Goal: Task Accomplishment & Management: Use online tool/utility

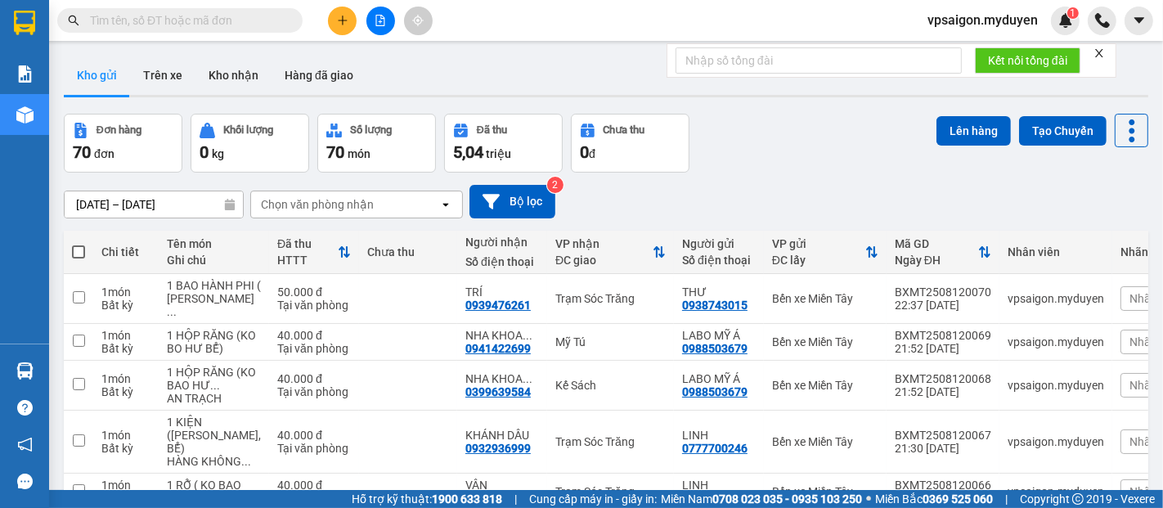
click at [83, 18] on span at bounding box center [179, 20] width 245 height 25
click at [99, 17] on input "text" at bounding box center [186, 20] width 193 height 18
paste input "0376175766"
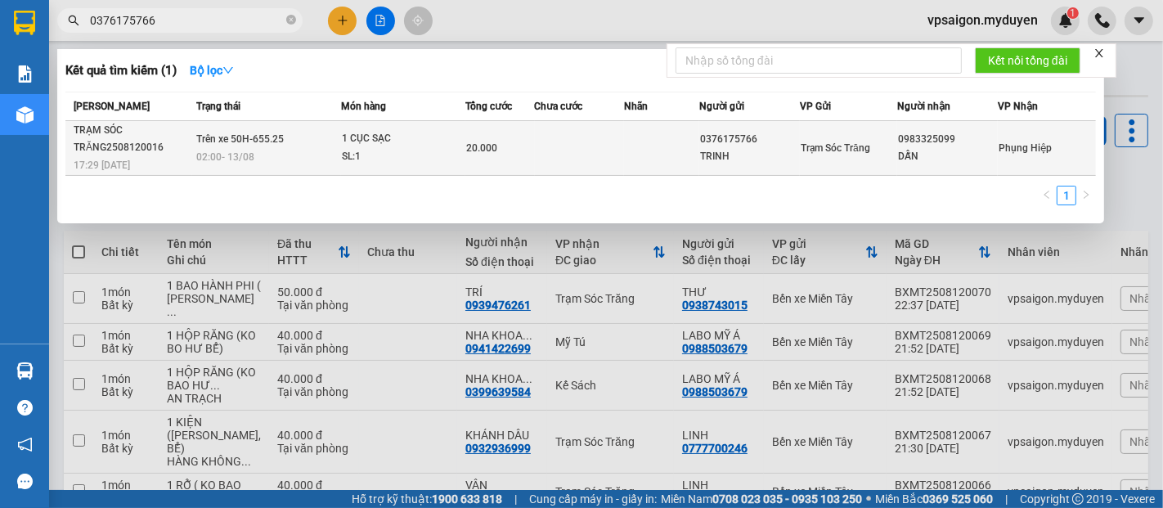
type input "0376175766"
click at [126, 151] on div "TRẠM SÓC TRĂNG2508120016" at bounding box center [133, 139] width 118 height 34
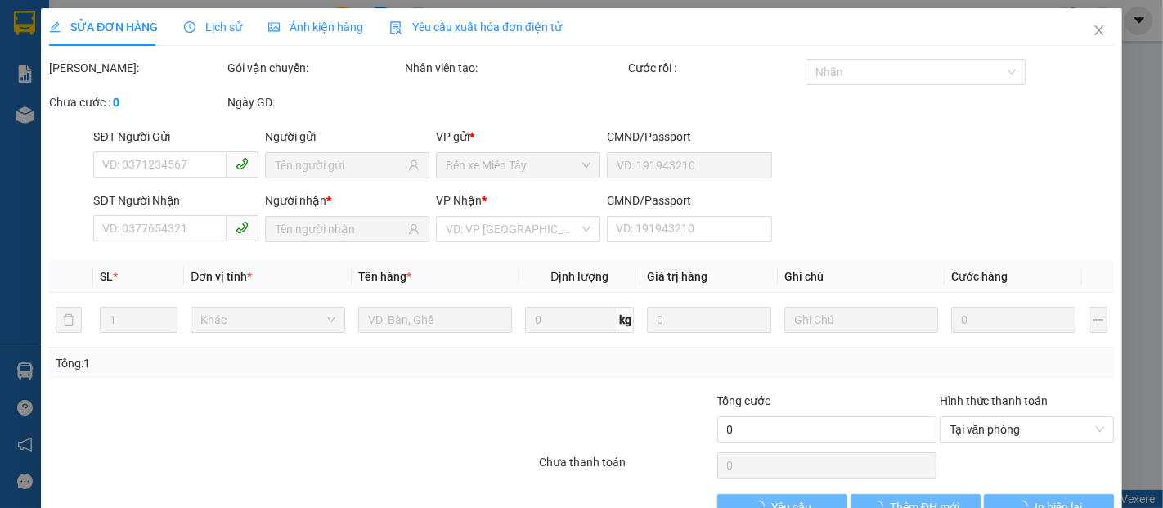
type input "0376175766"
type input "TRINH"
type input "0983325099"
type input "DẪN"
type input "20.000"
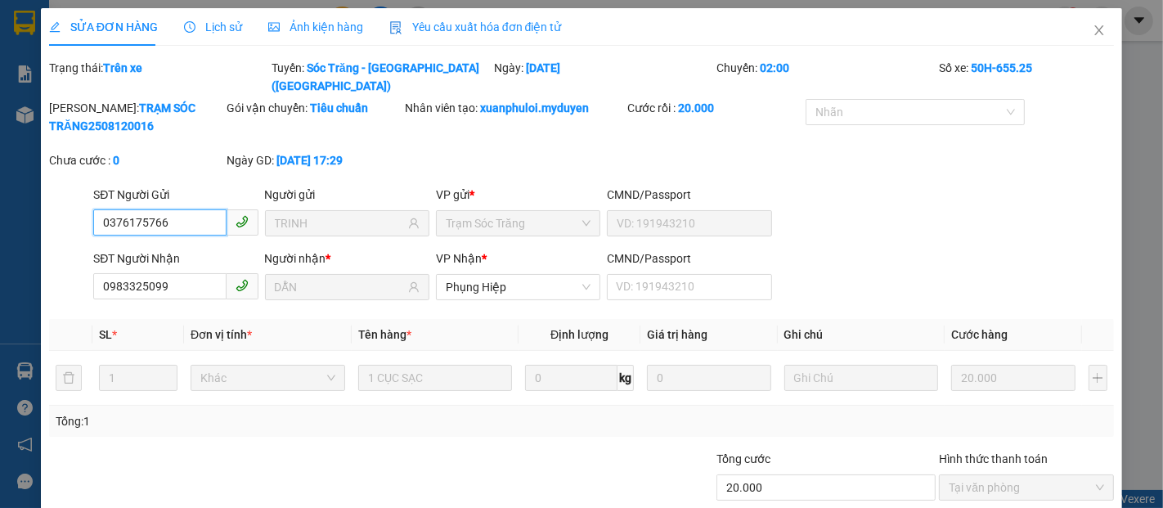
scroll to position [83, 0]
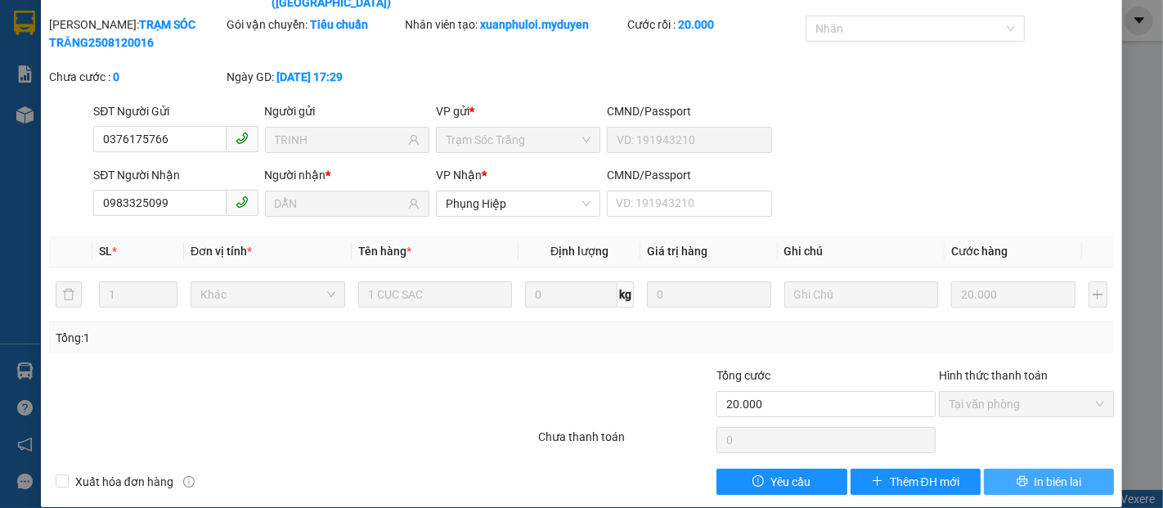
click at [1083, 468] on button "In biên lai" at bounding box center [1049, 481] width 130 height 26
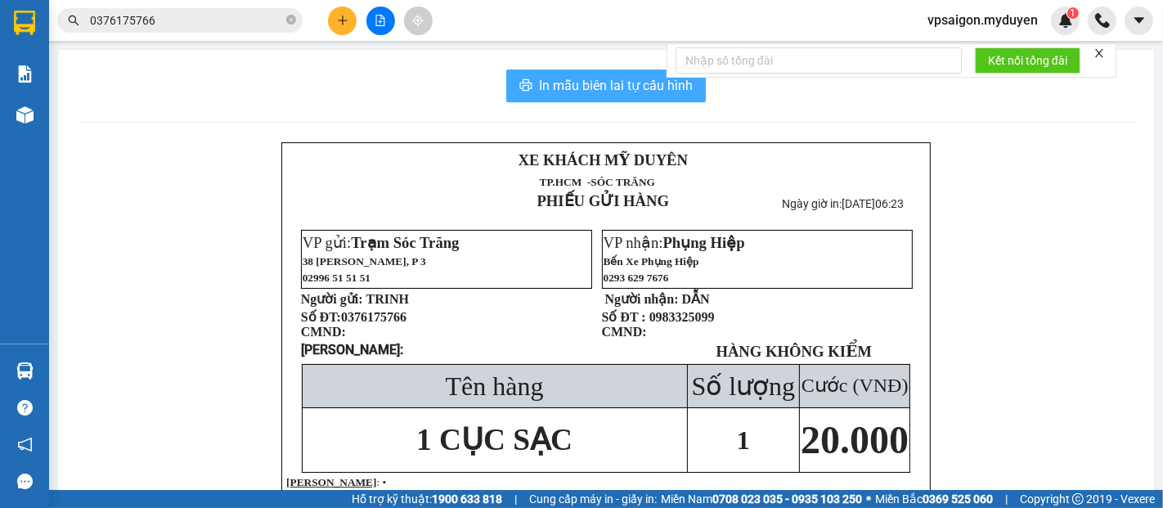
click at [607, 95] on span "In mẫu biên lai tự cấu hình" at bounding box center [616, 85] width 154 height 20
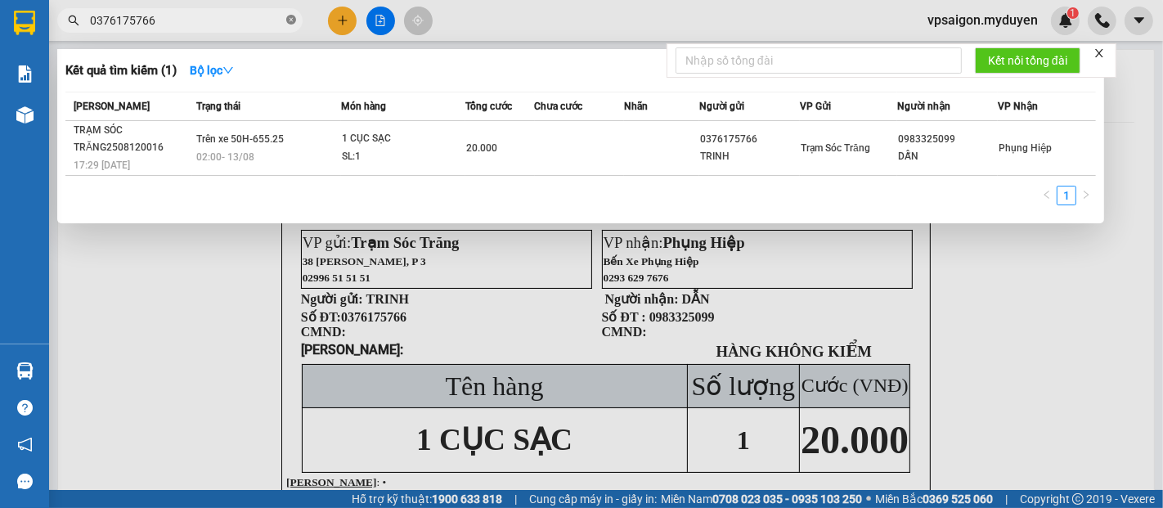
click at [292, 17] on icon "close-circle" at bounding box center [291, 20] width 10 height 10
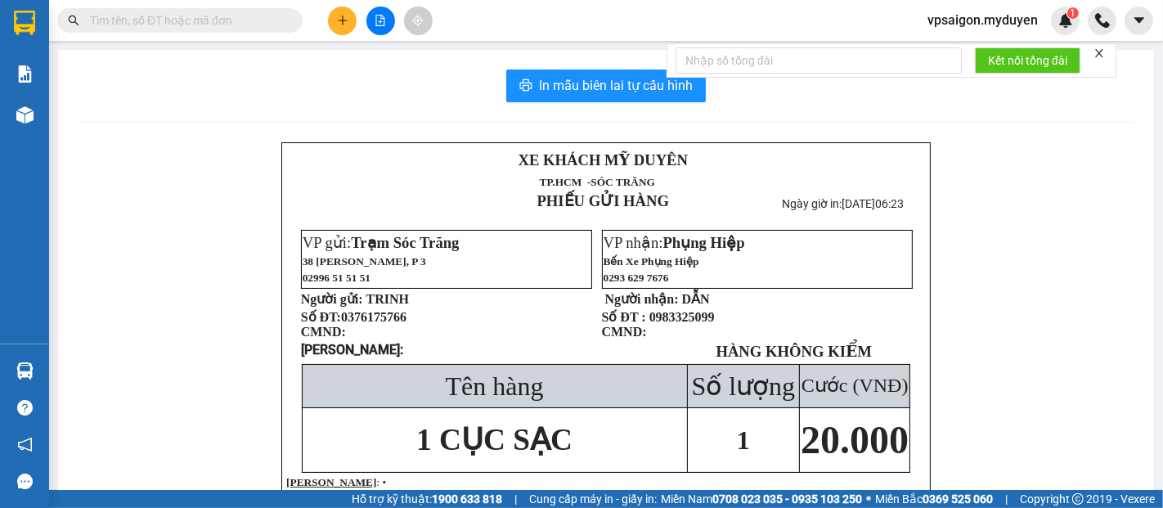
paste input "0326328329"
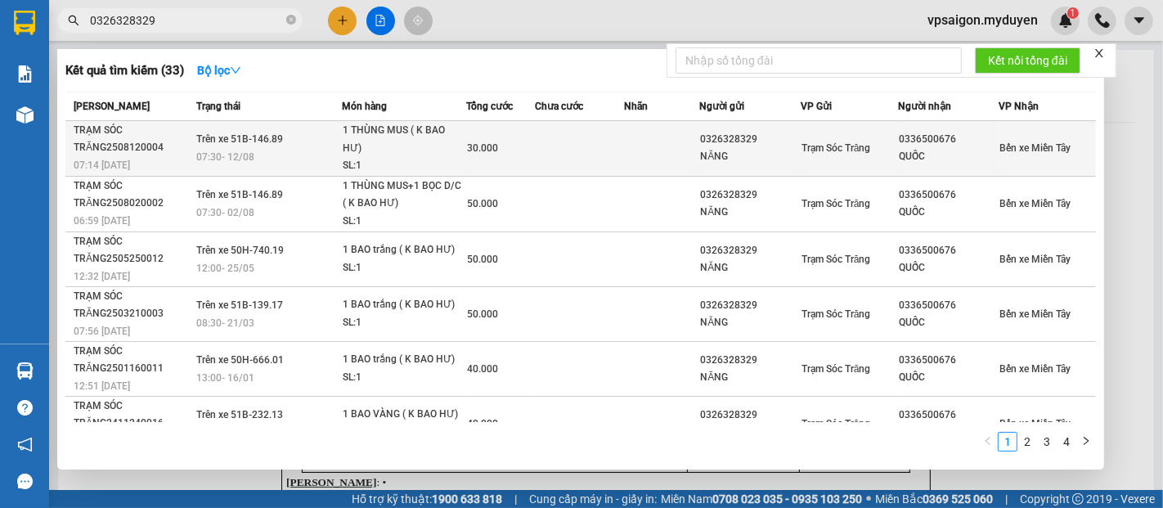
type input "0326328329"
click at [132, 156] on div "07:14 [DATE]" at bounding box center [133, 165] width 119 height 18
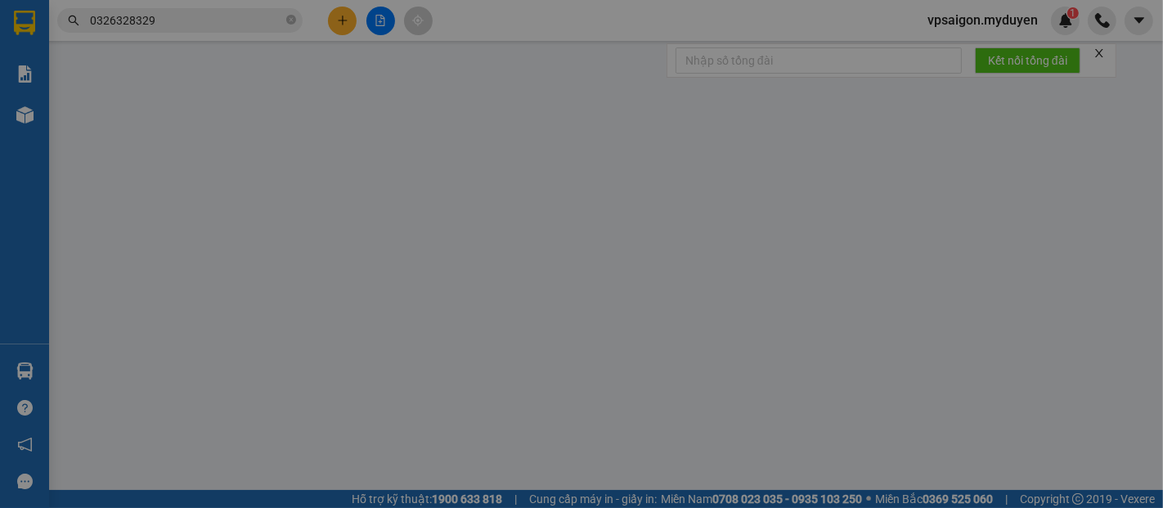
type input "0326328329"
type input "NĂNG"
type input "0336500676"
type input "QUỐC"
type input "30.000"
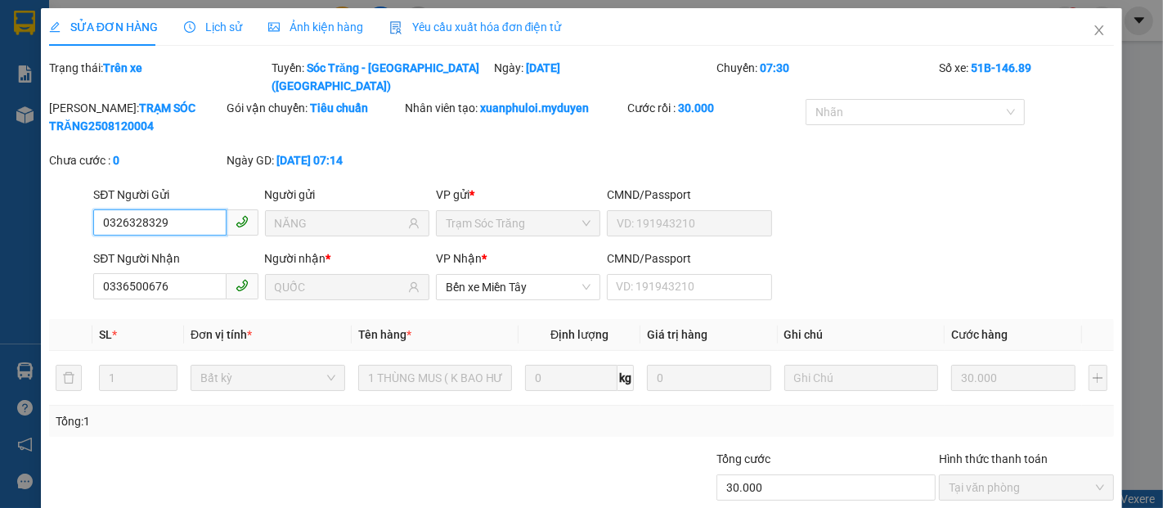
scroll to position [83, 0]
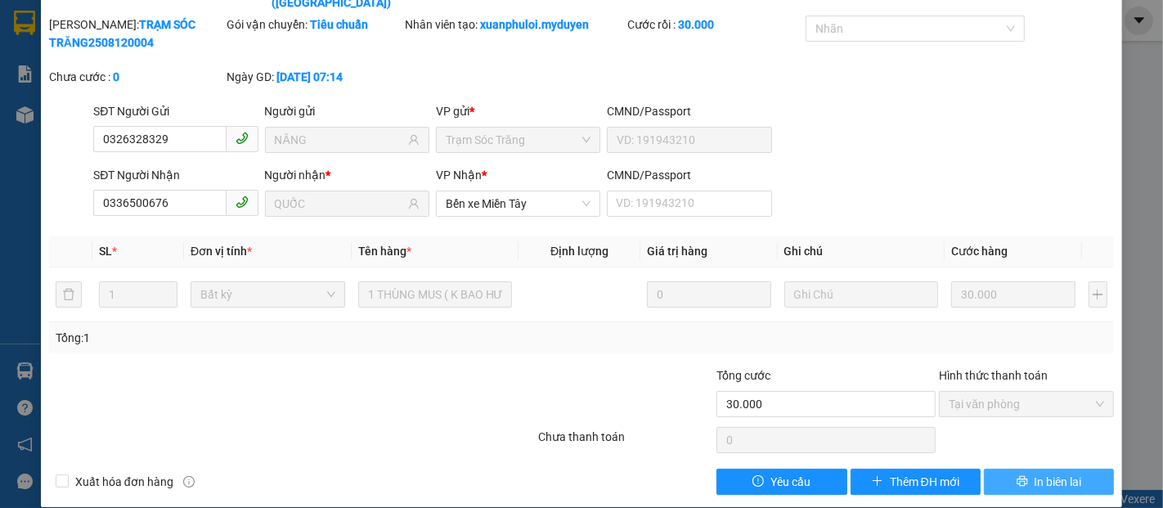
click at [1052, 473] on span "In biên lai" at bounding box center [1057, 482] width 47 height 18
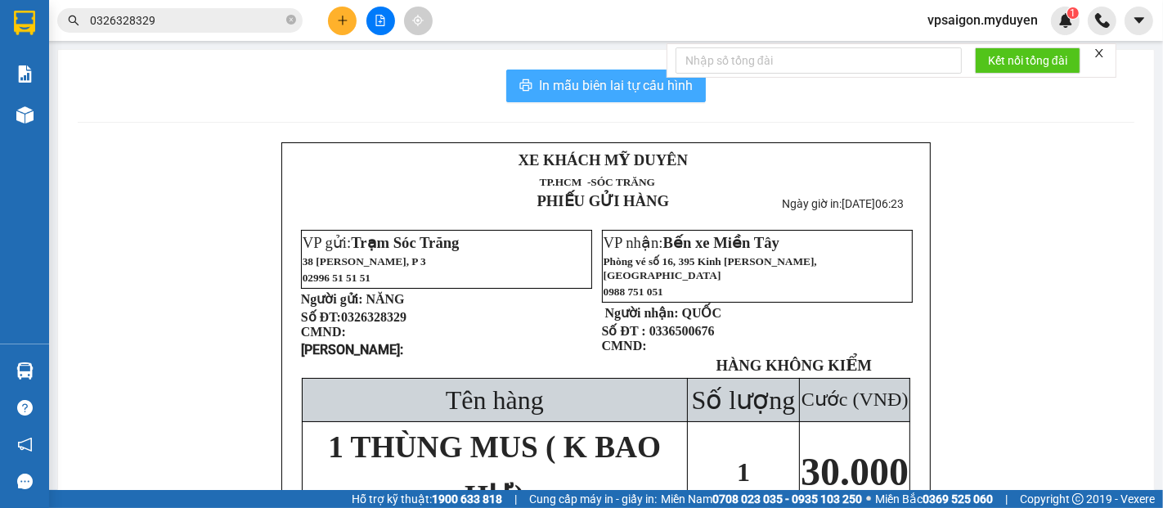
click at [607, 88] on span "In mẫu biên lai tự cấu hình" at bounding box center [616, 85] width 154 height 20
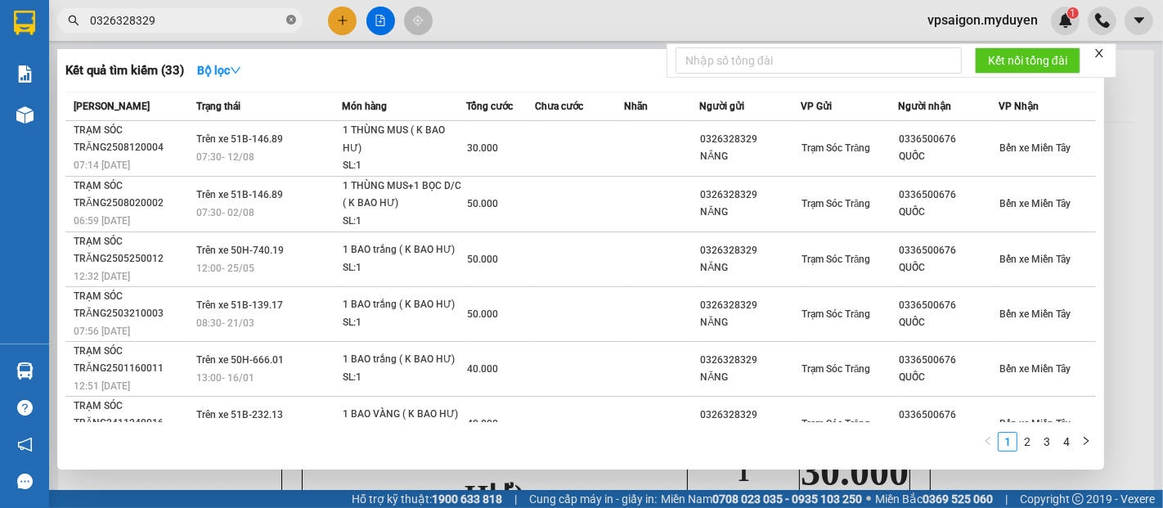
click at [294, 20] on icon "close-circle" at bounding box center [291, 20] width 10 height 10
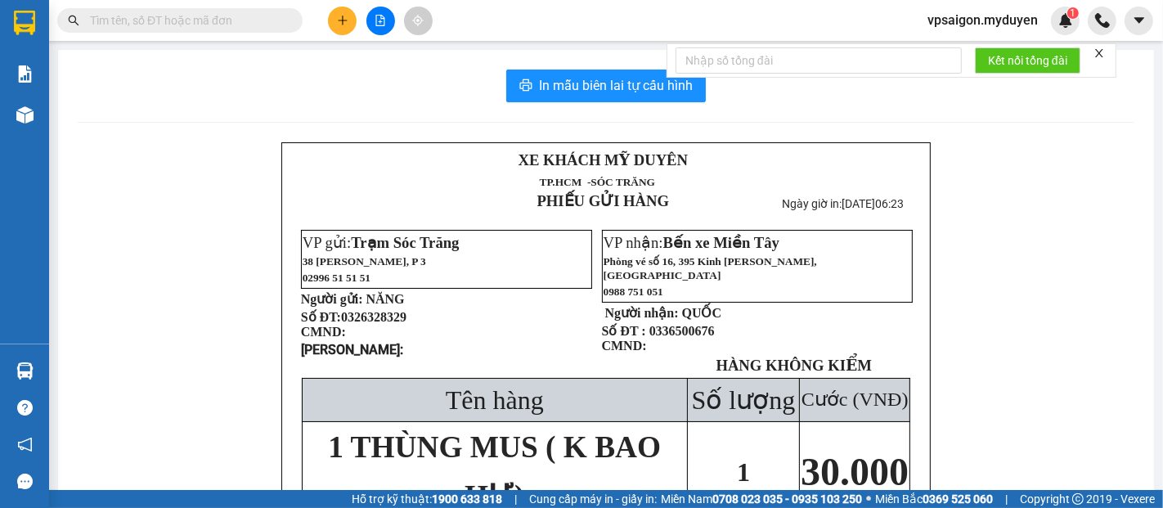
paste input "0363173220"
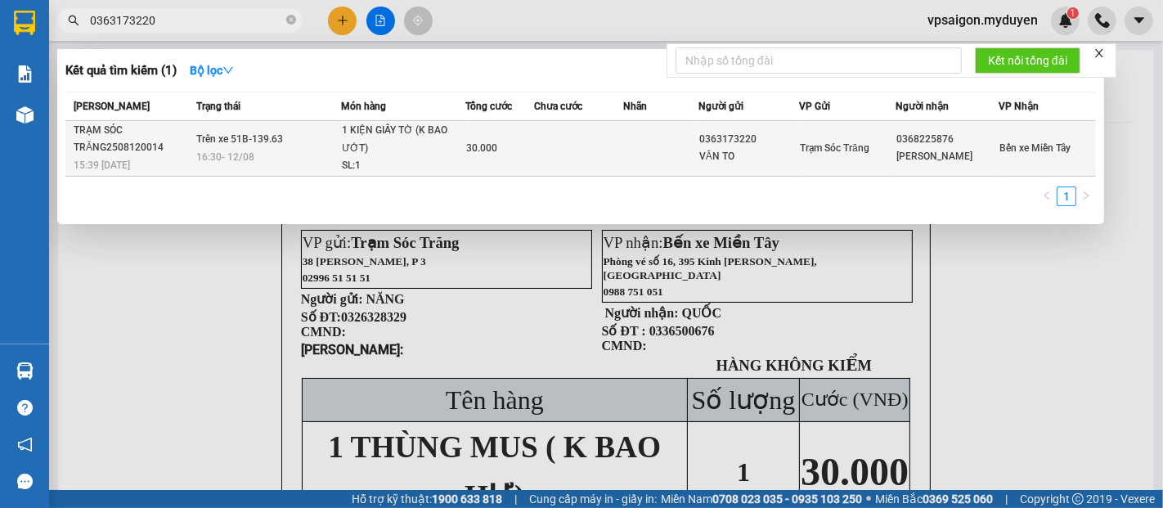
type input "0363173220"
click at [132, 148] on div "TRẠM SÓC TRĂNG2508120014" at bounding box center [133, 139] width 118 height 34
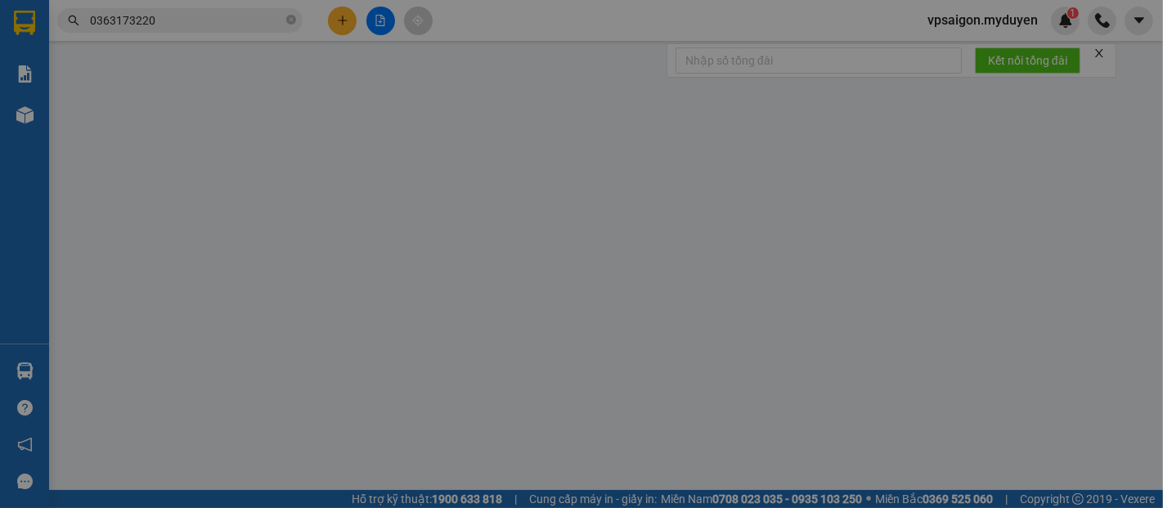
type input "0363173220"
type input "VĂN TO"
type input "0368225876"
type input "[PERSON_NAME]"
type input "30.000"
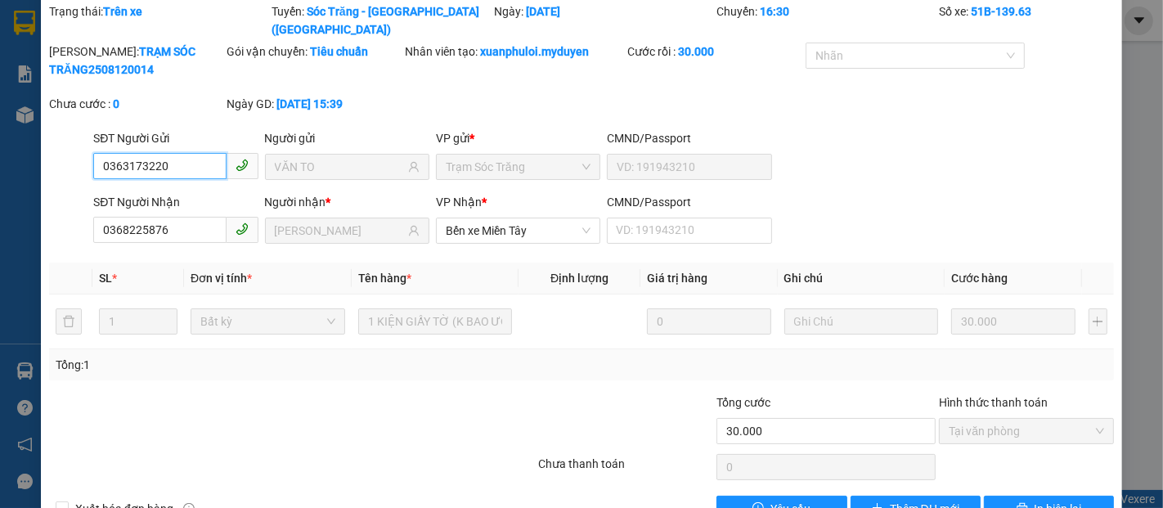
scroll to position [83, 0]
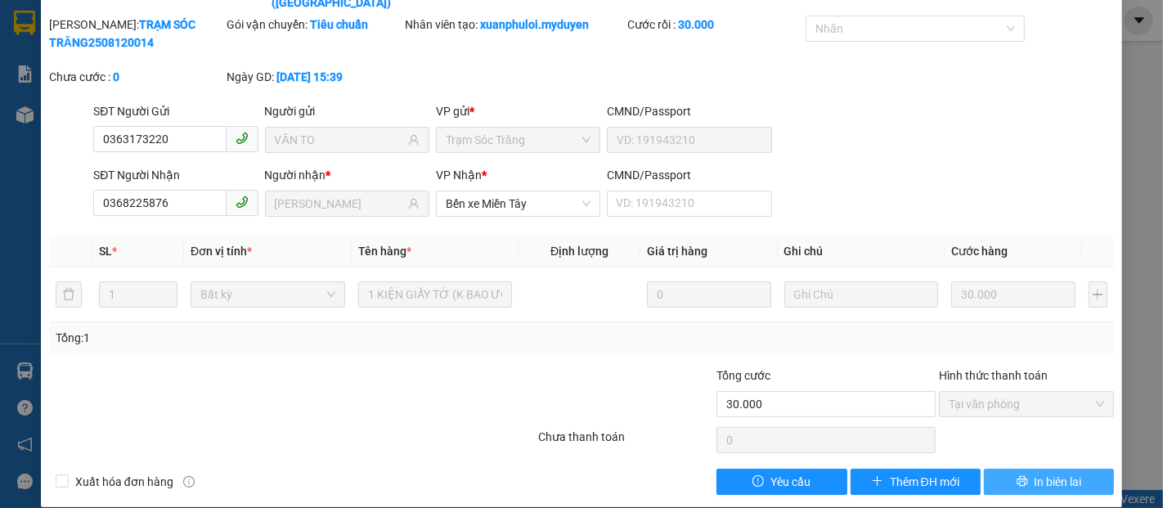
click at [1047, 473] on span "In biên lai" at bounding box center [1057, 482] width 47 height 18
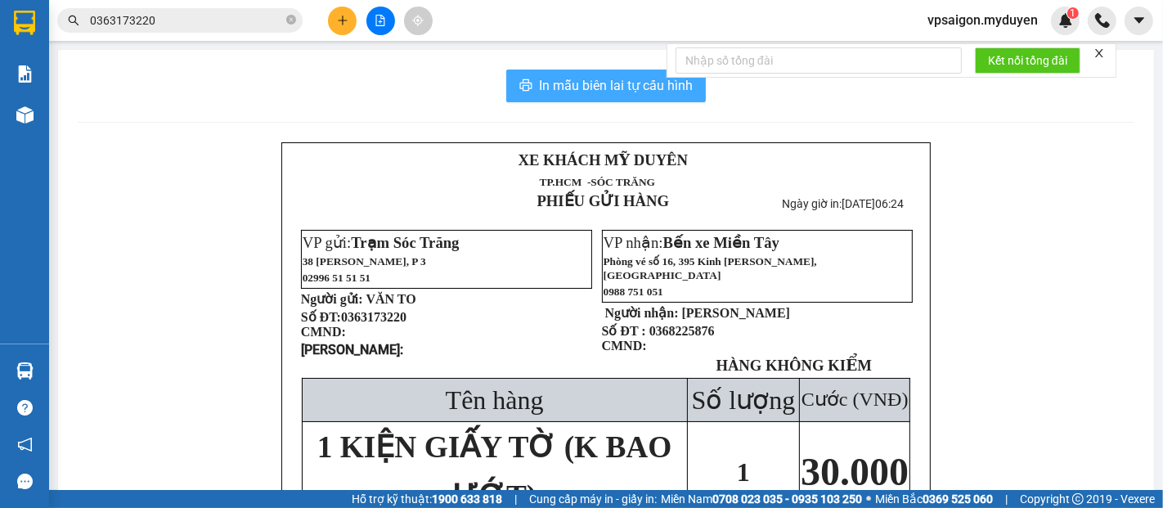
click at [630, 83] on span "In mẫu biên lai tự cấu hình" at bounding box center [616, 85] width 154 height 20
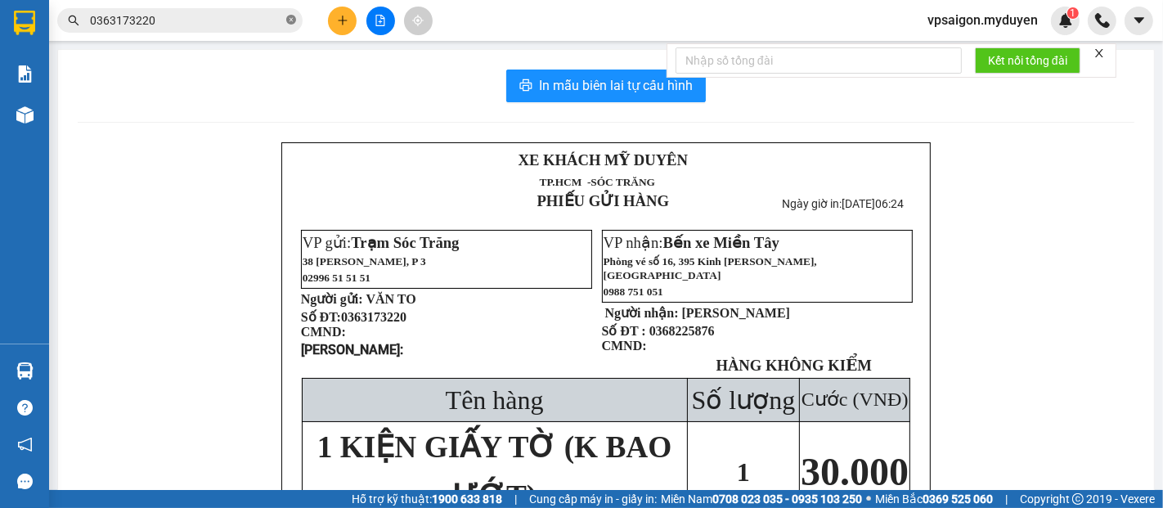
click at [294, 20] on icon "close-circle" at bounding box center [291, 20] width 10 height 10
paste input "0817973312"
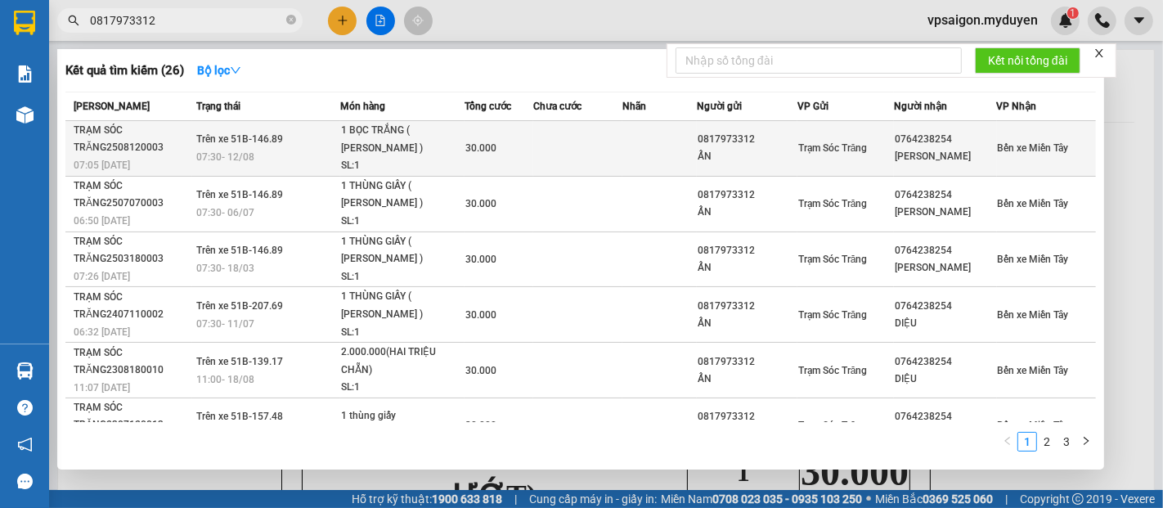
type input "0817973312"
click at [155, 163] on div "07:05 [DATE]" at bounding box center [133, 165] width 118 height 18
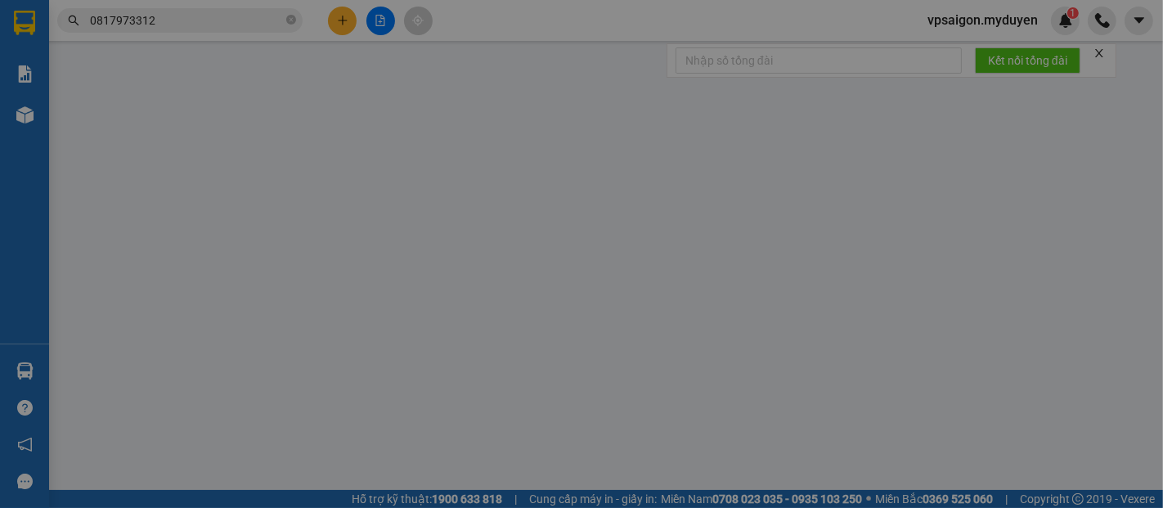
type input "0817973312"
type input "ẨN"
type input "0764238254"
type input "[PERSON_NAME]"
type input "30.000"
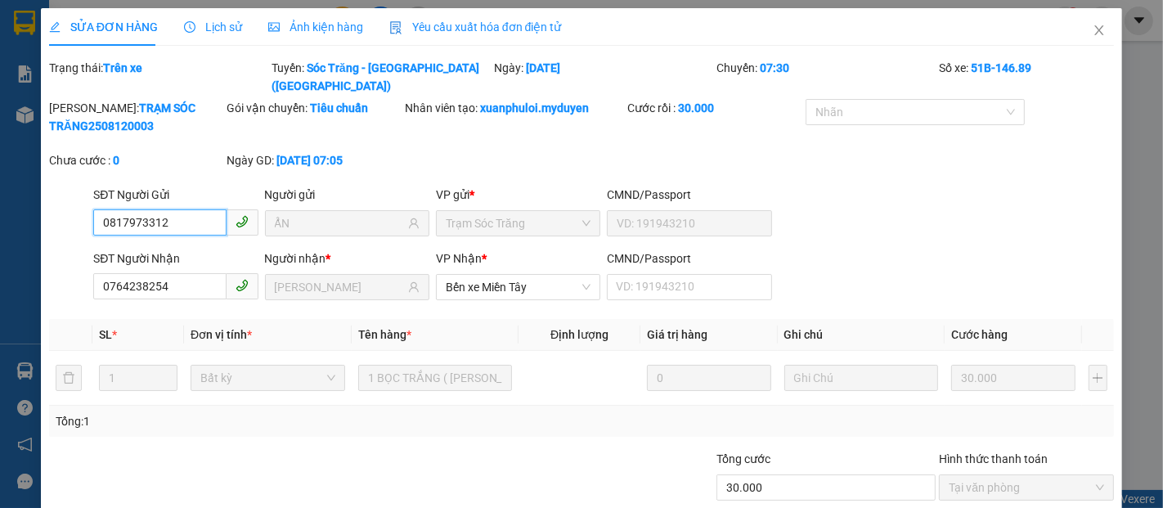
scroll to position [83, 0]
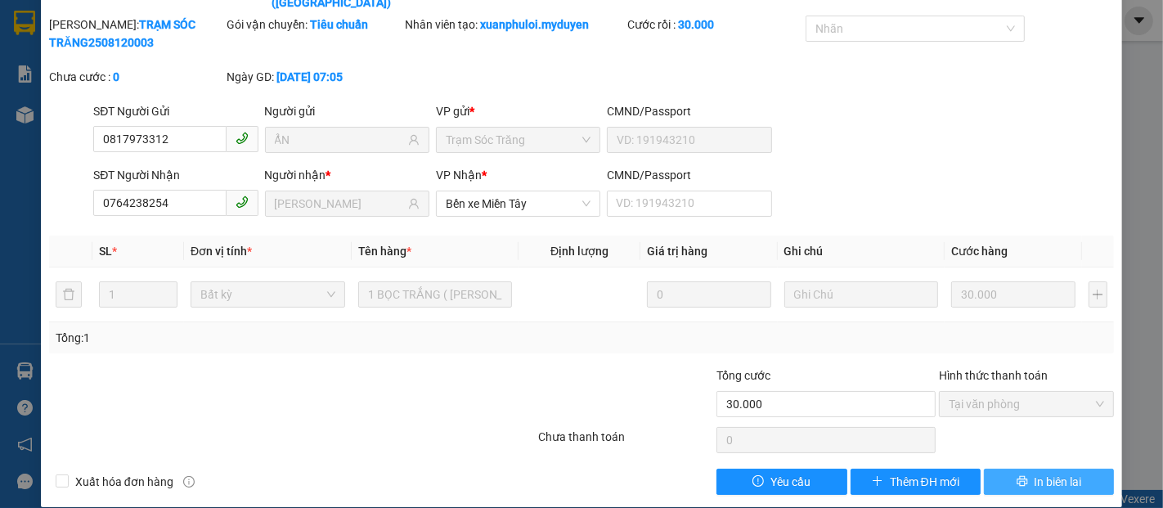
click at [1045, 473] on span "In biên lai" at bounding box center [1057, 482] width 47 height 18
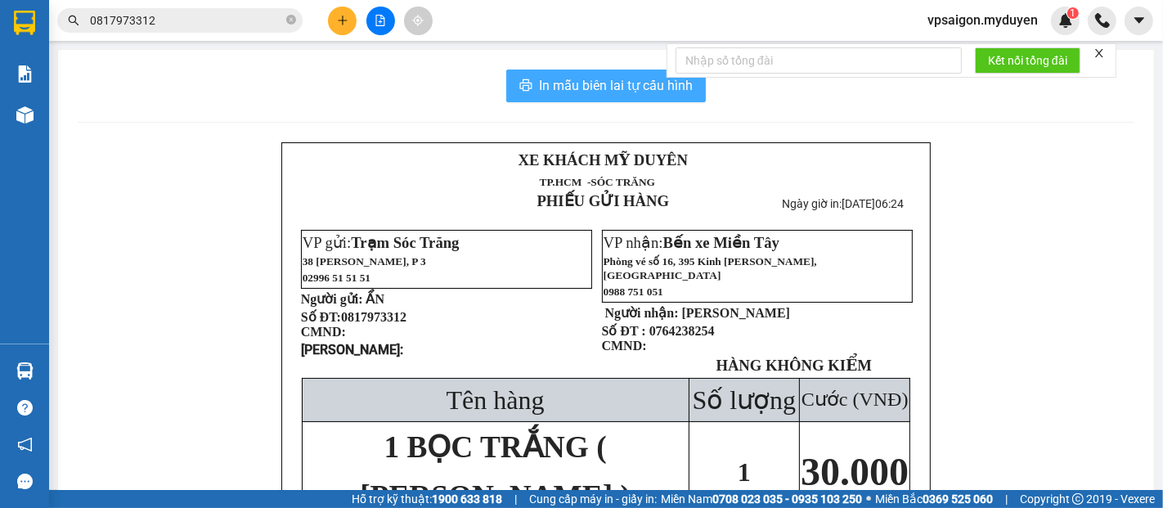
click at [629, 83] on span "In mẫu biên lai tự cấu hình" at bounding box center [616, 85] width 154 height 20
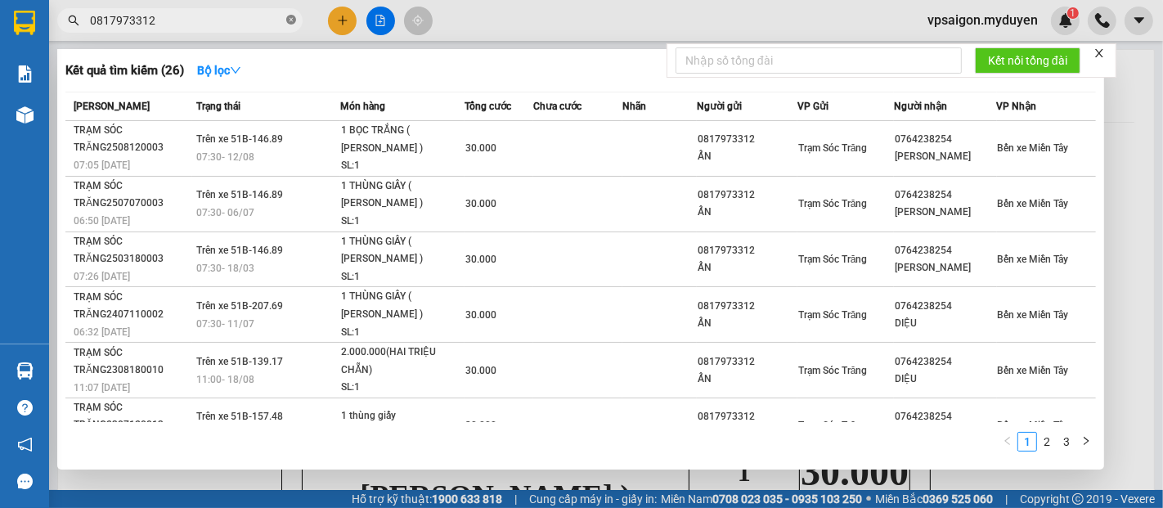
click at [289, 18] on icon "close-circle" at bounding box center [291, 20] width 10 height 10
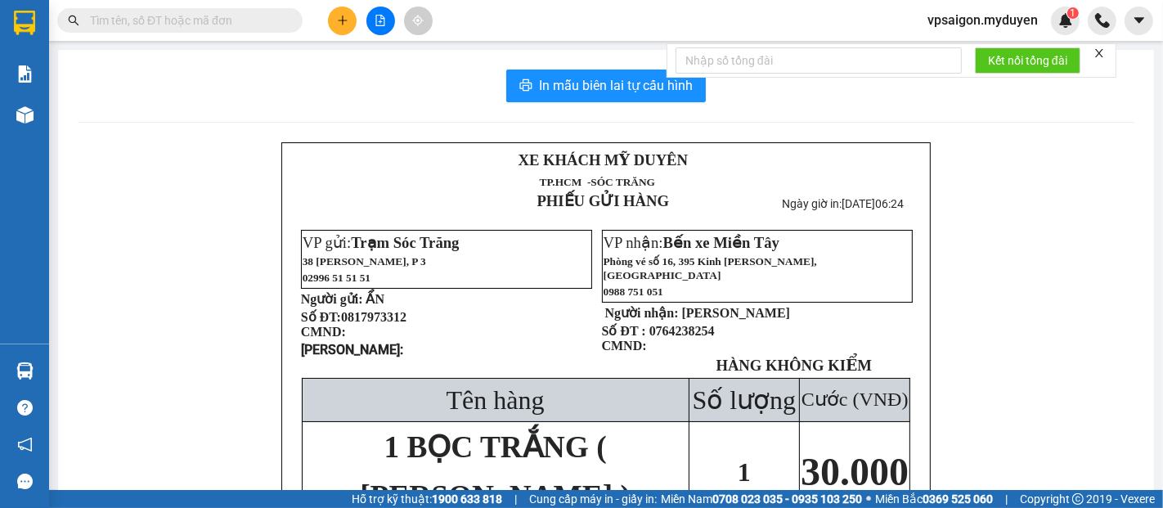
paste input "0399302781"
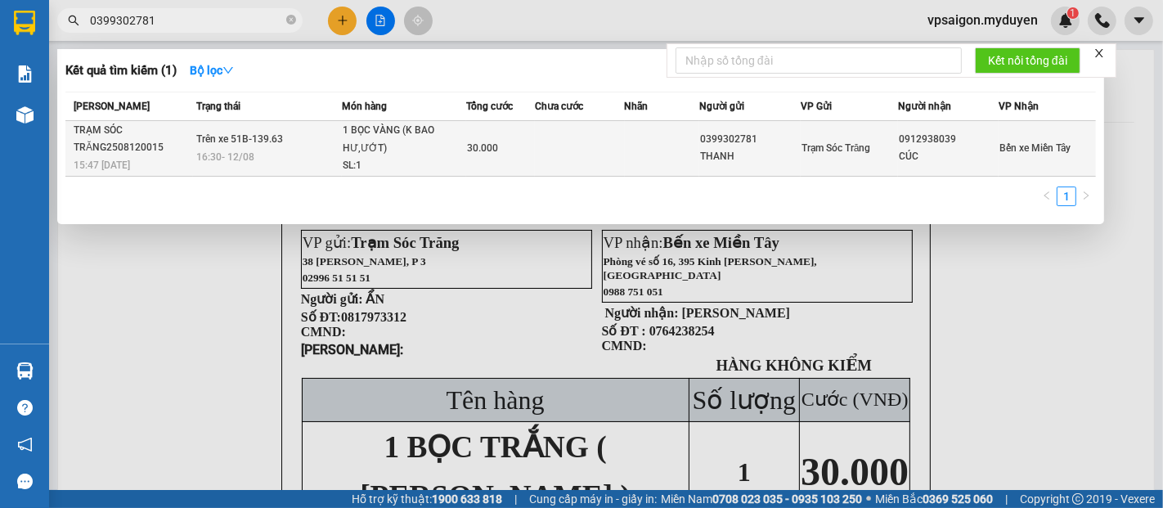
type input "0399302781"
click at [148, 154] on div "TRẠM SÓC TRĂNG2508120015" at bounding box center [133, 139] width 119 height 34
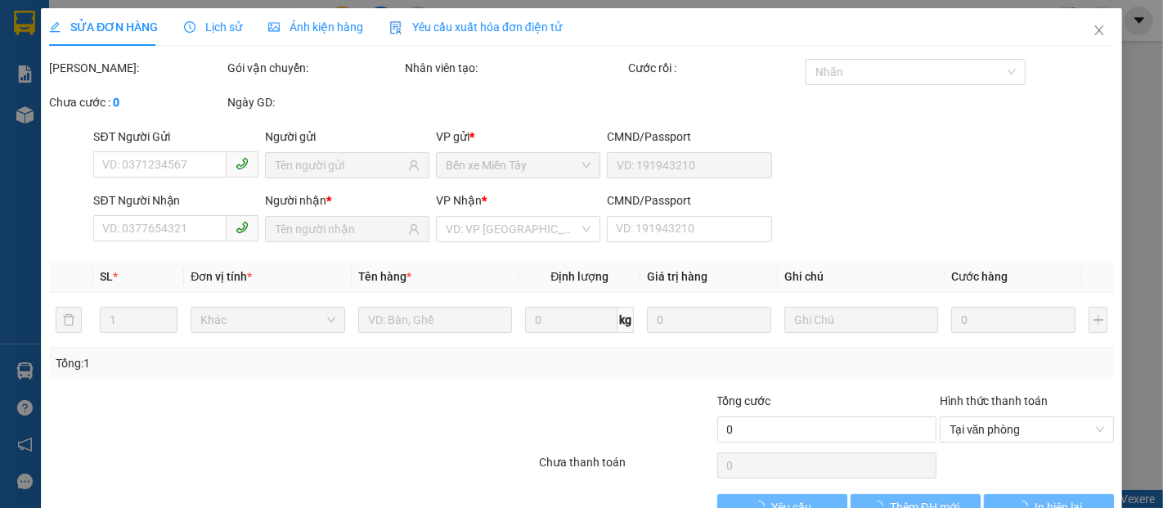
type input "0399302781"
type input "THANH"
type input "0912938039"
type input "CÚC"
type input "30.000"
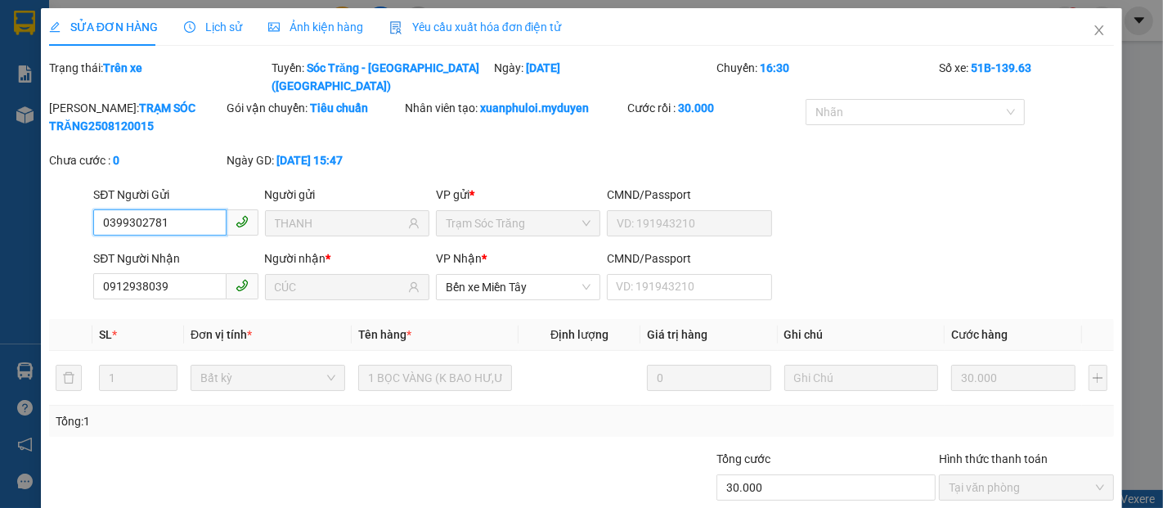
scroll to position [83, 0]
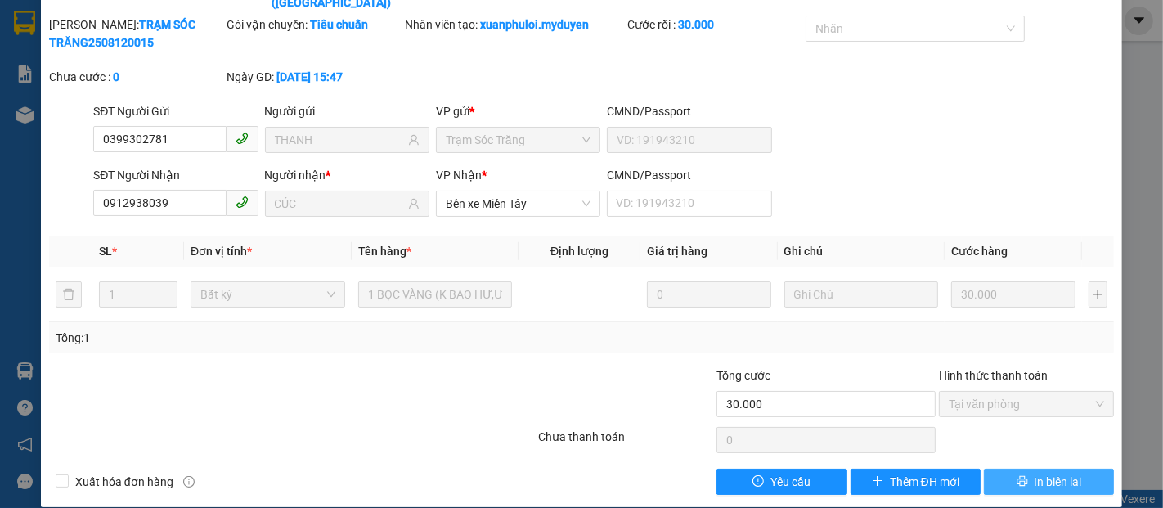
click at [1034, 473] on span "In biên lai" at bounding box center [1057, 482] width 47 height 18
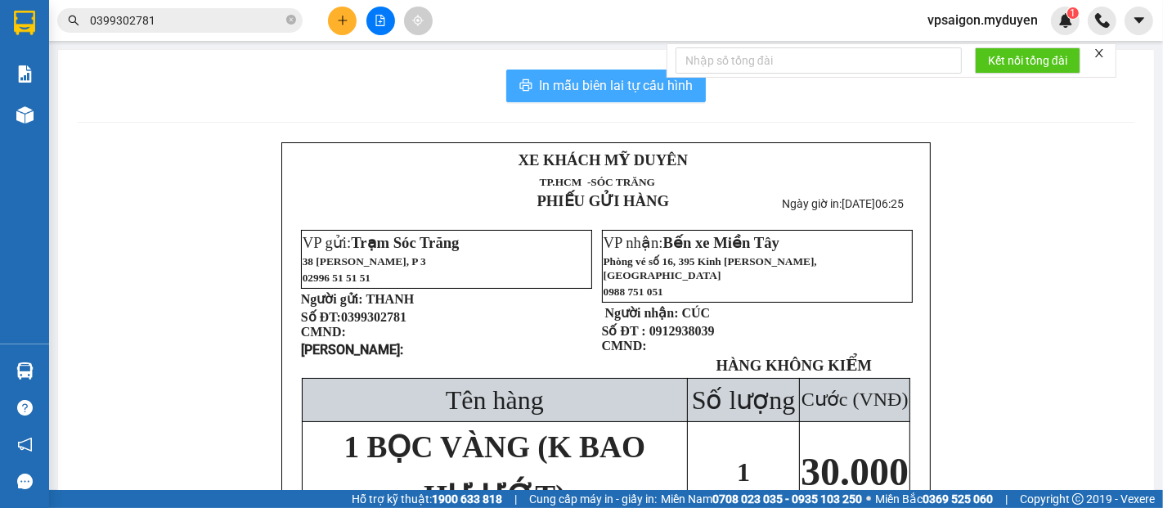
drag, startPoint x: 555, startPoint y: 86, endPoint x: 872, endPoint y: 357, distance: 417.5
click at [556, 87] on span "In mẫu biên lai tự cấu hình" at bounding box center [616, 85] width 154 height 20
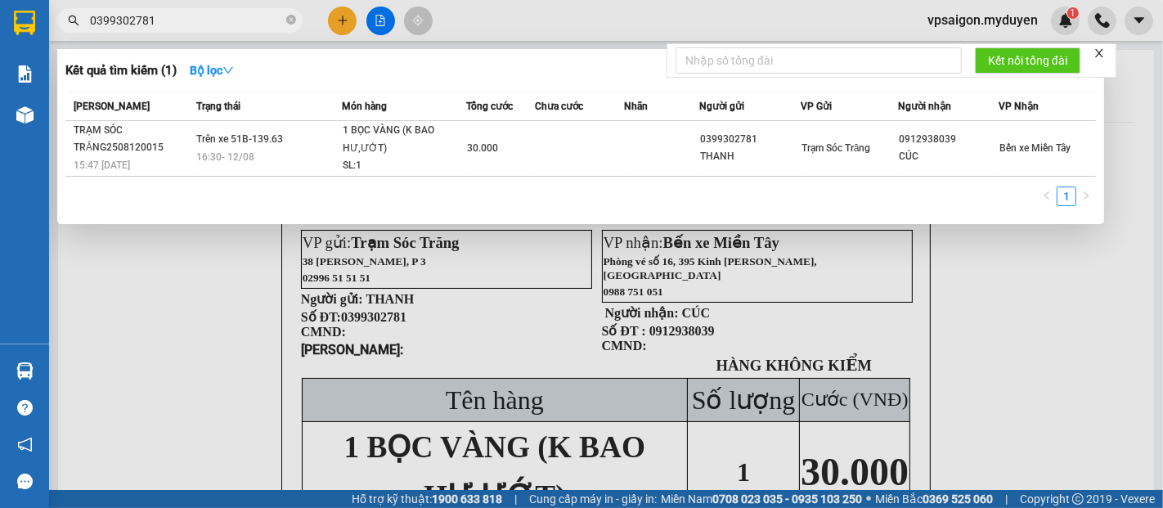
click at [289, 24] on icon "close-circle" at bounding box center [291, 20] width 10 height 10
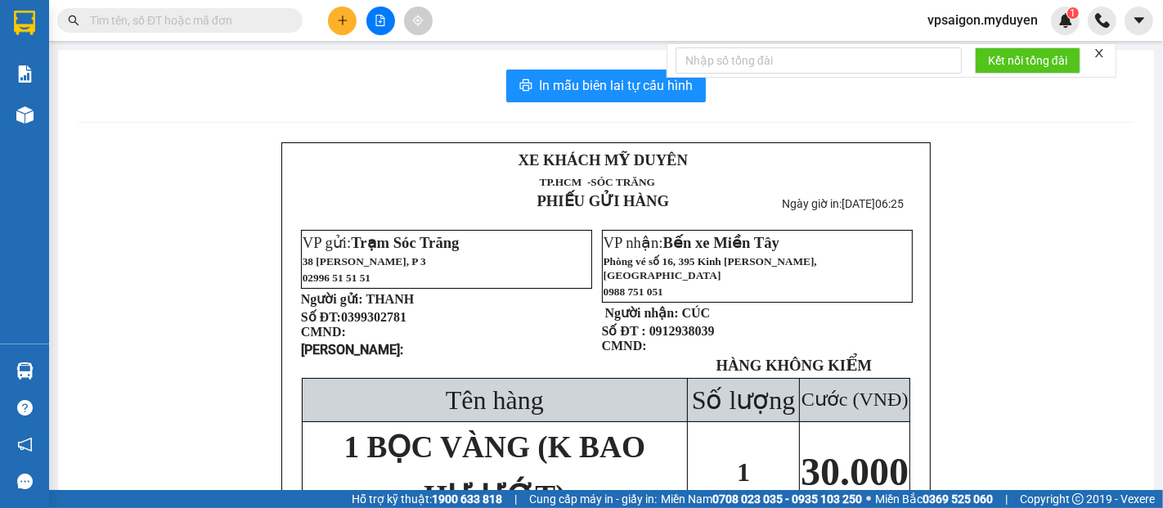
paste input "0949064824"
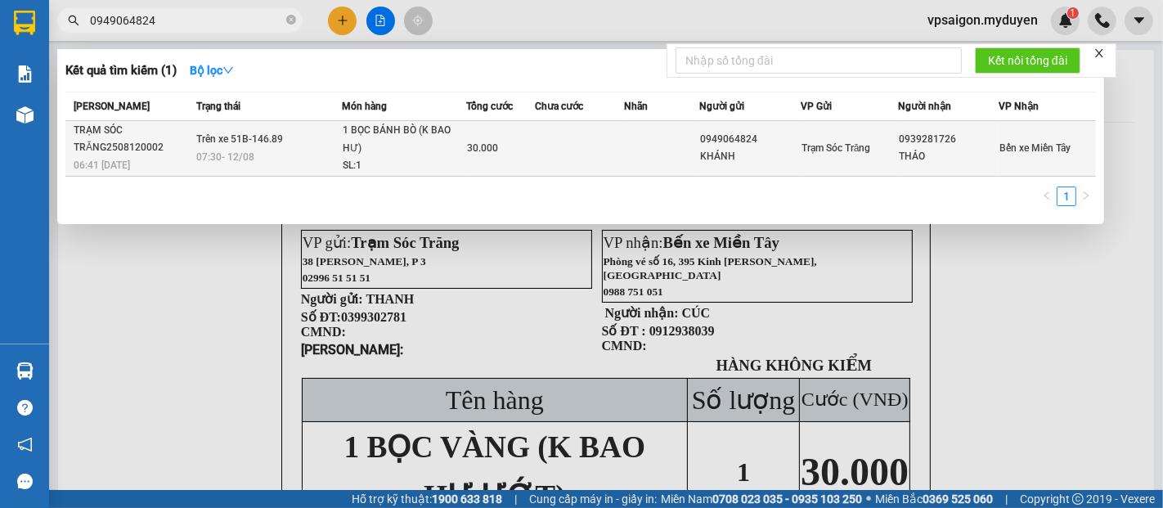
type input "0949064824"
click at [151, 151] on div "TRẠM SÓC TRĂNG2508120002" at bounding box center [133, 139] width 119 height 34
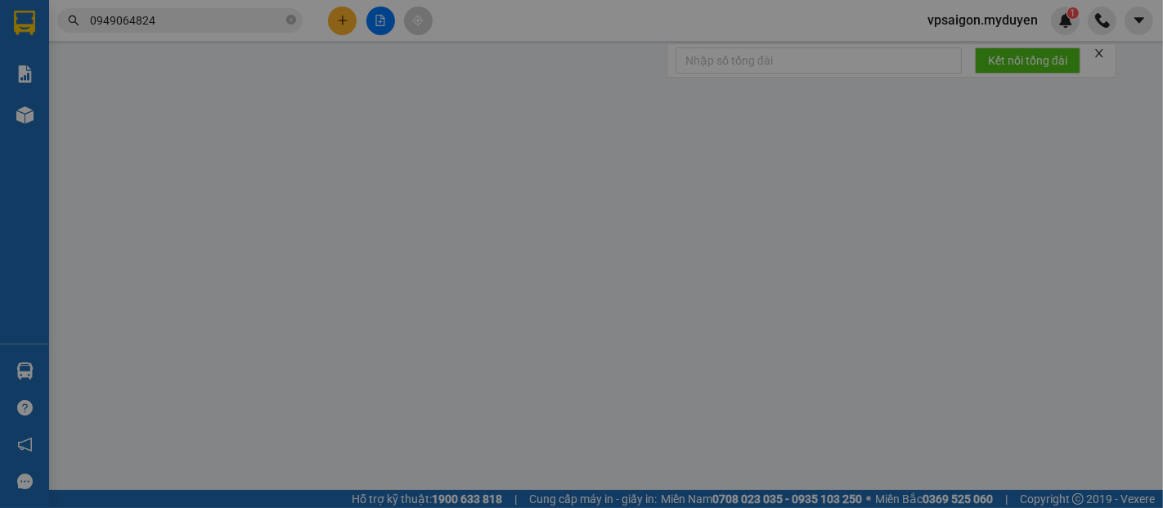
type input "0949064824"
type input "KHÁNH"
type input "0939281726"
type input "THẢO"
type input "094174004345"
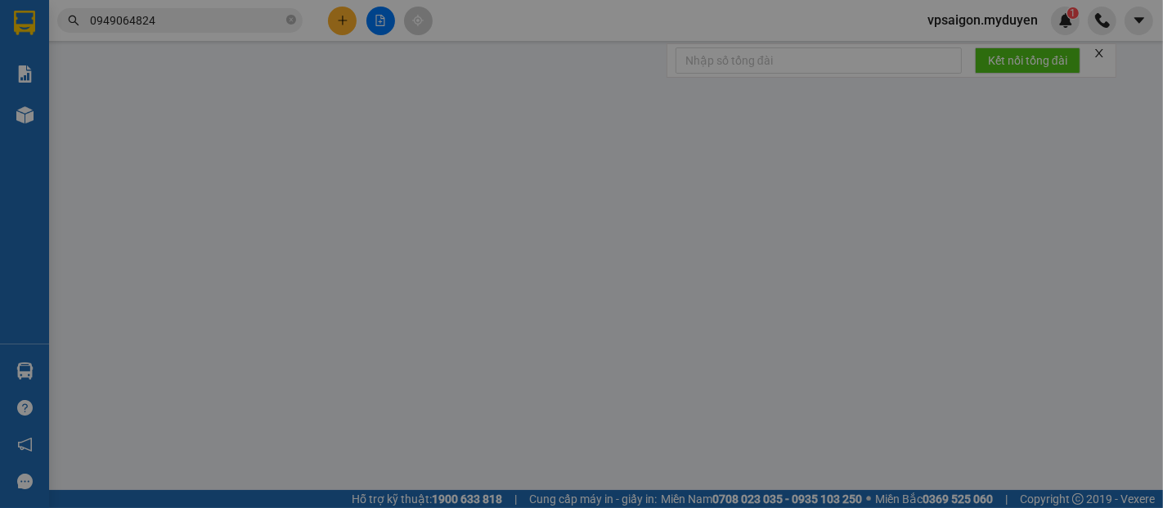
type input "30.000"
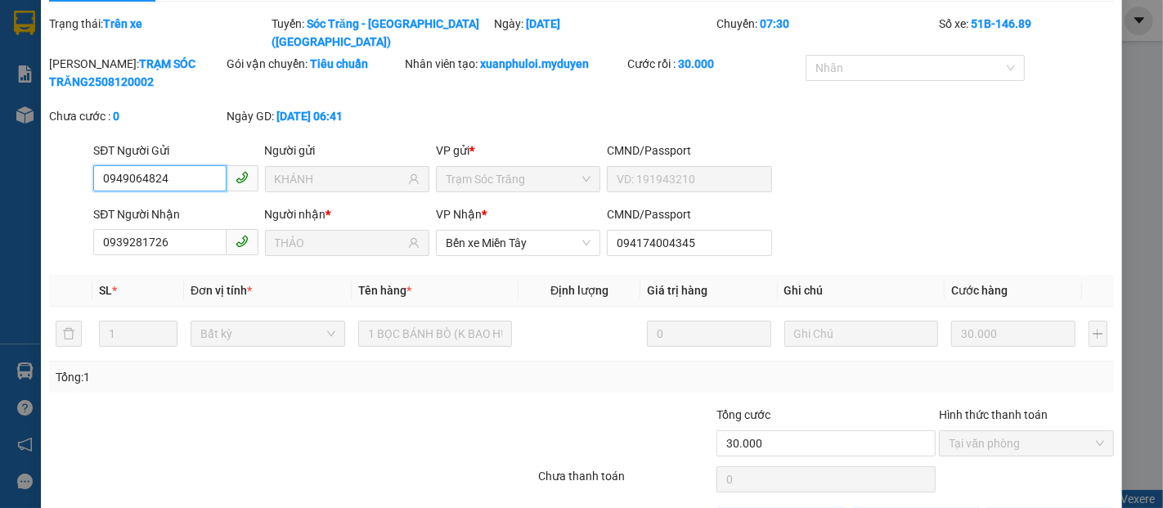
scroll to position [83, 0]
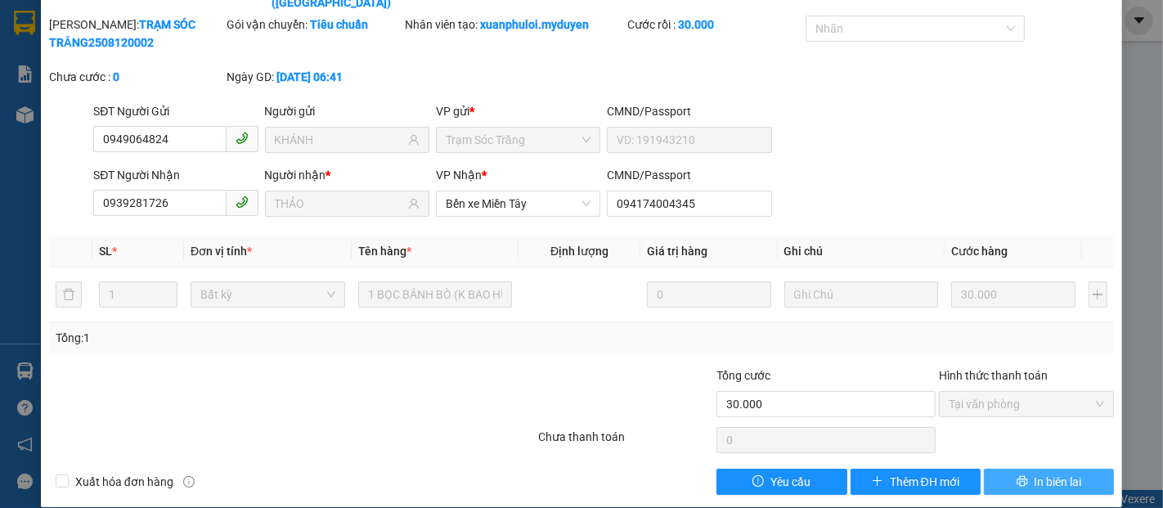
click at [1035, 473] on span "In biên lai" at bounding box center [1057, 482] width 47 height 18
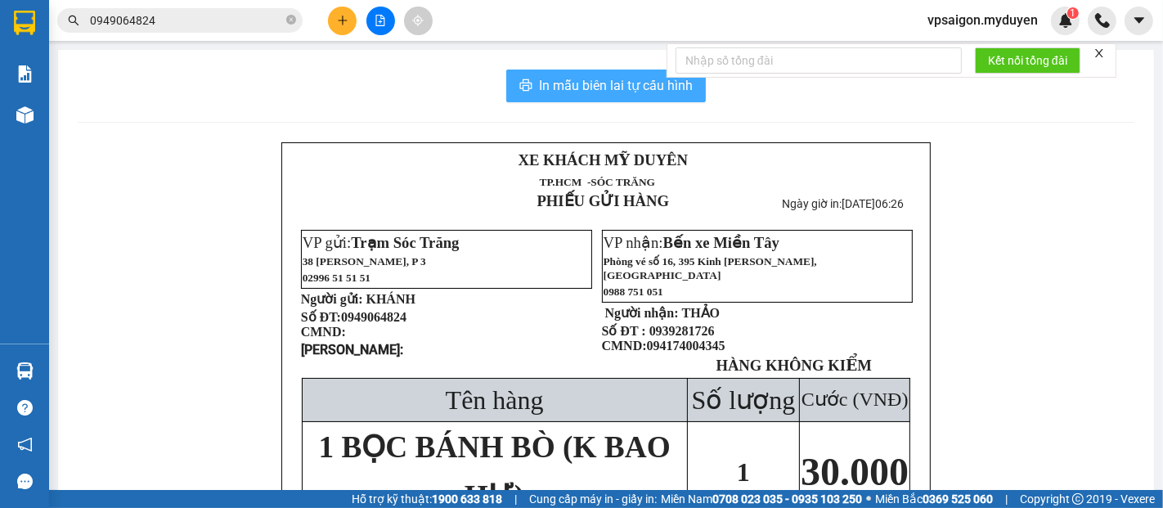
click at [590, 83] on span "In mẫu biên lai tự cấu hình" at bounding box center [616, 85] width 154 height 20
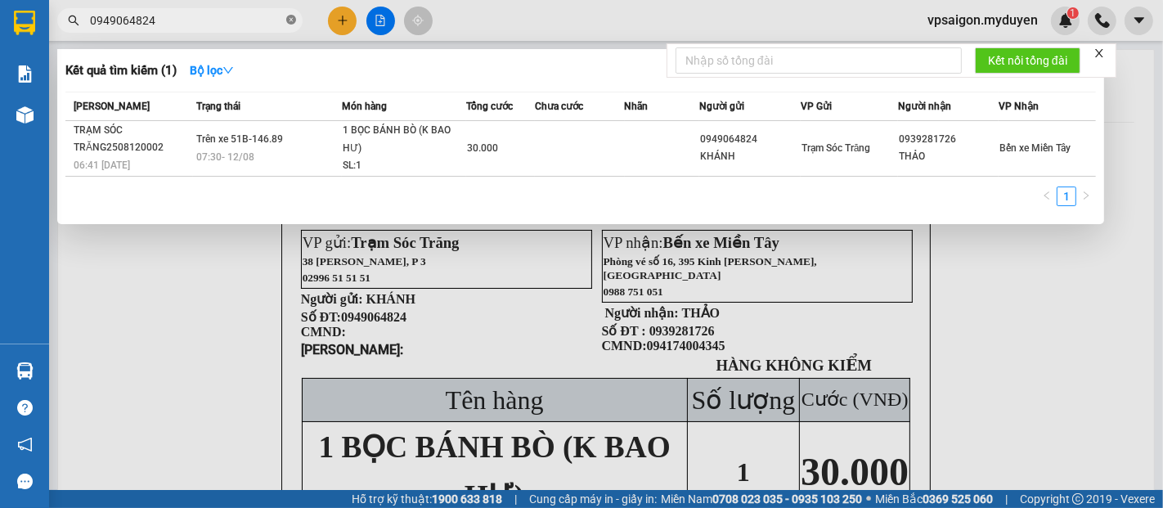
click at [294, 22] on icon "close-circle" at bounding box center [291, 20] width 10 height 10
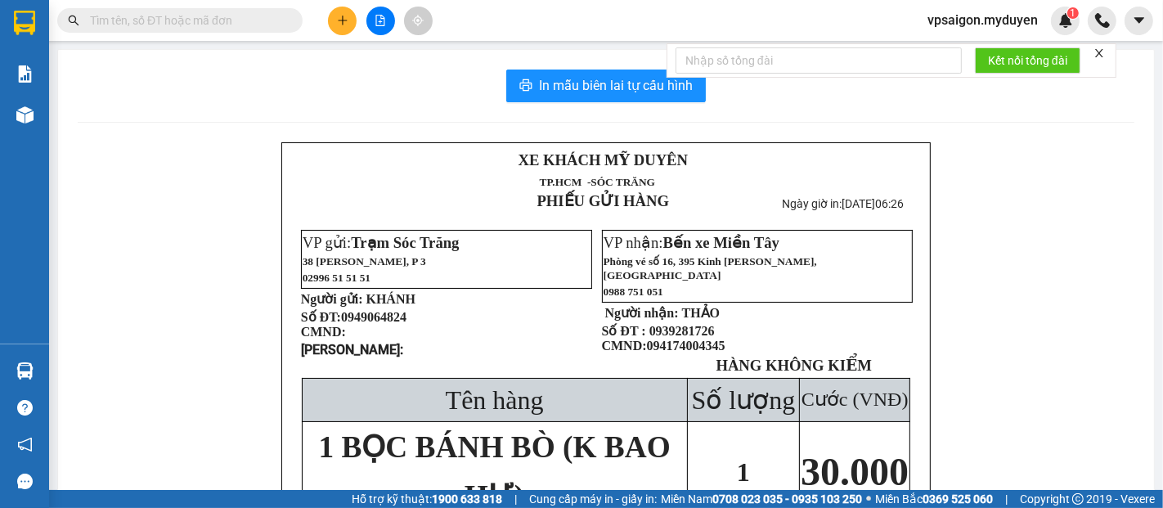
paste input "0938066691"
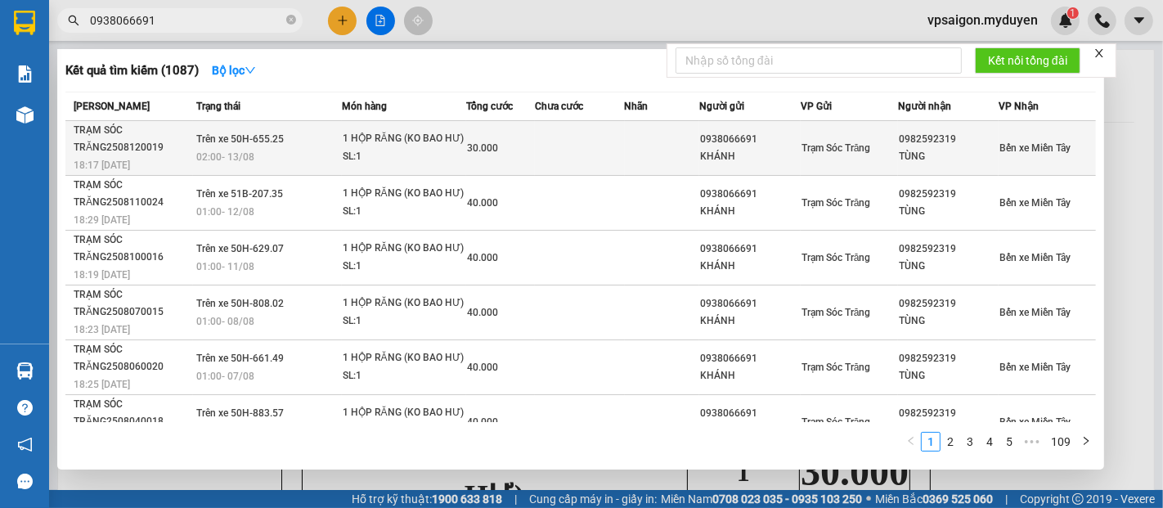
type input "0938066691"
click at [134, 155] on div "TRẠM SÓC TRĂNG2508120019" at bounding box center [133, 139] width 119 height 34
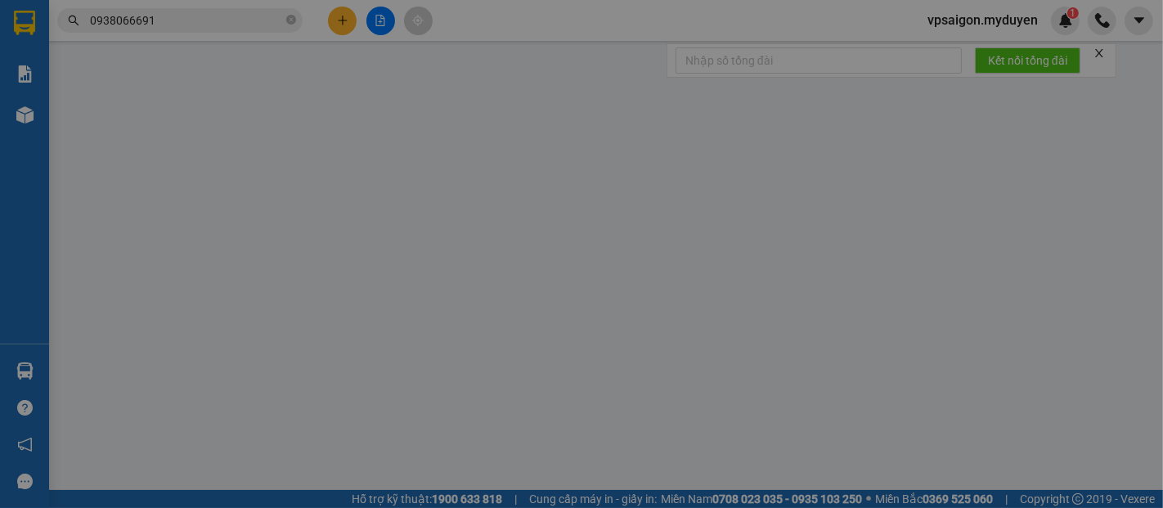
type input "0938066691"
type input "KHÁNH"
type input "0982592319"
type input "TÙNG"
type input "30.000"
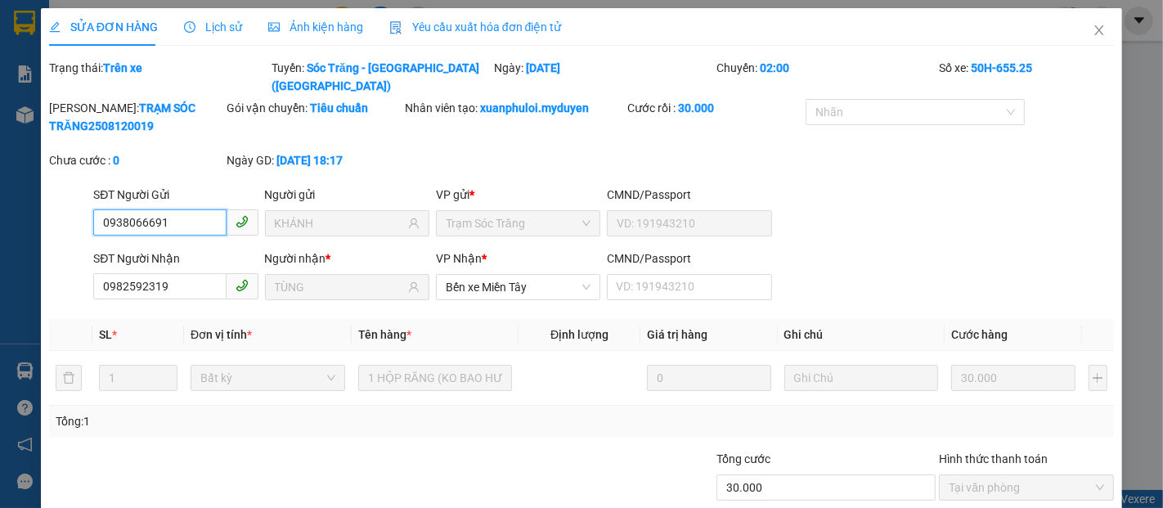
scroll to position [83, 0]
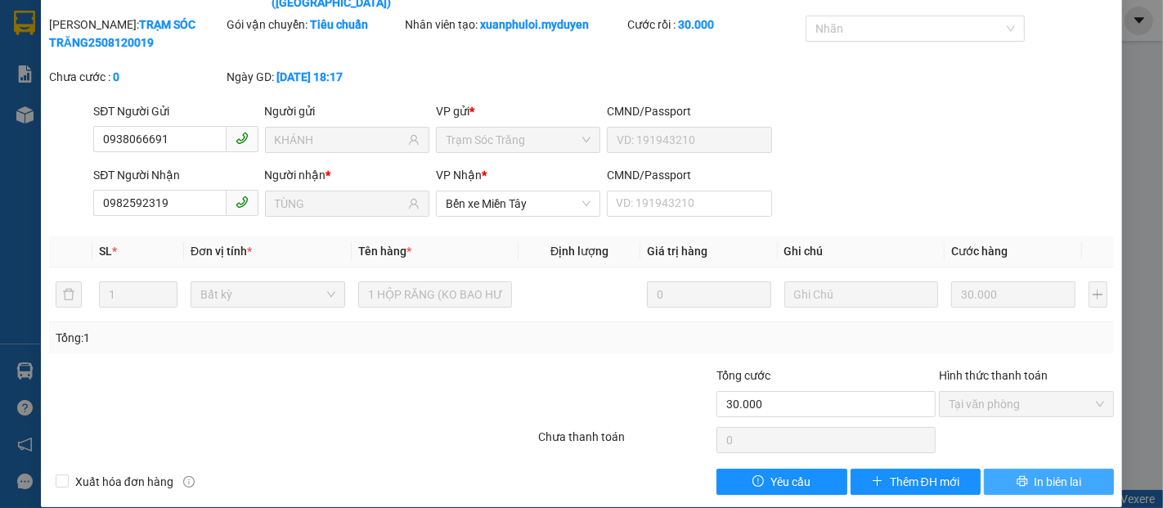
click at [1065, 473] on span "In biên lai" at bounding box center [1057, 482] width 47 height 18
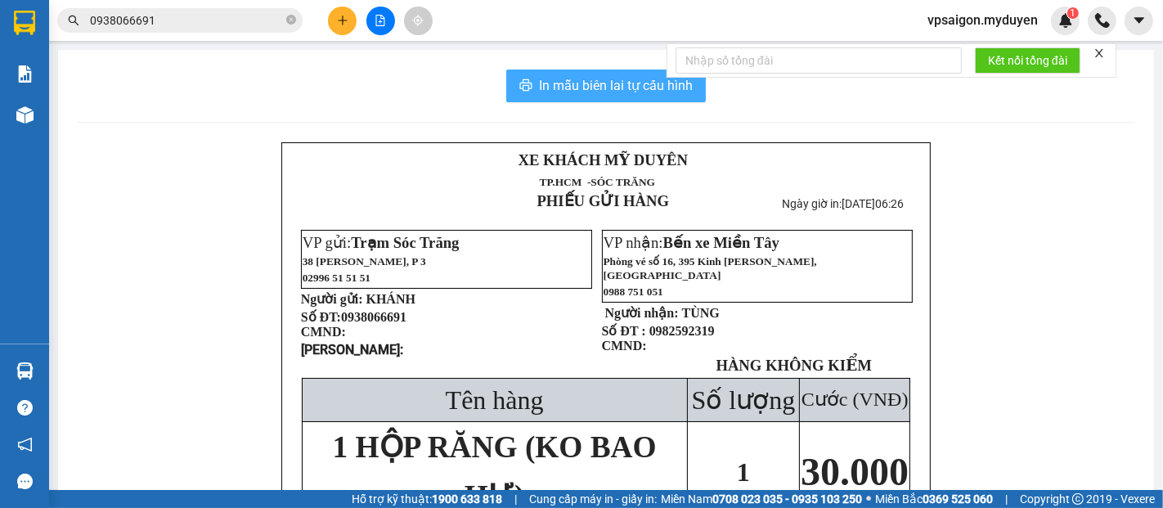
drag, startPoint x: 581, startPoint y: 90, endPoint x: 739, endPoint y: 274, distance: 242.9
click at [581, 92] on span "In mẫu biên lai tự cấu hình" at bounding box center [616, 85] width 154 height 20
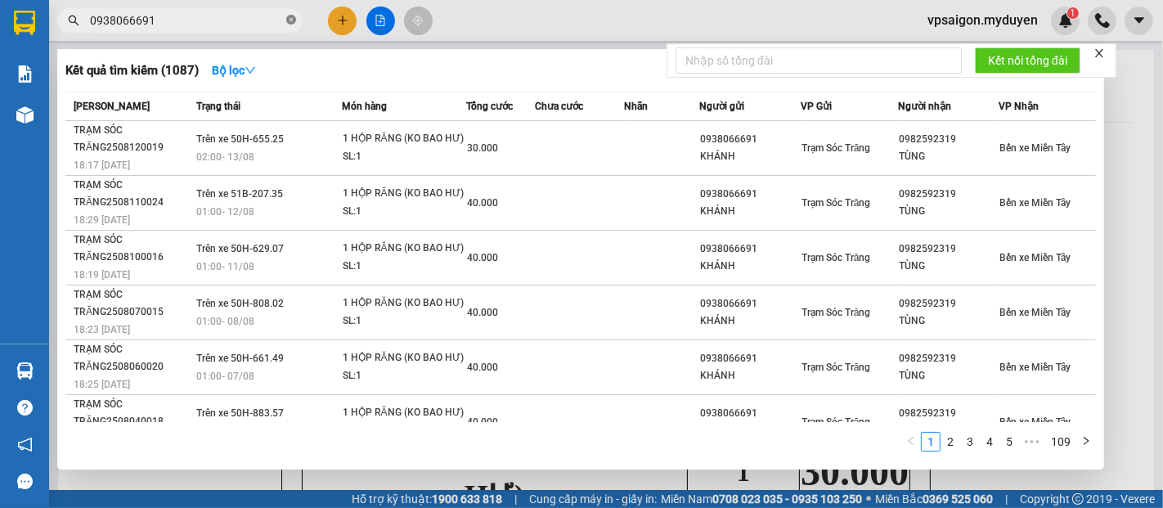
click at [290, 18] on icon "close-circle" at bounding box center [291, 20] width 10 height 10
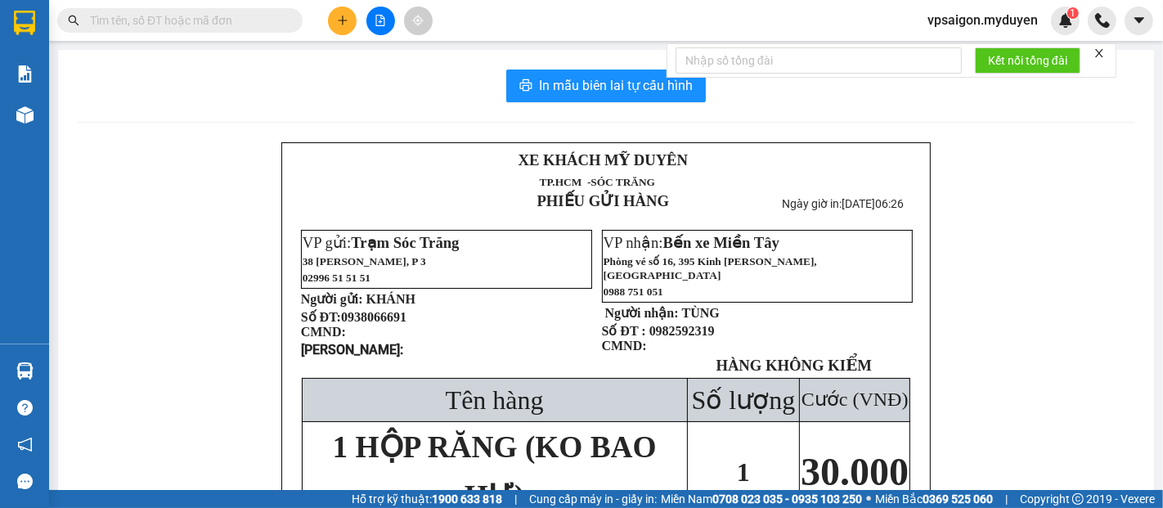
paste input "0909814999"
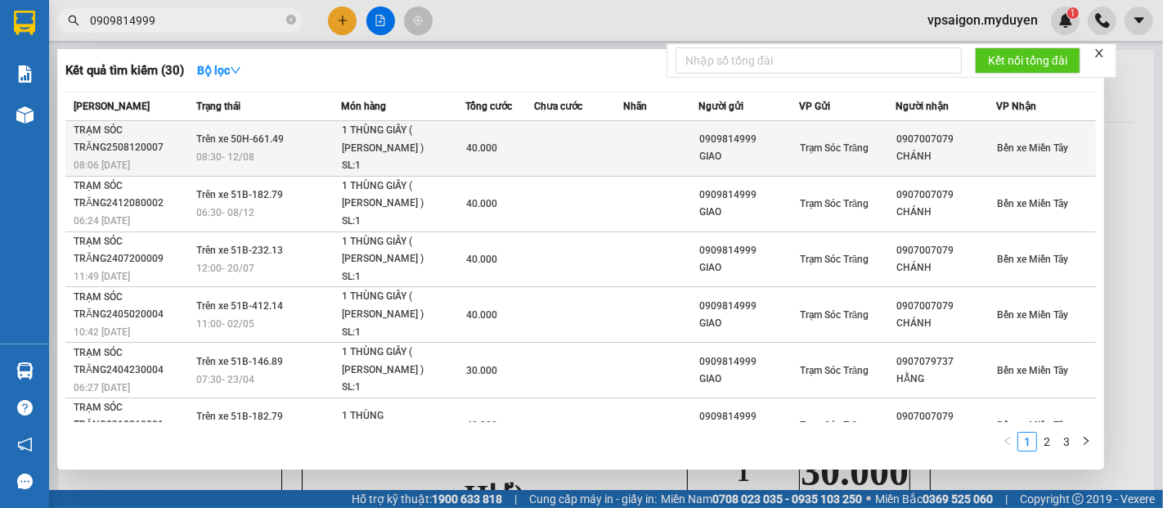
type input "0909814999"
click at [98, 153] on div "TRẠM SÓC TRĂNG2508120007" at bounding box center [133, 139] width 118 height 34
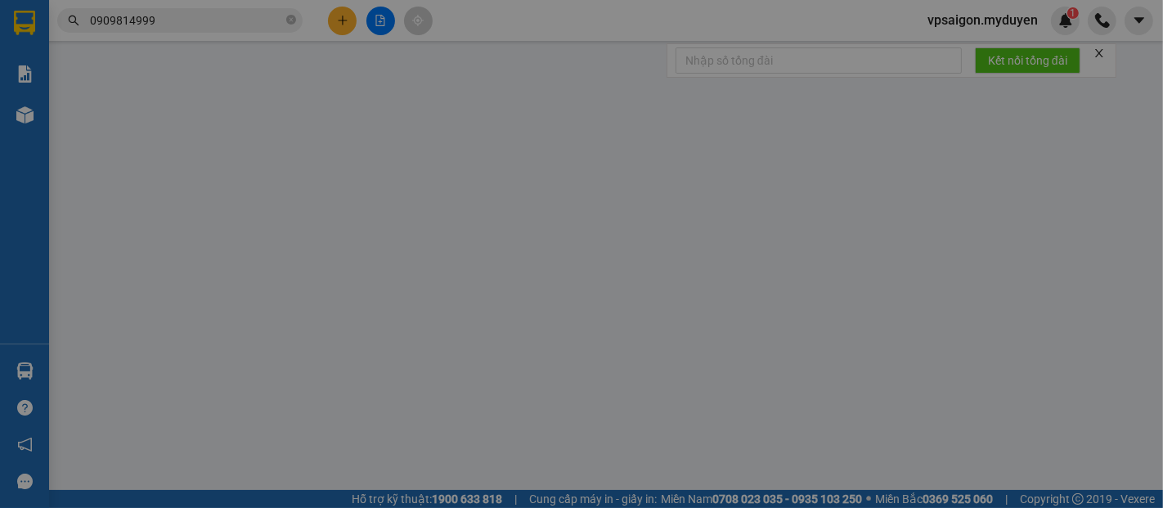
type input "0909814999"
type input "GIAO"
type input "0907007079"
type input "CHÁNH"
type input "40.000"
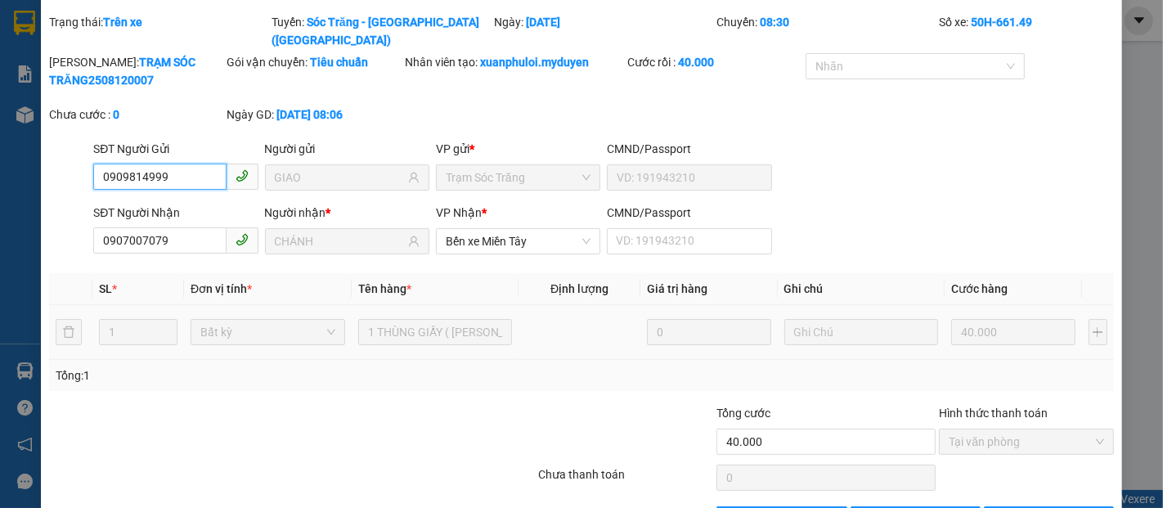
scroll to position [83, 0]
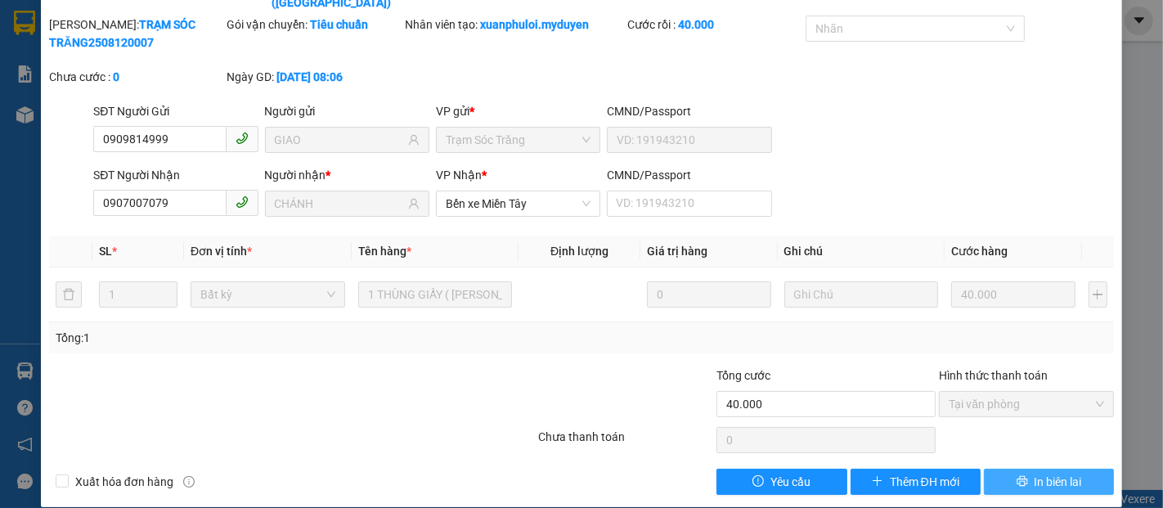
click at [1047, 473] on span "In biên lai" at bounding box center [1057, 482] width 47 height 18
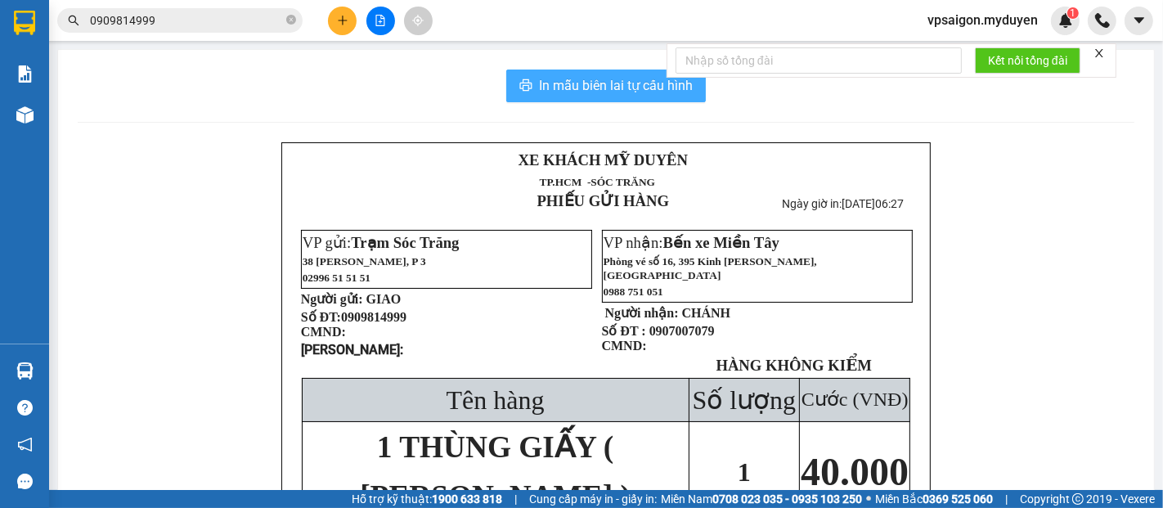
drag, startPoint x: 547, startPoint y: 91, endPoint x: 554, endPoint y: 98, distance: 9.8
click at [548, 92] on span "In mẫu biên lai tự cấu hình" at bounding box center [616, 85] width 154 height 20
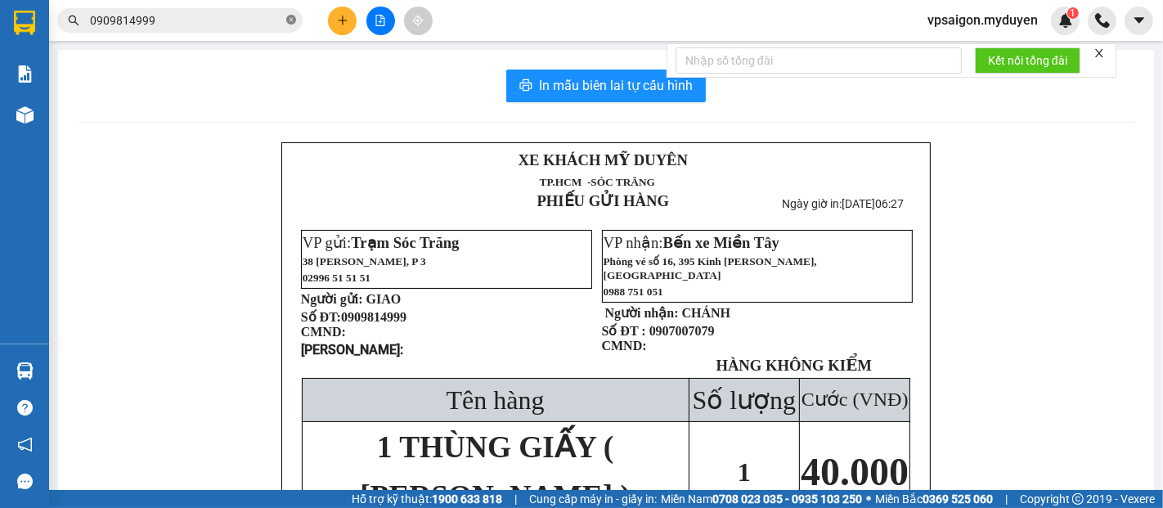
click at [289, 18] on icon "close-circle" at bounding box center [291, 20] width 10 height 10
paste input "0966600754"
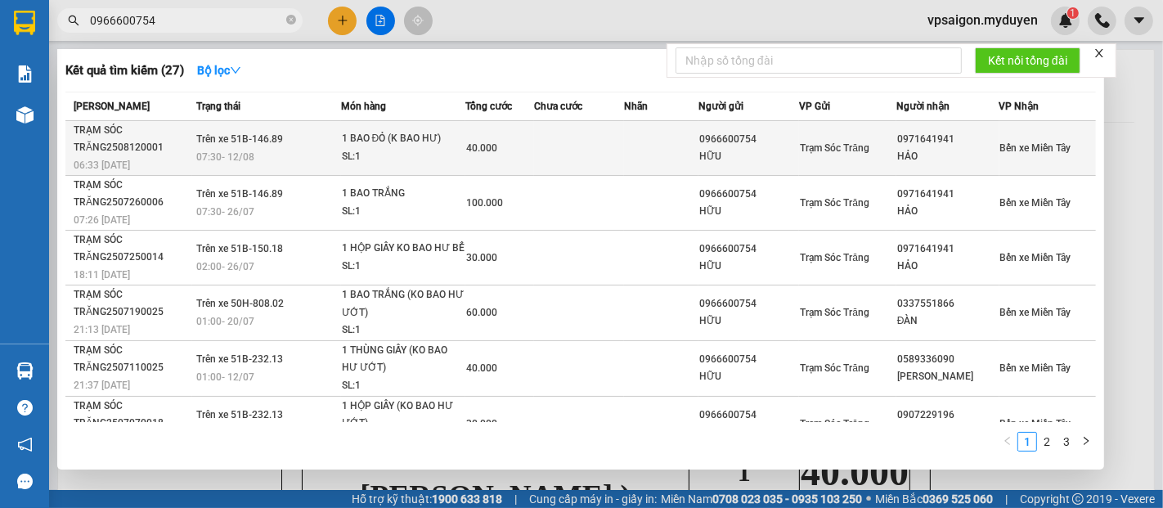
type input "0966600754"
click at [134, 154] on div "TRẠM SÓC TRĂNG2508120001" at bounding box center [133, 139] width 118 height 34
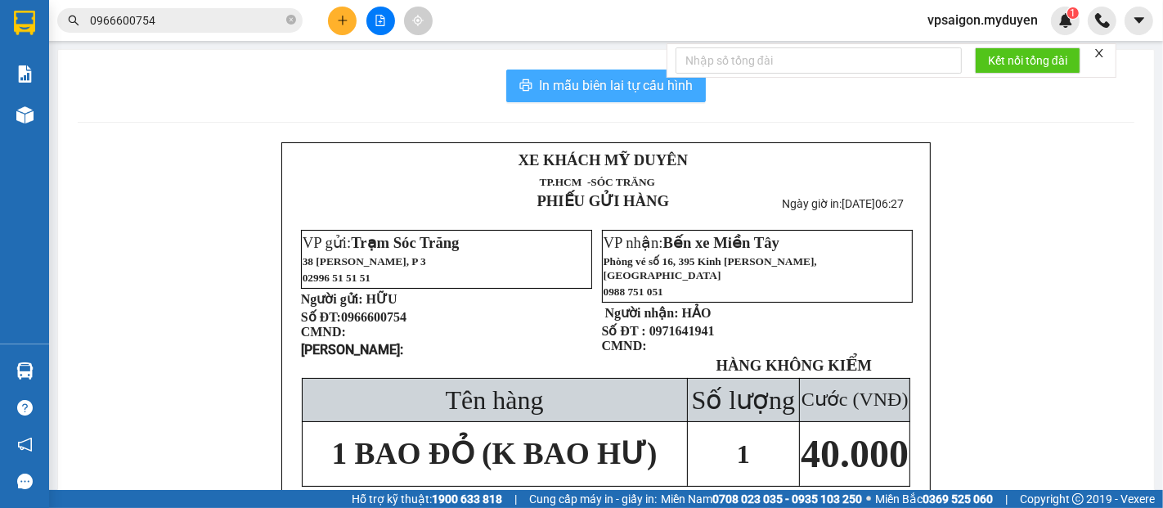
drag, startPoint x: 604, startPoint y: 90, endPoint x: 656, endPoint y: 137, distance: 69.5
click at [603, 90] on span "In mẫu biên lai tự cấu hình" at bounding box center [616, 85] width 154 height 20
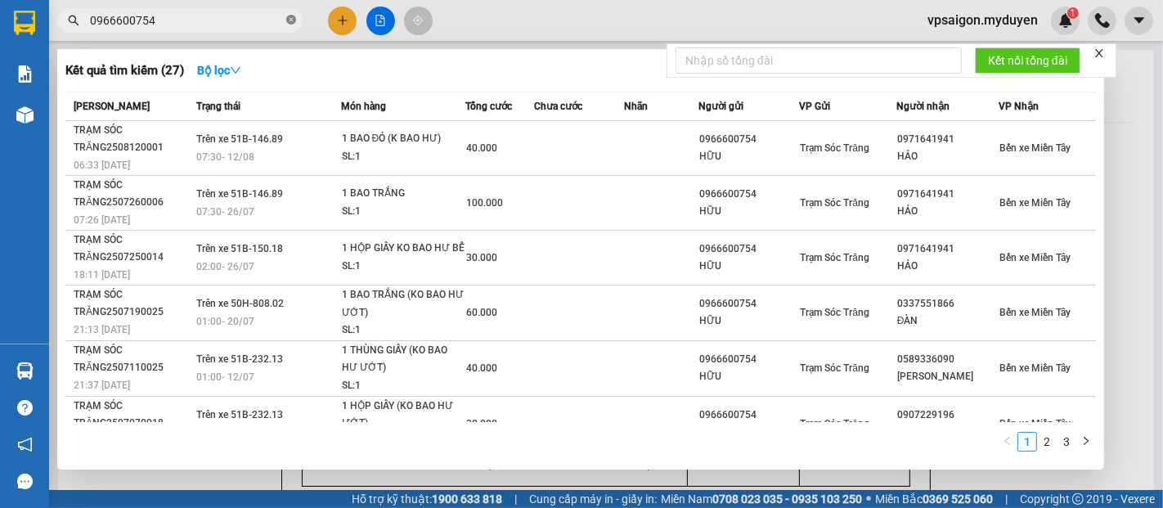
click at [294, 18] on icon "close-circle" at bounding box center [291, 20] width 10 height 10
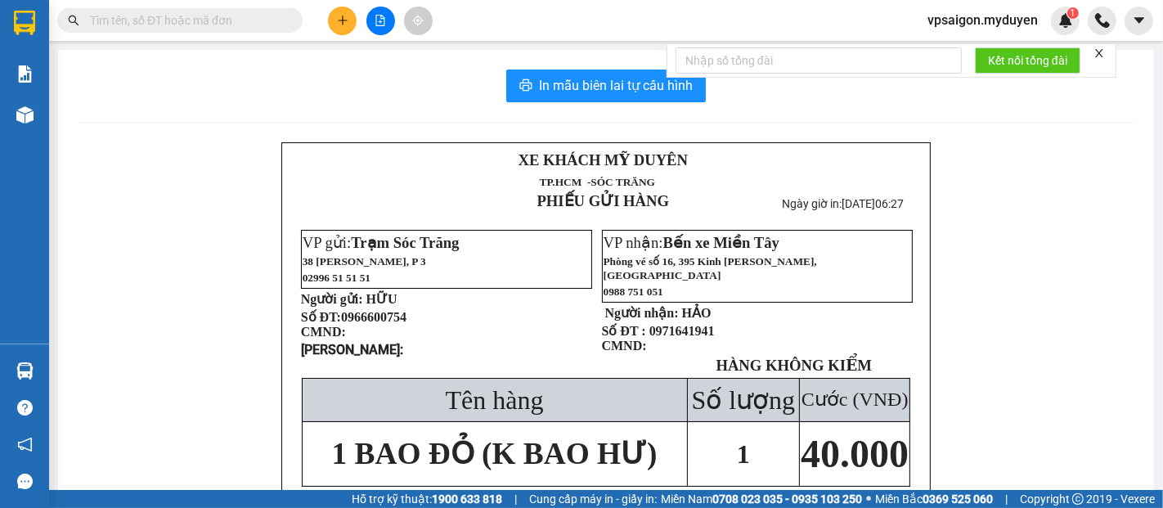
paste input "0939823554"
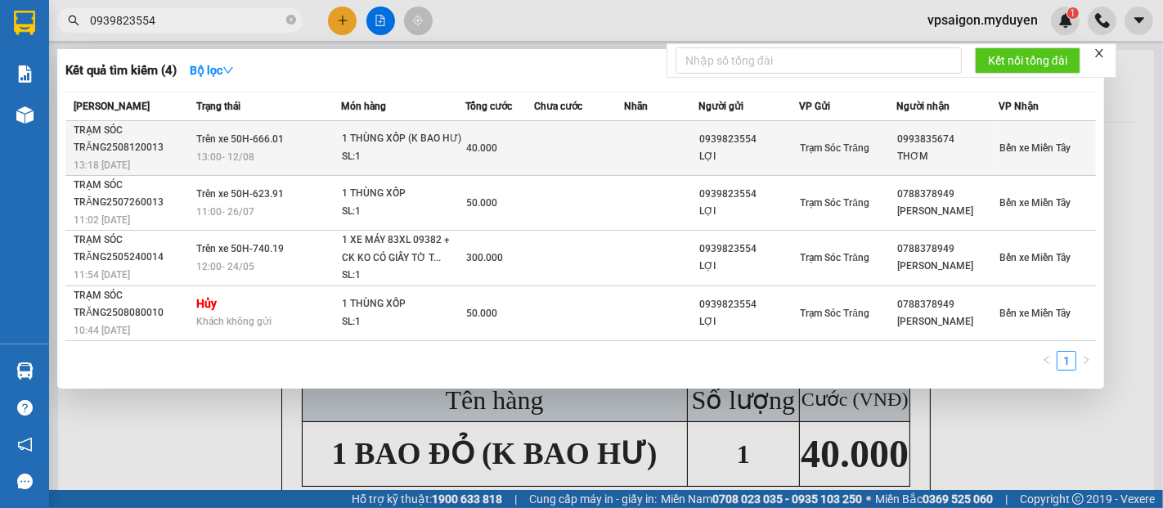
type input "0939823554"
click at [135, 145] on div "TRẠM SÓC TRĂNG2508120013" at bounding box center [133, 139] width 118 height 34
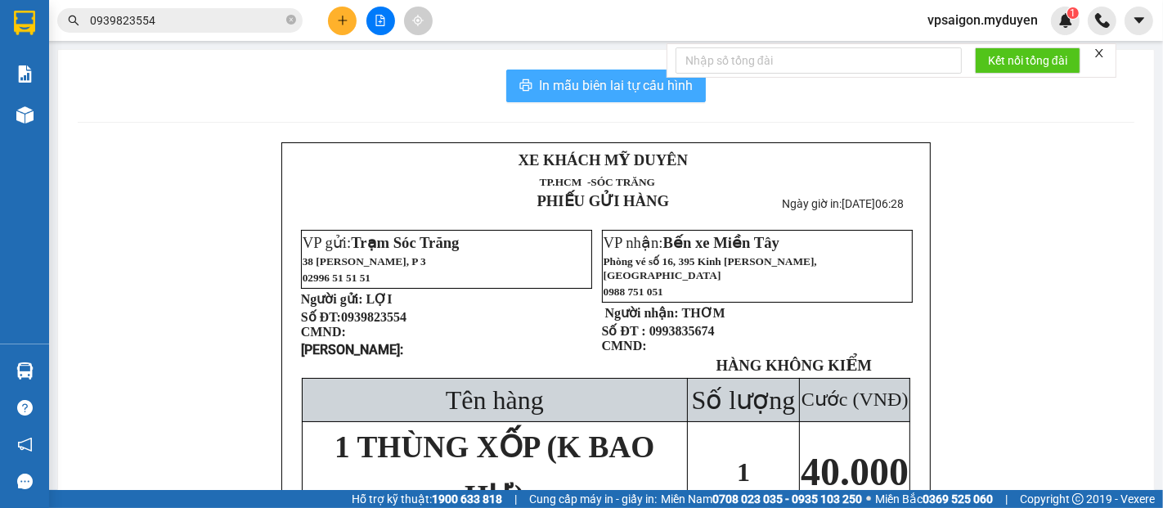
click at [616, 87] on span "In mẫu biên lai tự cấu hình" at bounding box center [616, 85] width 154 height 20
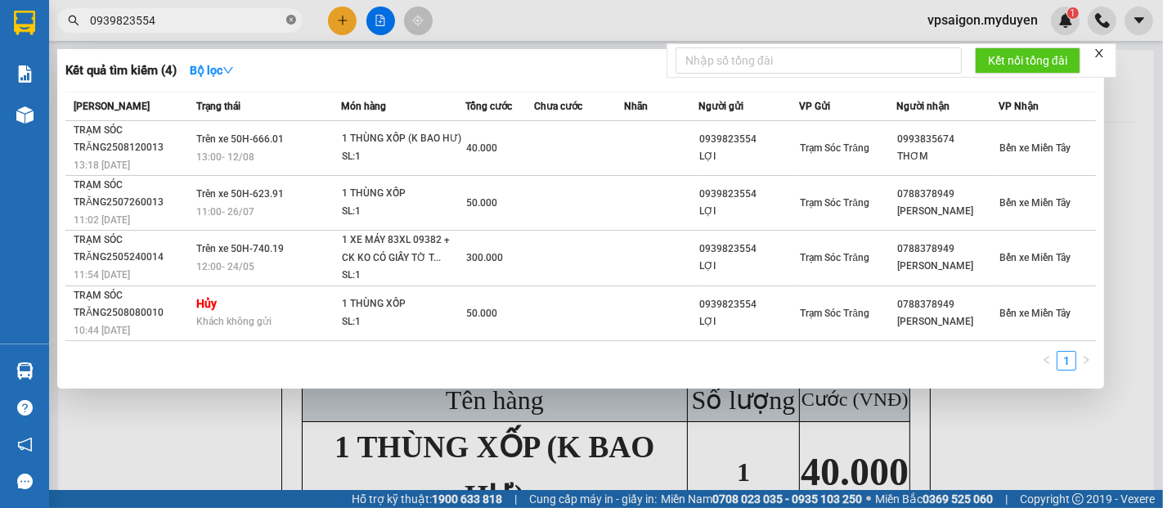
click at [289, 25] on icon "close-circle" at bounding box center [291, 20] width 10 height 10
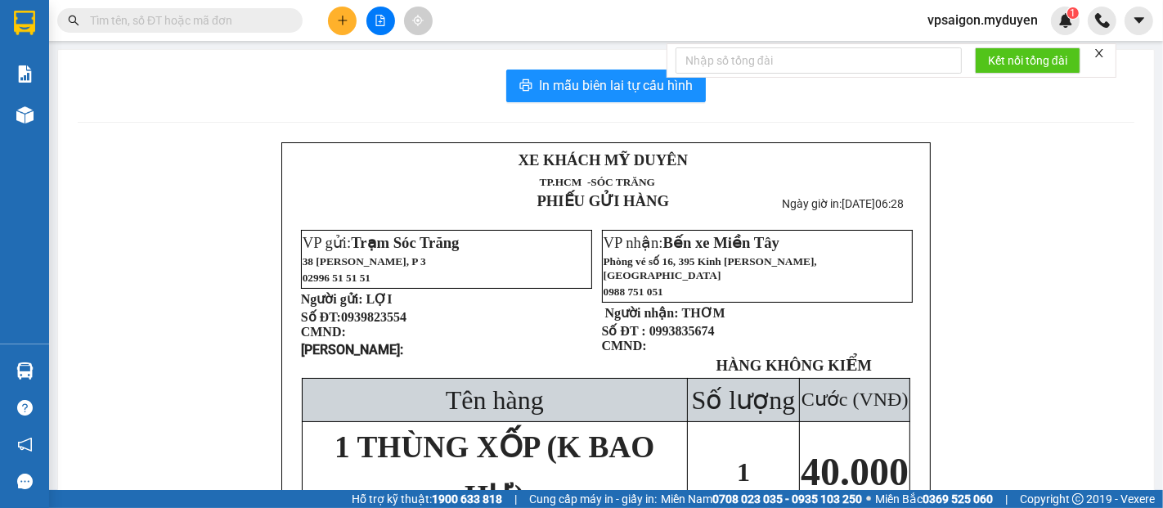
paste input "0962721499"
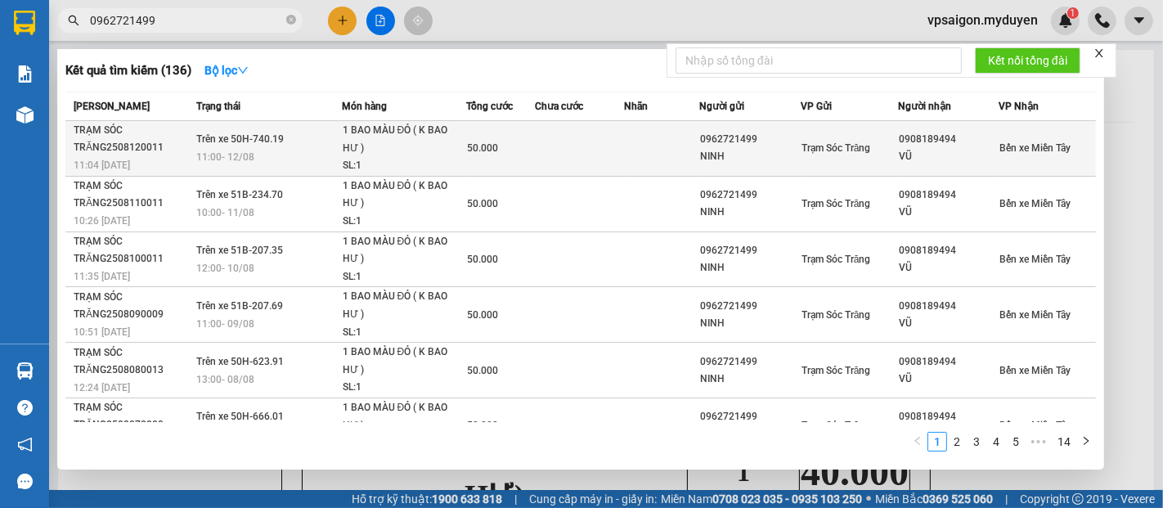
type input "0962721499"
click at [109, 142] on div "TRẠM SÓC TRĂNG2508120011" at bounding box center [133, 139] width 119 height 34
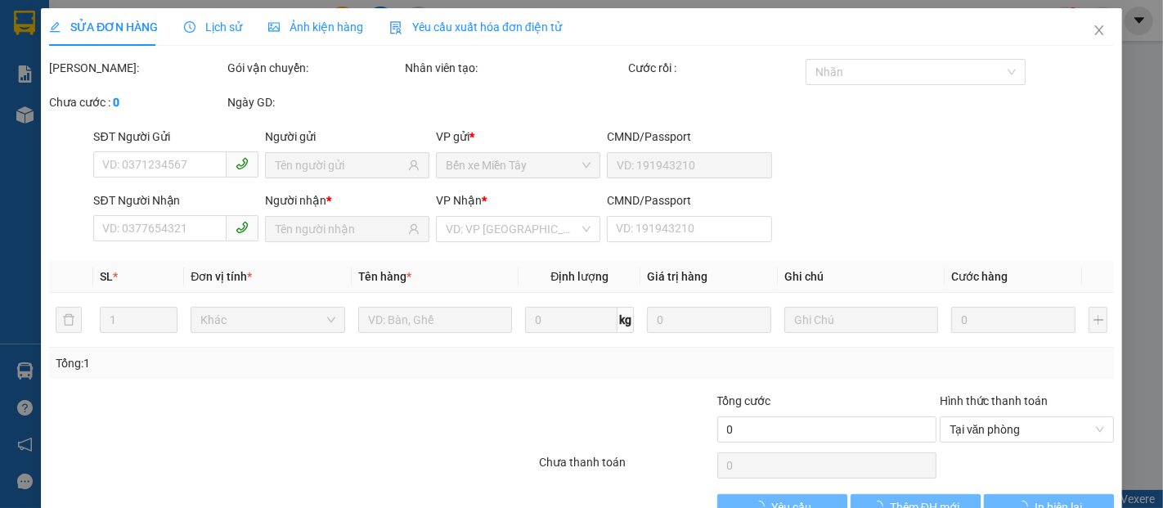
type input "0962721499"
type input "NINH"
type input "0908189494"
type input "VŨ"
type input "50.000"
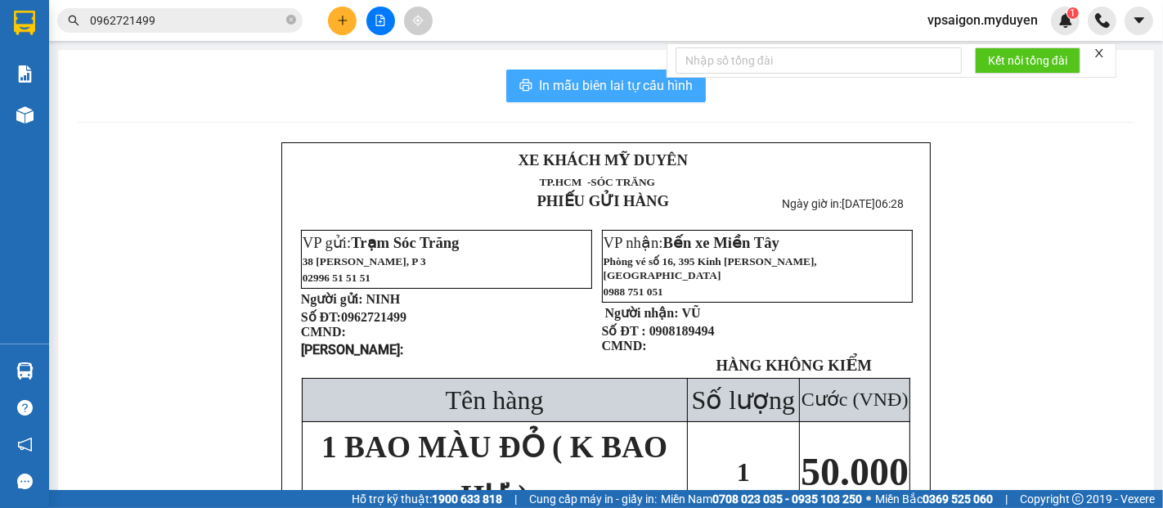
click at [600, 82] on span "In mẫu biên lai tự cấu hình" at bounding box center [616, 85] width 154 height 20
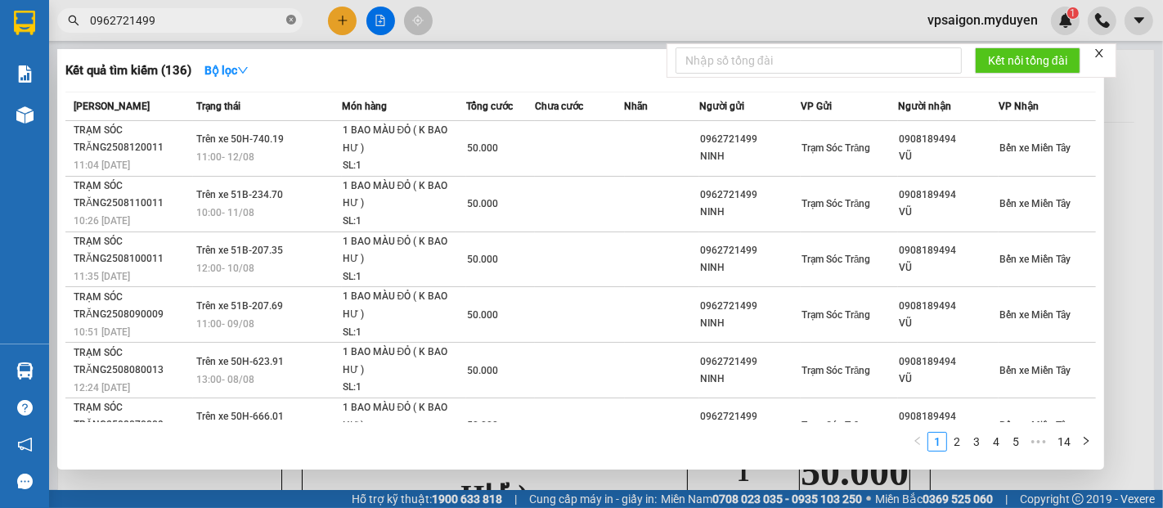
click at [286, 19] on icon "close-circle" at bounding box center [291, 20] width 10 height 10
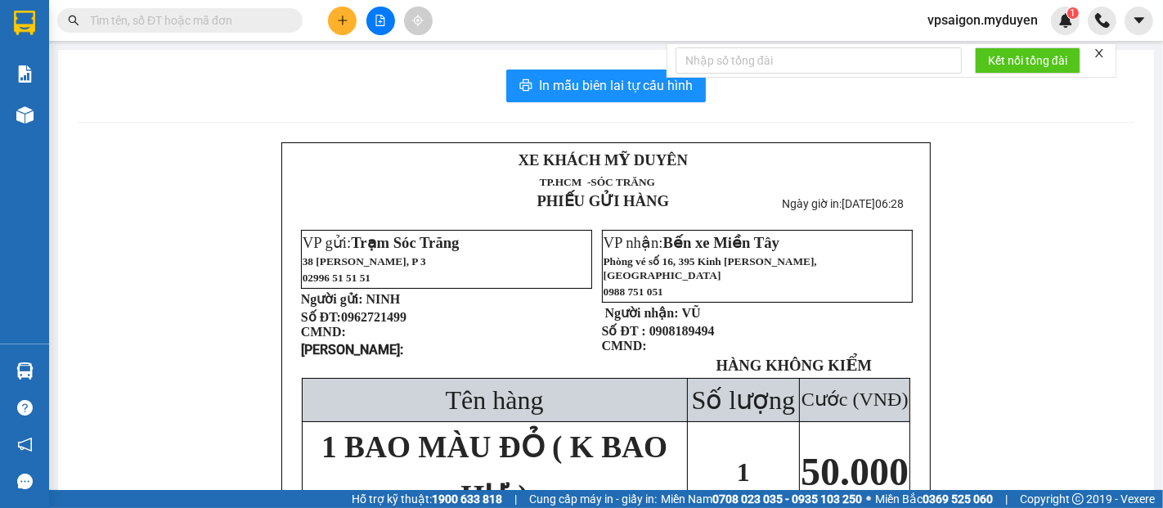
paste input "0366753707"
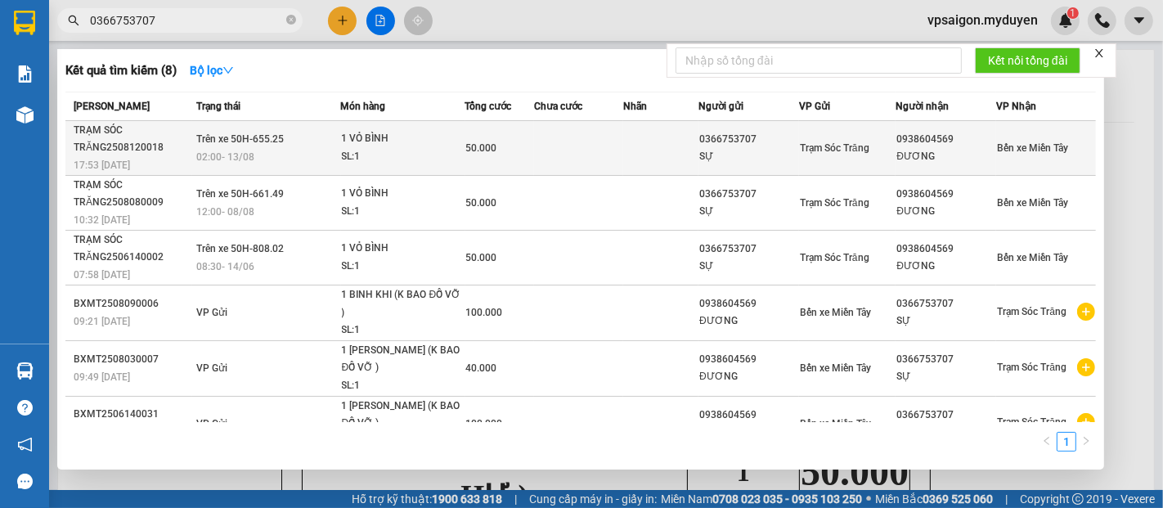
type input "0366753707"
click at [140, 150] on div "TRẠM SÓC TRĂNG2508120018" at bounding box center [133, 139] width 118 height 34
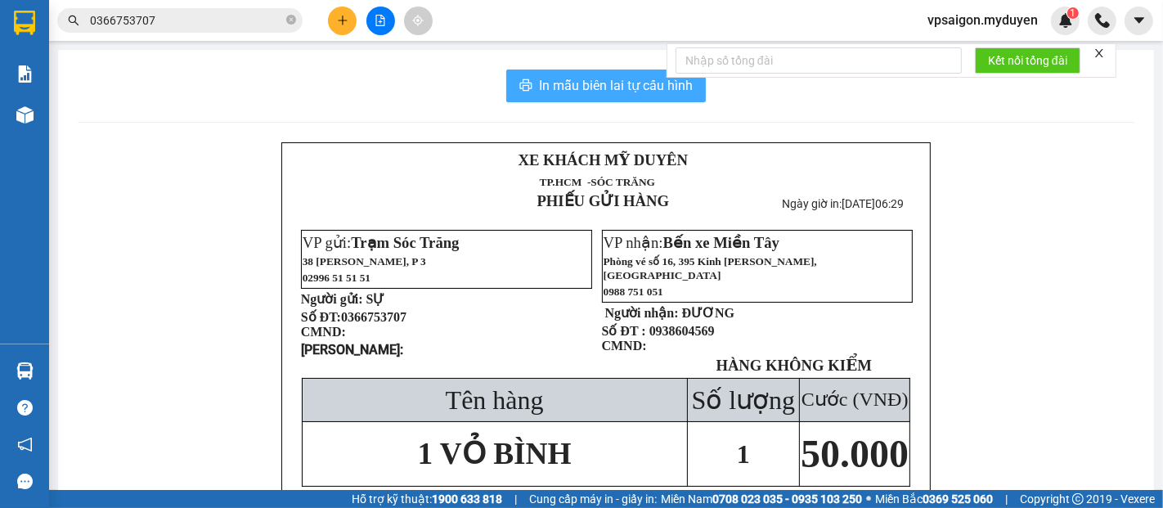
drag, startPoint x: 621, startPoint y: 88, endPoint x: 778, endPoint y: 260, distance: 232.6
click at [621, 89] on span "In mẫu biên lai tự cấu hình" at bounding box center [616, 85] width 154 height 20
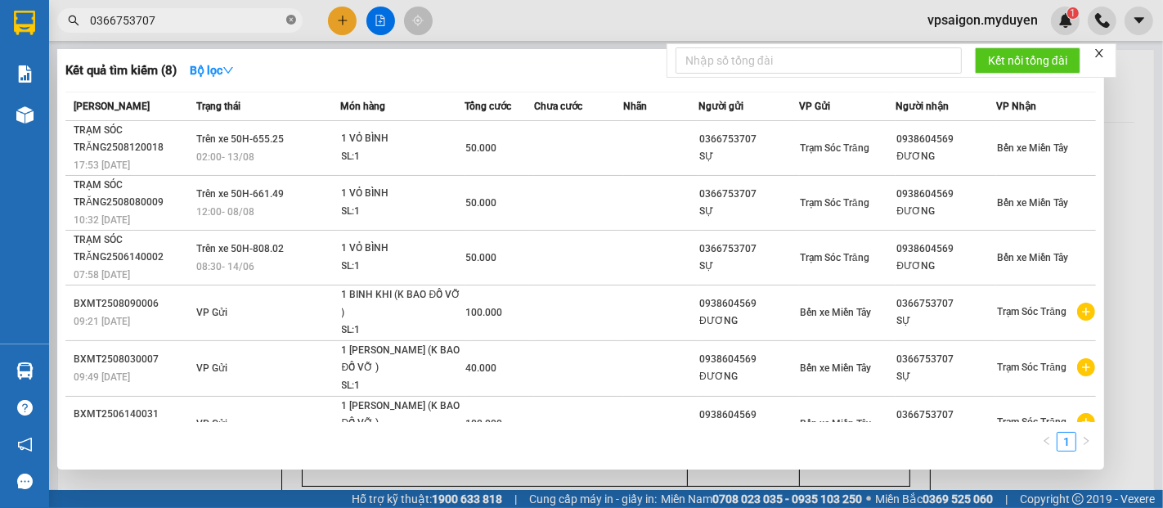
click at [292, 18] on icon "close-circle" at bounding box center [291, 20] width 10 height 10
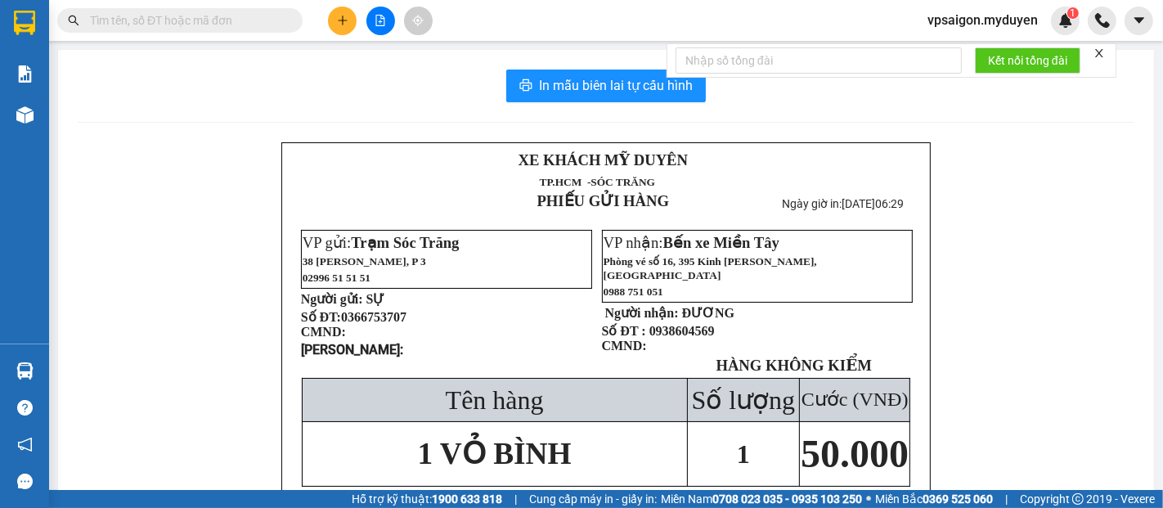
paste input "0969944280"
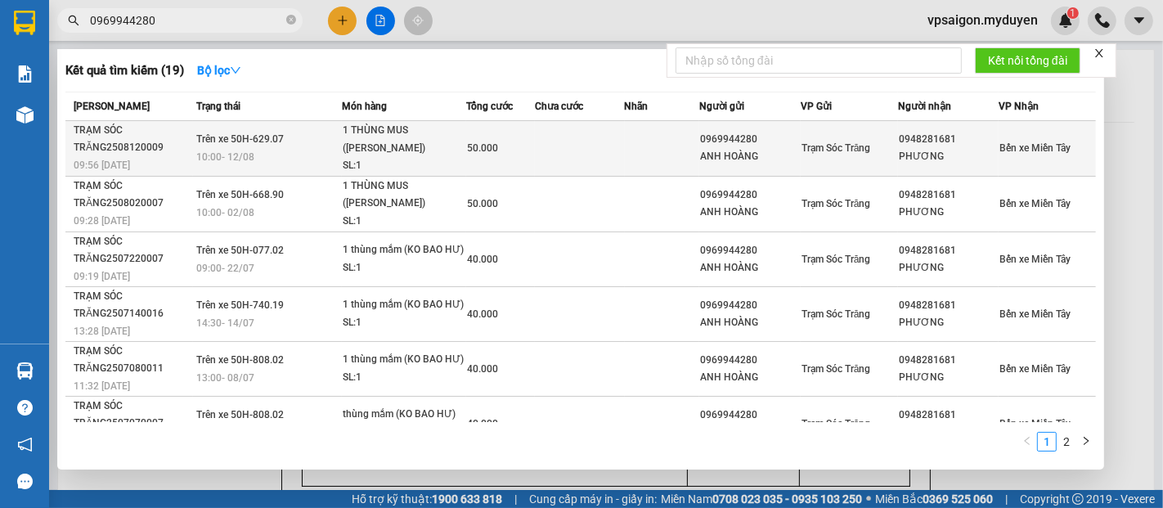
type input "0969944280"
click at [117, 162] on span "09:56 [DATE]" at bounding box center [102, 164] width 56 height 11
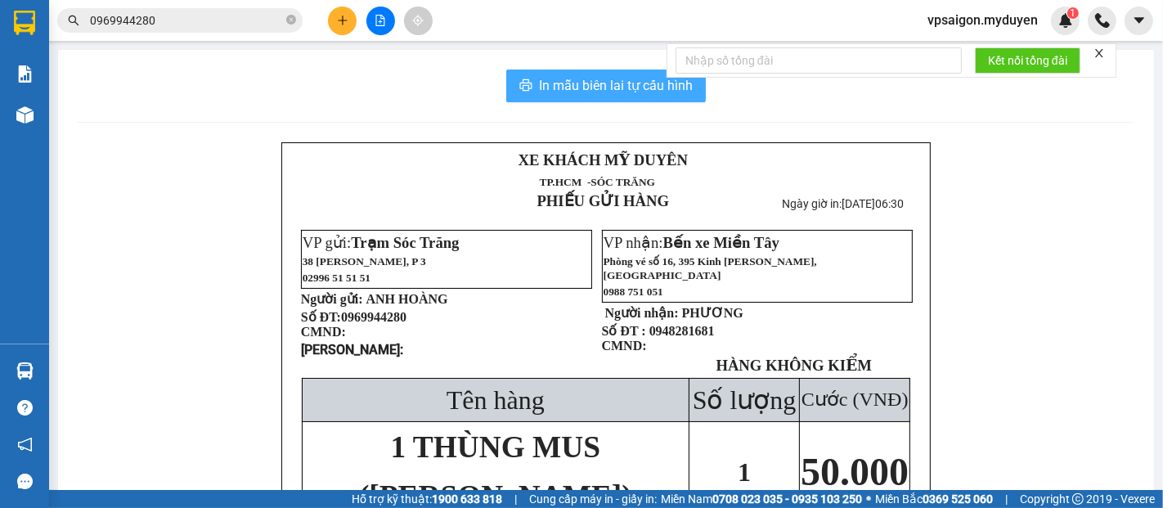
click at [584, 84] on span "In mẫu biên lai tự cấu hình" at bounding box center [616, 85] width 154 height 20
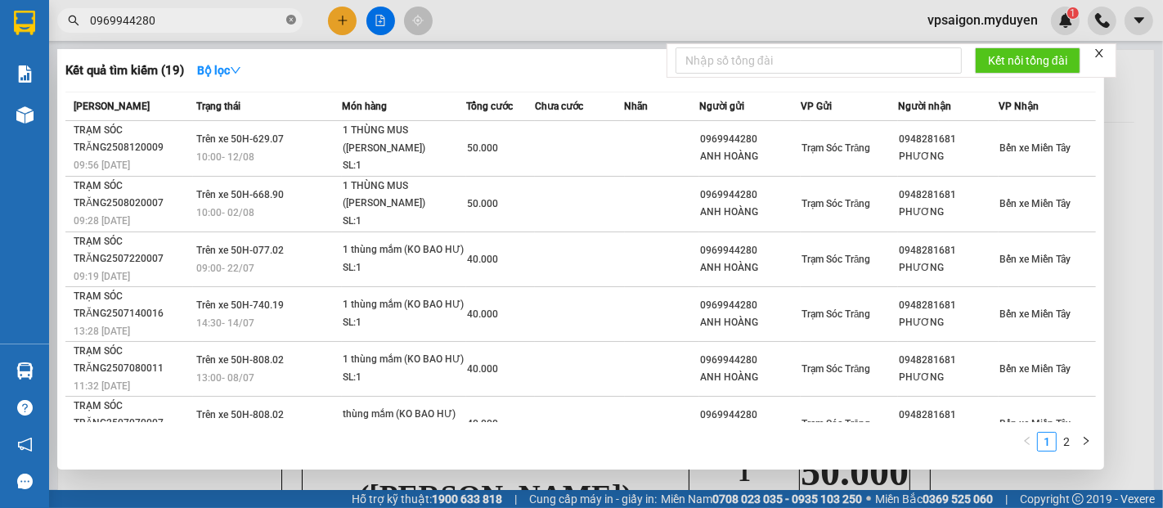
click at [293, 16] on icon "close-circle" at bounding box center [291, 20] width 10 height 10
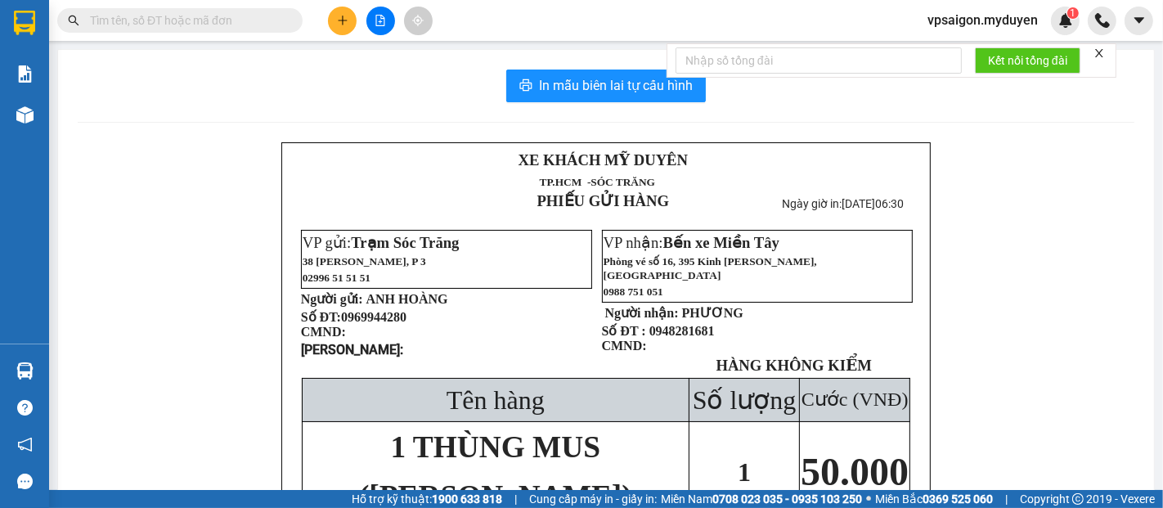
paste input "0839090186"
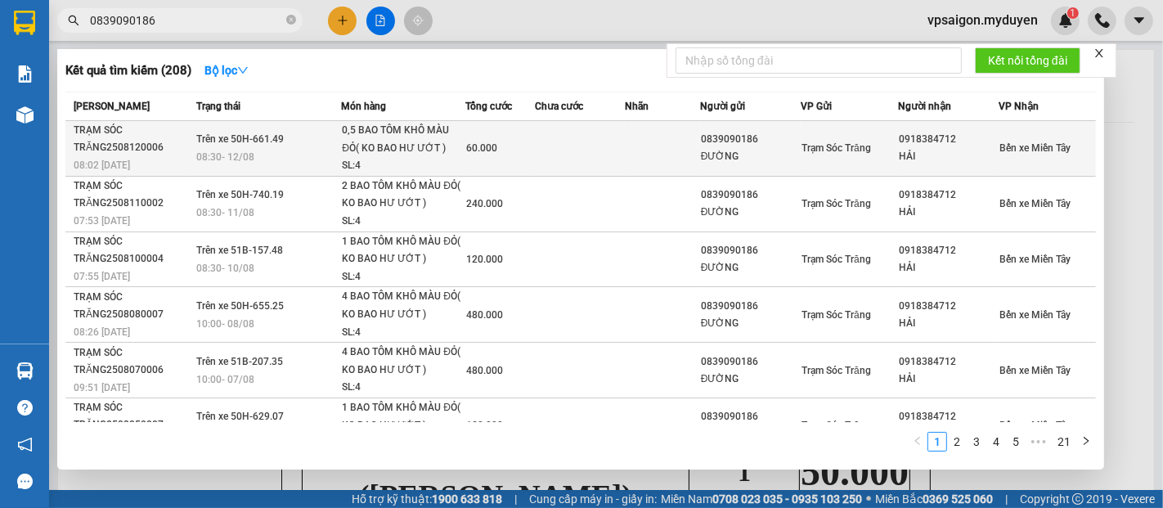
type input "0839090186"
click at [108, 158] on span "08:02 [DATE]" at bounding box center [102, 164] width 56 height 13
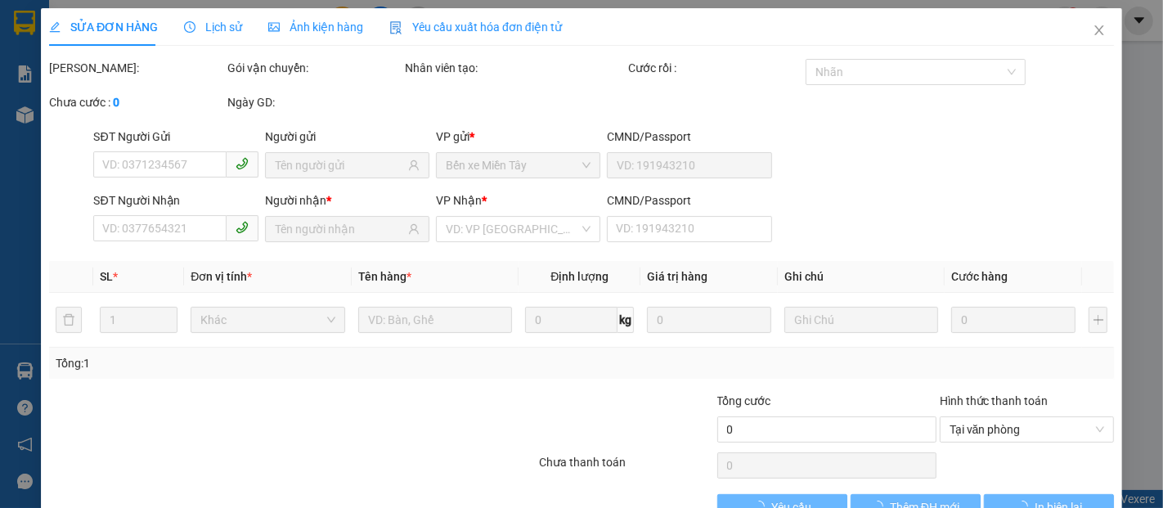
type input "0839090186"
type input "ĐƯỜNG"
type input "0918384712"
type input "HẢI"
type input "60.000"
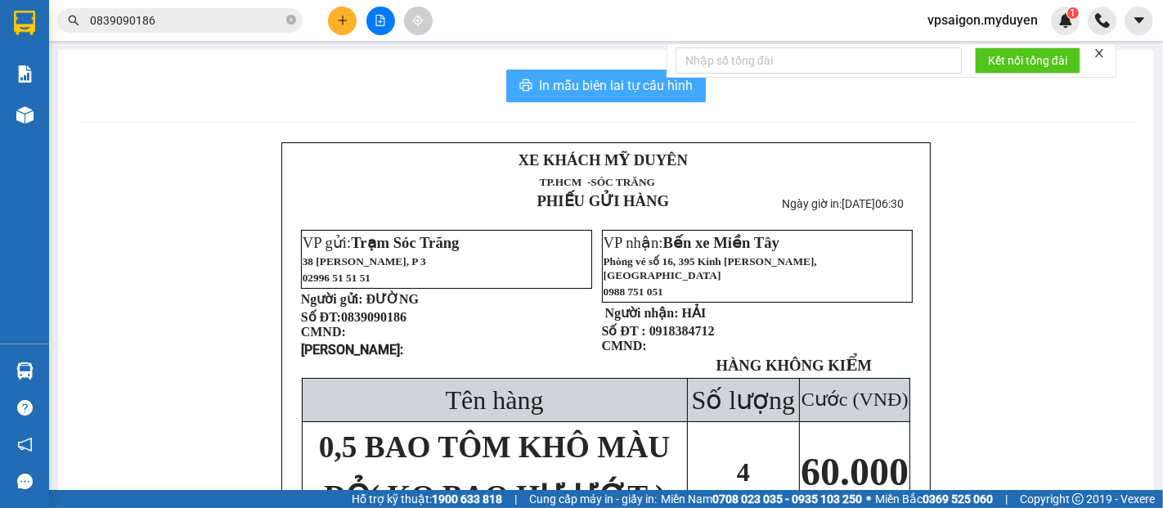
click at [601, 89] on span "In mẫu biên lai tự cấu hình" at bounding box center [616, 85] width 154 height 20
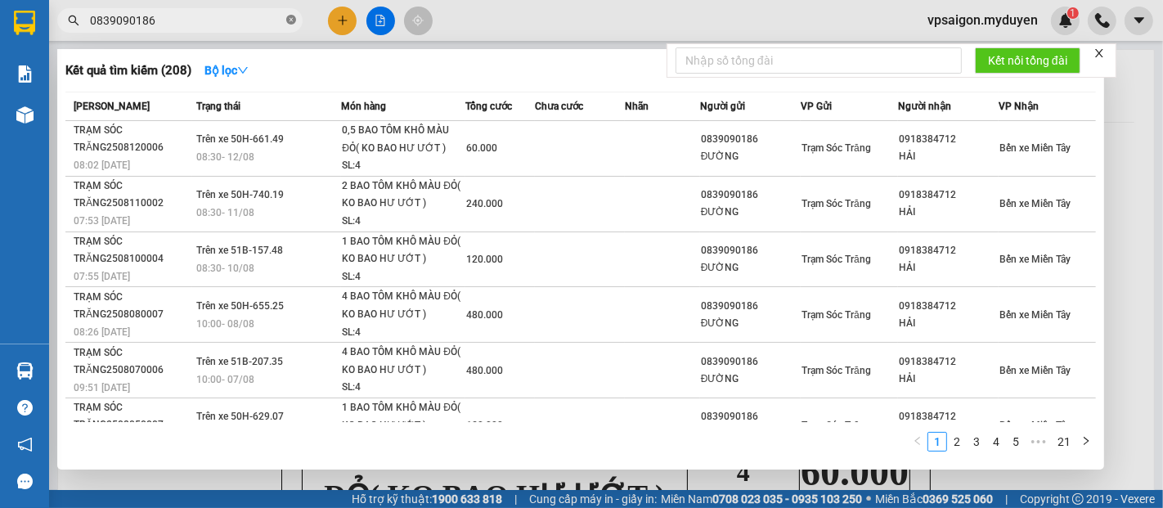
click at [290, 17] on icon "close-circle" at bounding box center [291, 20] width 10 height 10
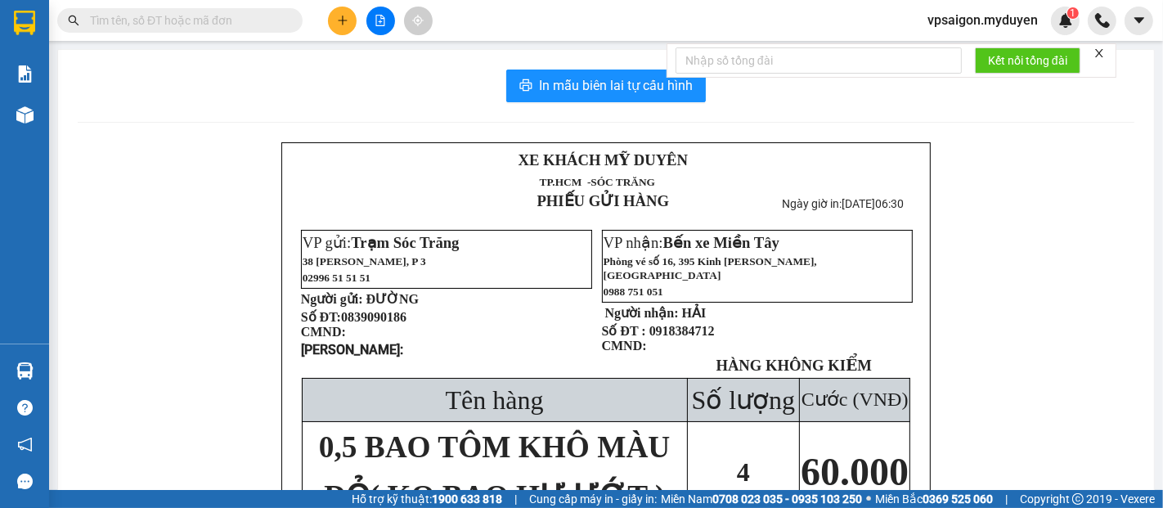
paste input "0839090186"
type input "0839090186"
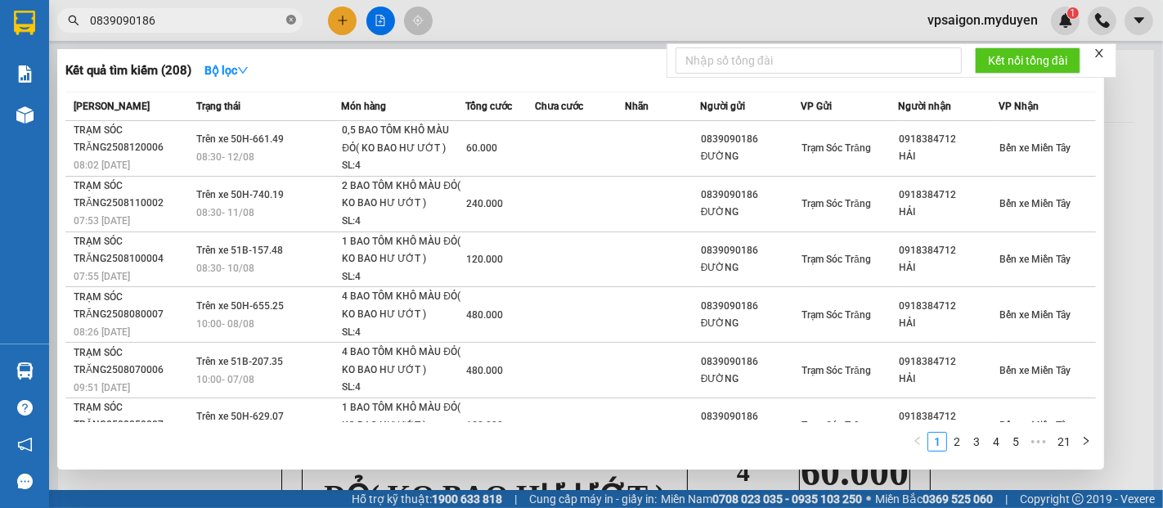
click at [288, 20] on icon "close-circle" at bounding box center [291, 20] width 10 height 10
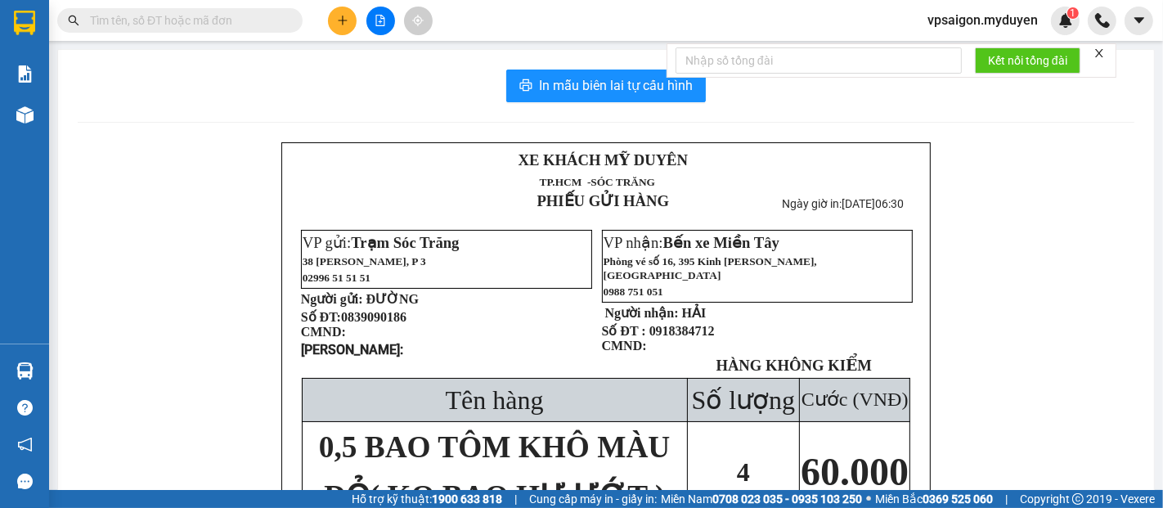
paste input "0839090186"
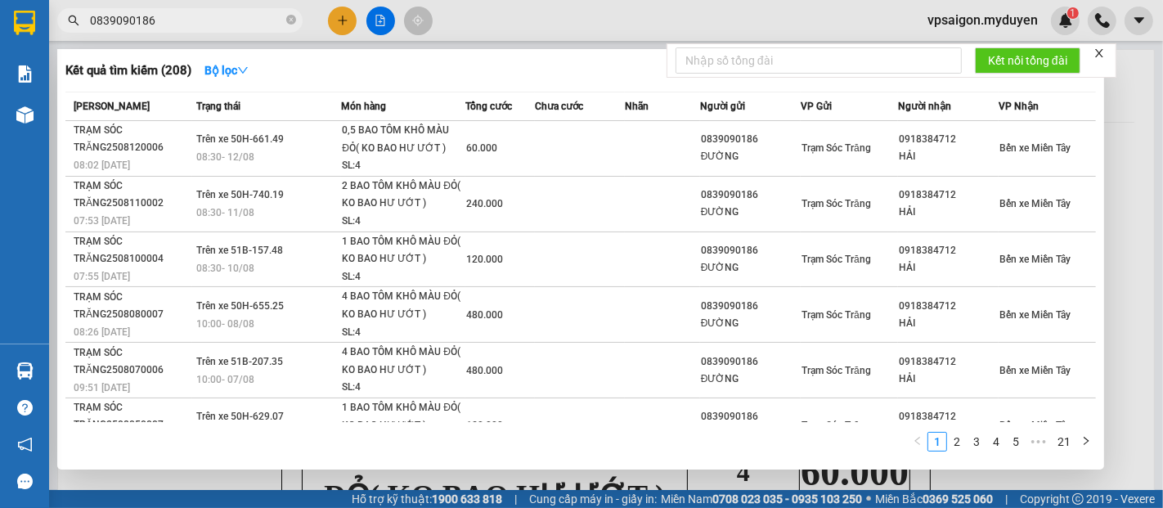
type input "0839090186"
click at [286, 16] on icon "close-circle" at bounding box center [291, 20] width 10 height 10
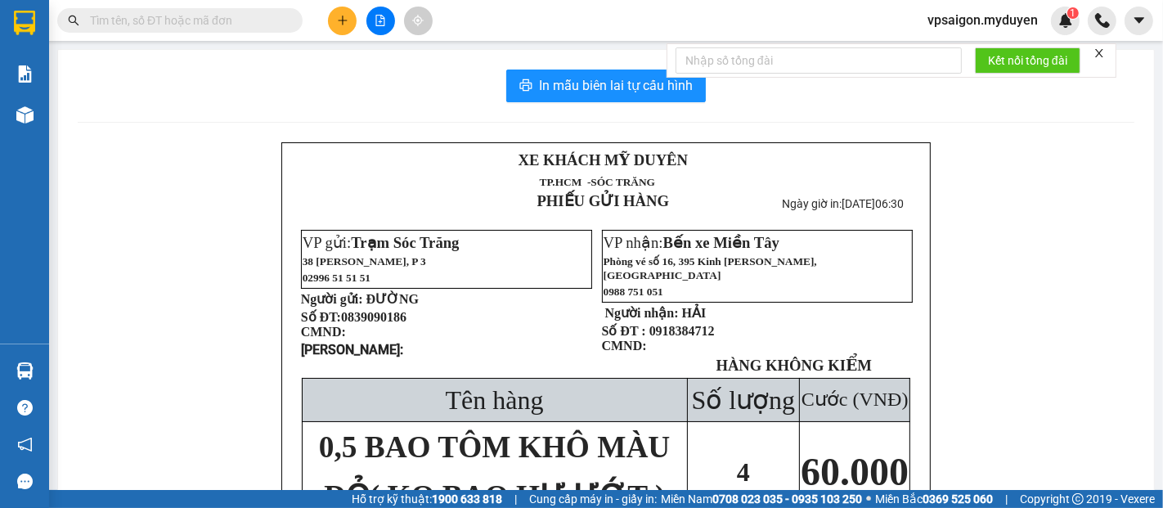
paste input "0964931439"
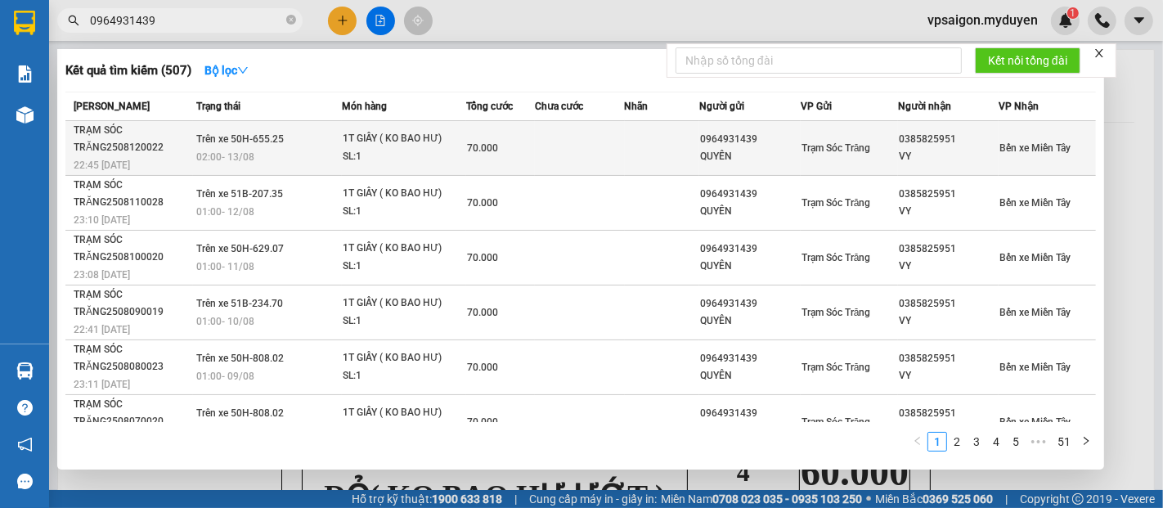
type input "0964931439"
click at [120, 149] on div "TRẠM SÓC TRĂNG2508120022" at bounding box center [133, 139] width 119 height 34
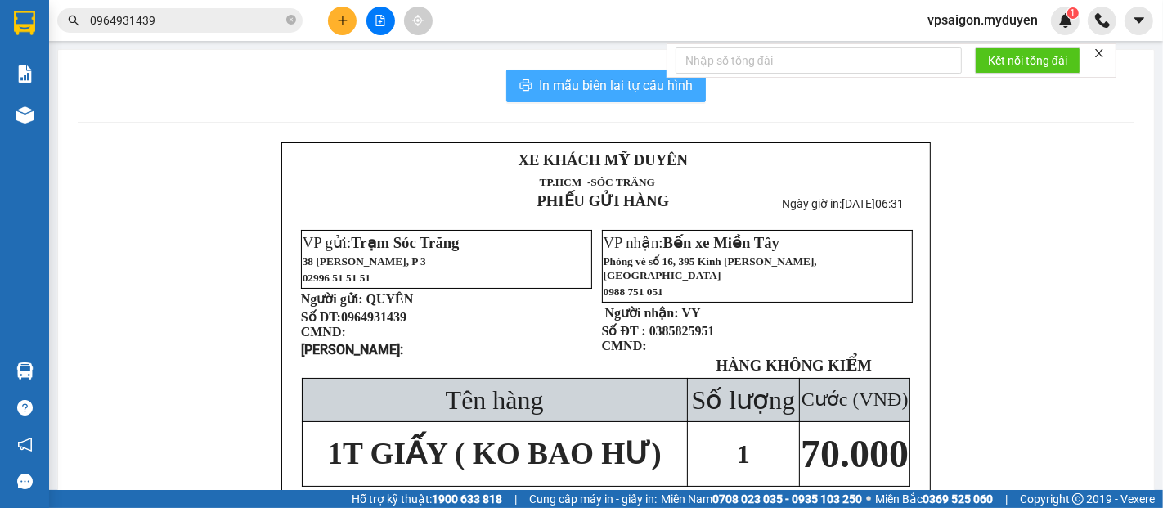
click at [610, 85] on span "In mẫu biên lai tự cấu hình" at bounding box center [616, 85] width 154 height 20
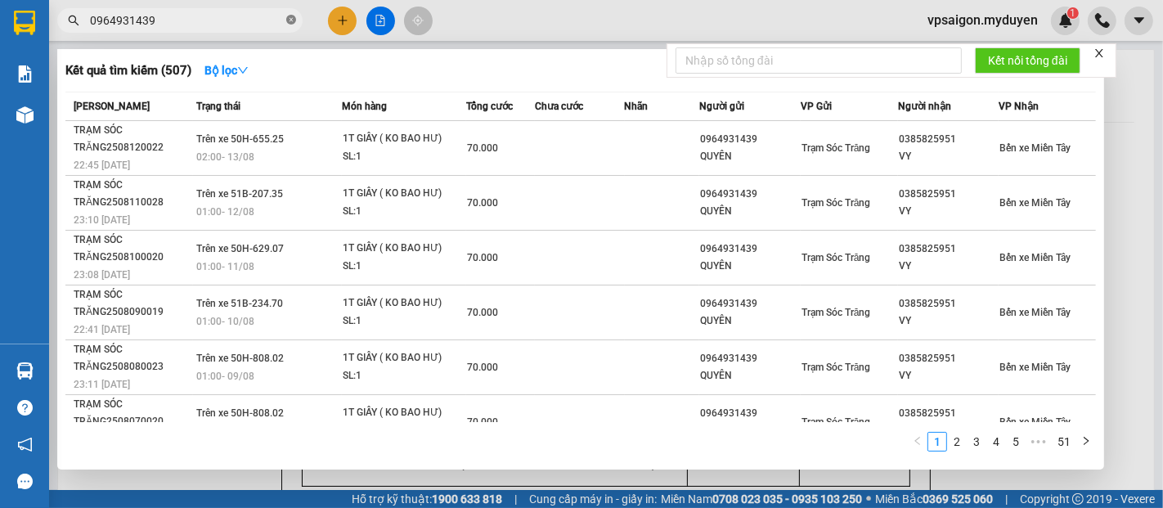
click at [289, 19] on icon "close-circle" at bounding box center [291, 20] width 10 height 10
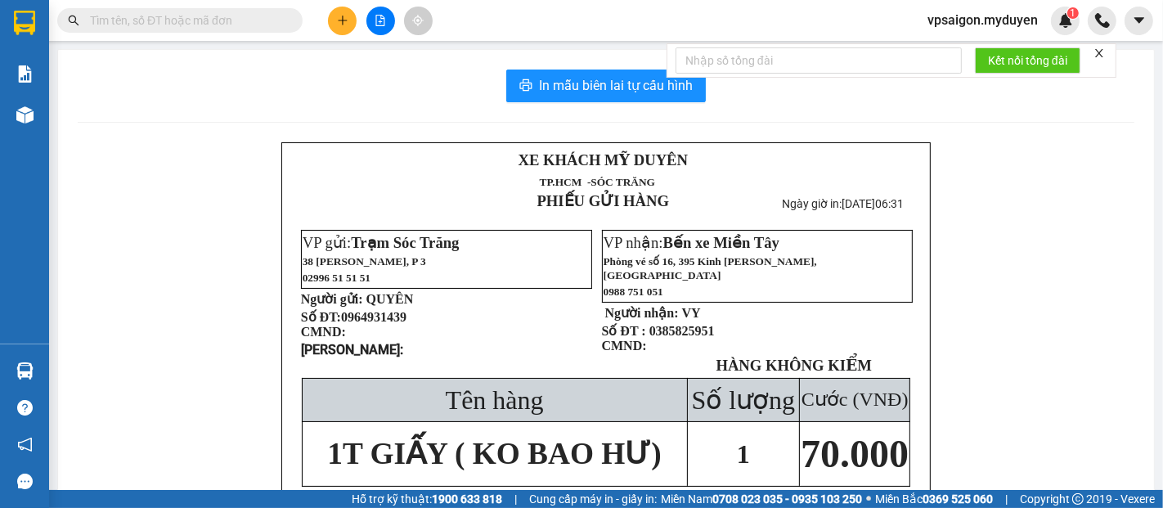
paste input "0946719358"
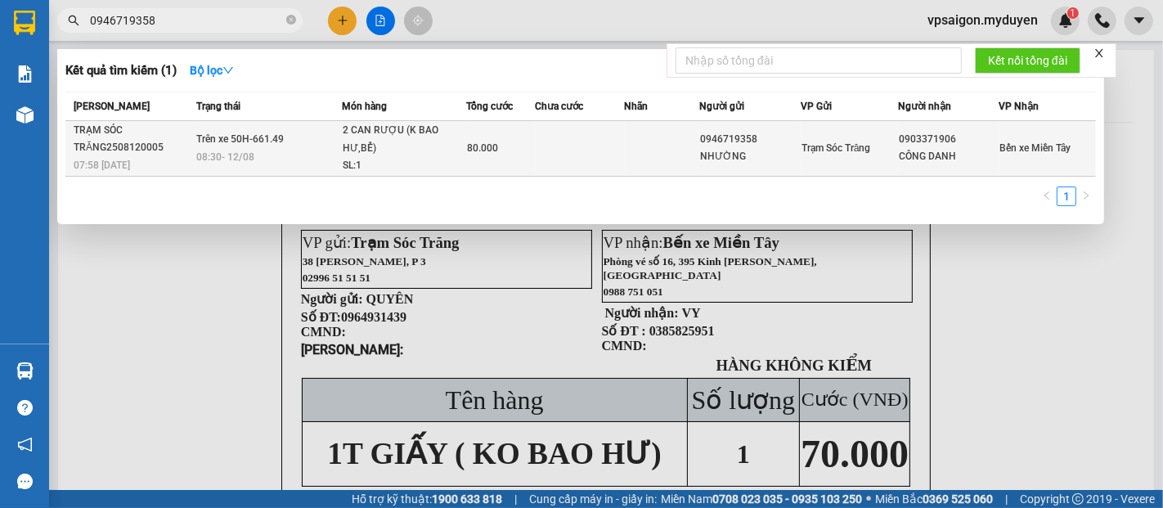
type input "0946719358"
click at [155, 152] on div "TRẠM SÓC TRĂNG2508120005" at bounding box center [133, 139] width 119 height 34
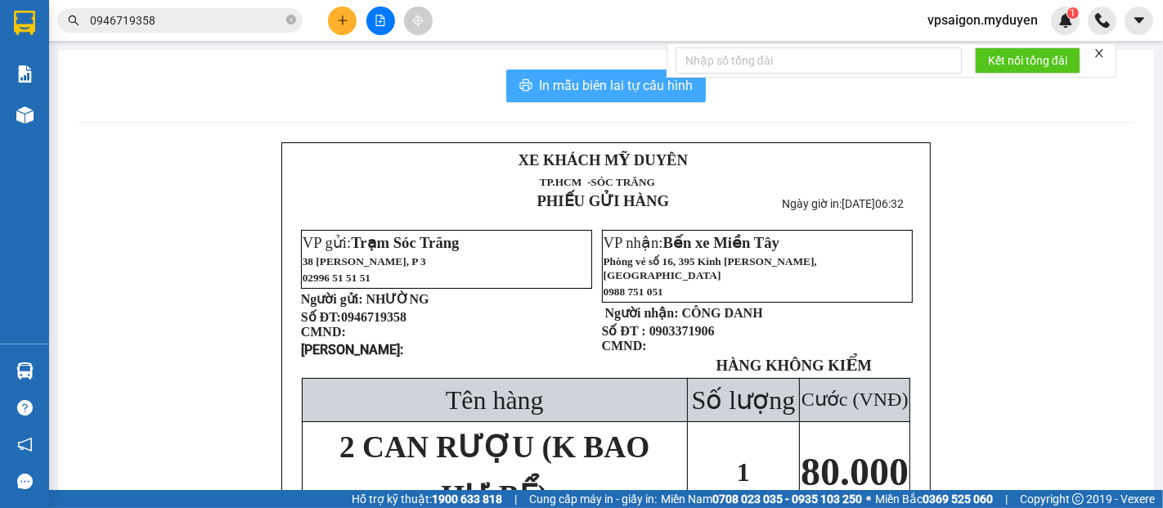
click at [563, 80] on span "In mẫu biên lai tự cấu hình" at bounding box center [616, 85] width 154 height 20
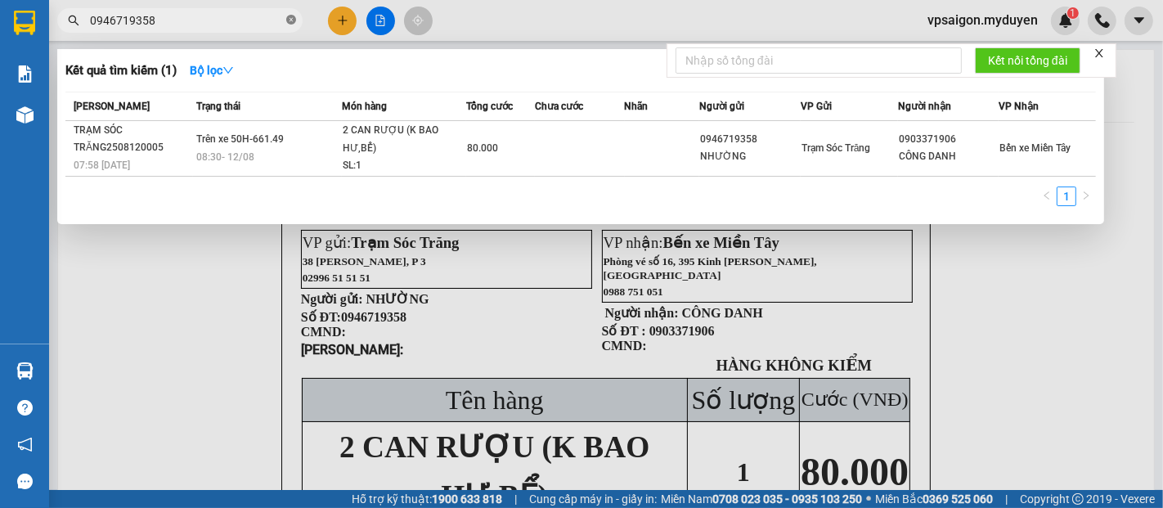
click at [289, 25] on icon "close-circle" at bounding box center [291, 20] width 10 height 10
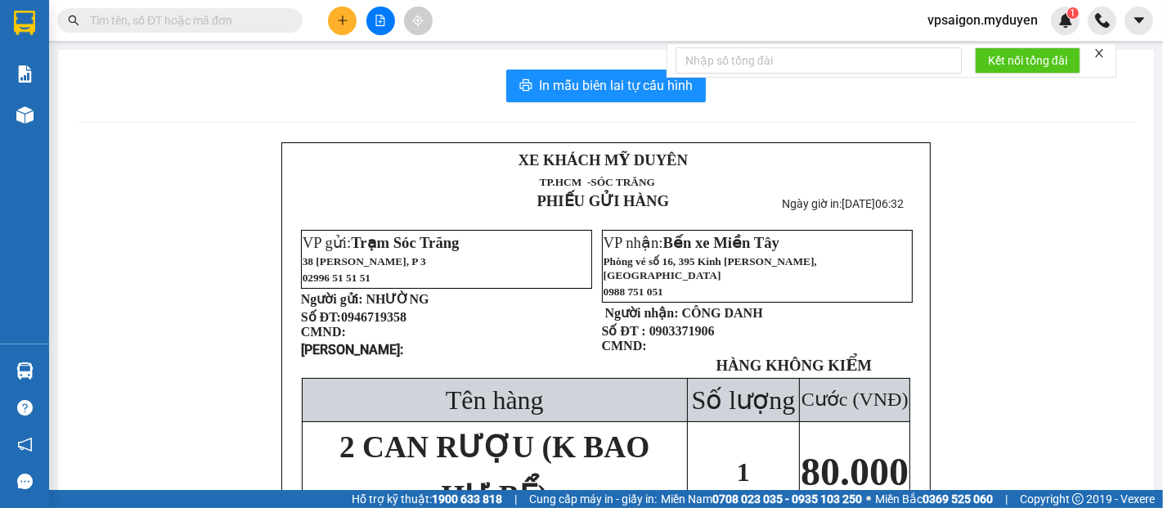
paste input "0827303525"
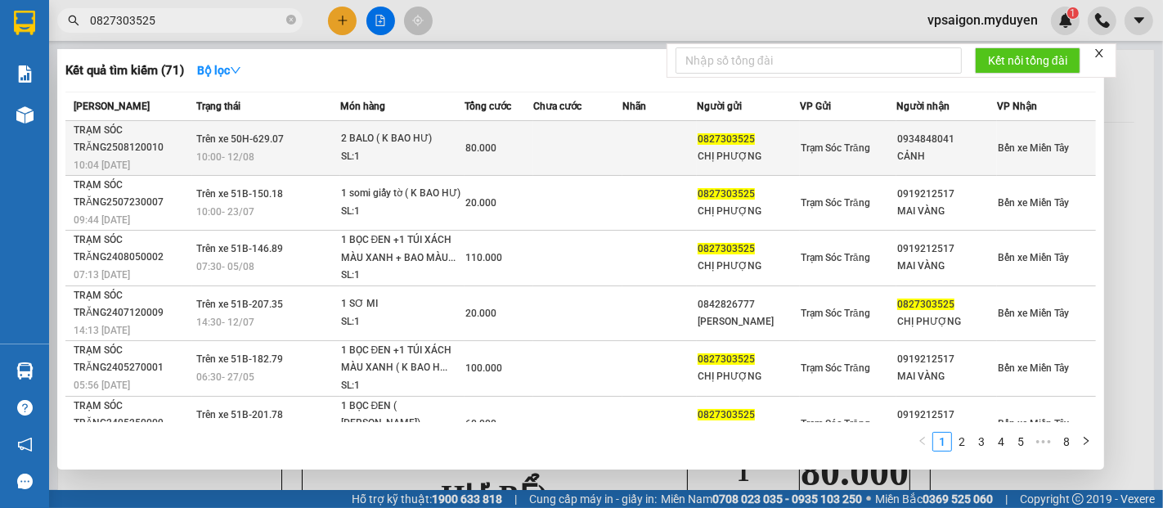
type input "0827303525"
click at [154, 149] on div "TRẠM SÓC TRĂNG2508120010" at bounding box center [133, 139] width 118 height 34
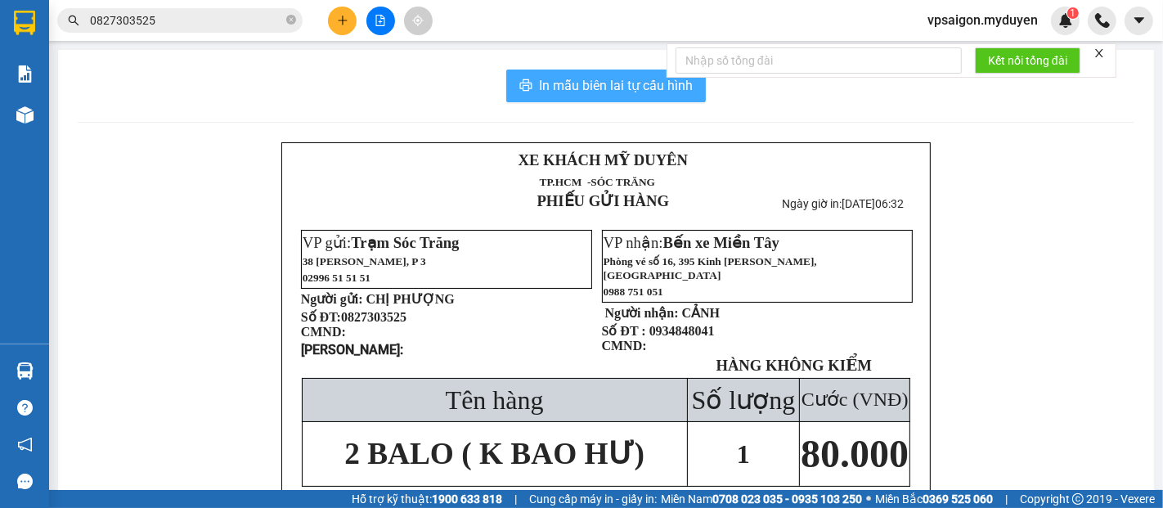
click at [597, 88] on span "In mẫu biên lai tự cấu hình" at bounding box center [616, 85] width 154 height 20
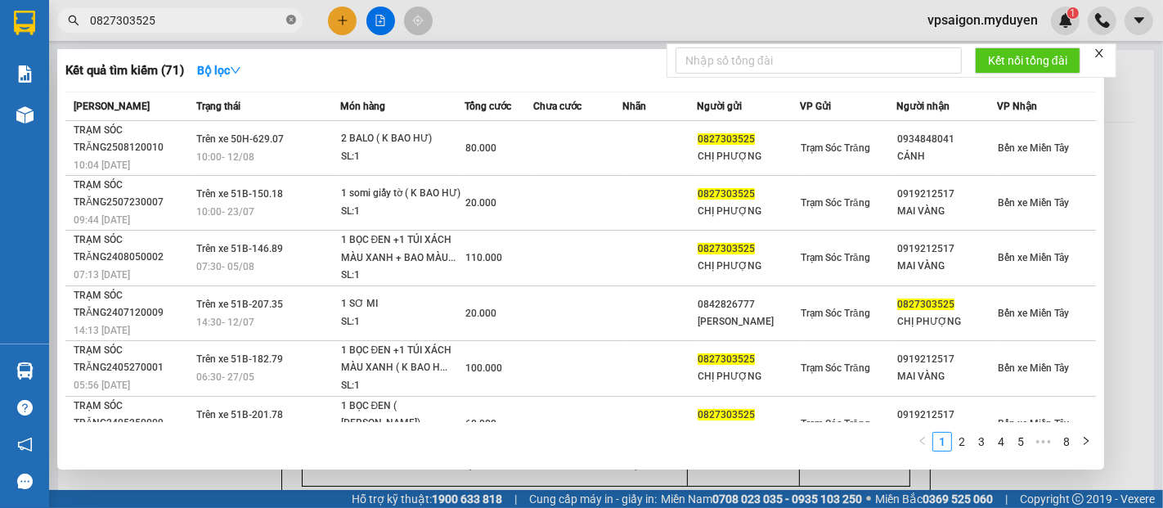
click at [294, 23] on icon "close-circle" at bounding box center [291, 20] width 10 height 10
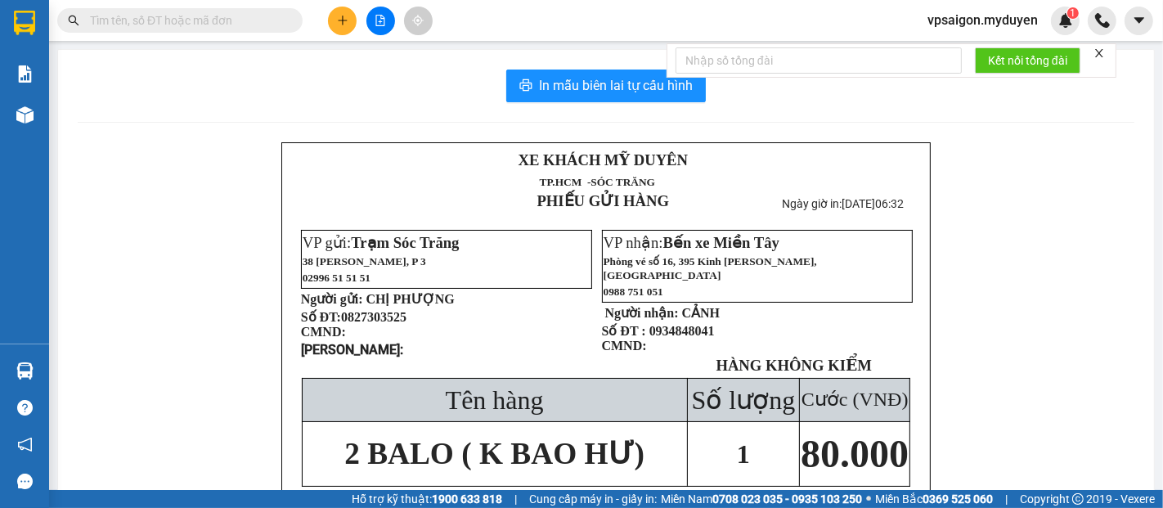
paste input "0977253878"
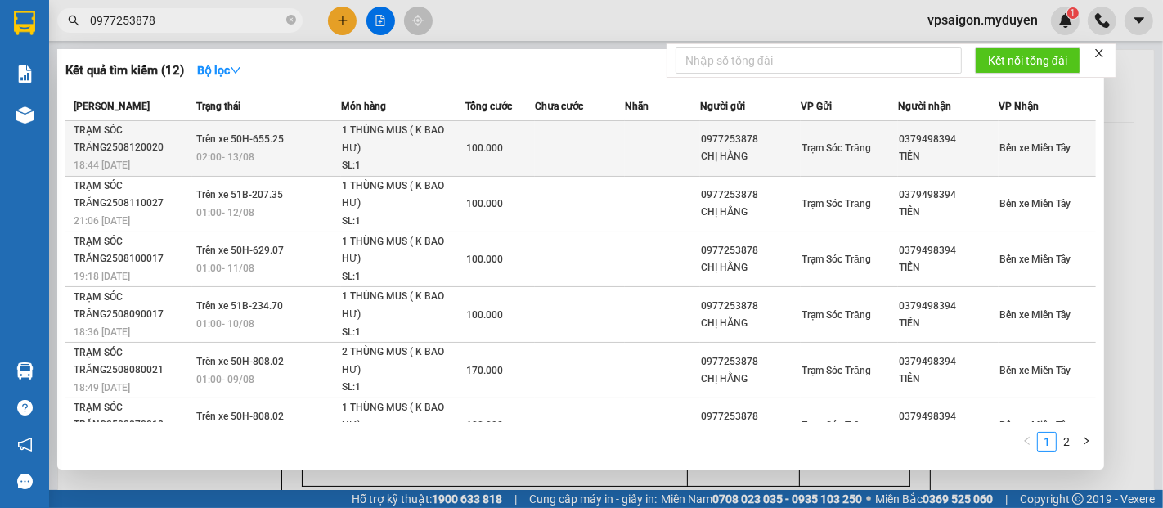
type input "0977253878"
click at [143, 163] on div "18:44 [DATE]" at bounding box center [133, 165] width 118 height 18
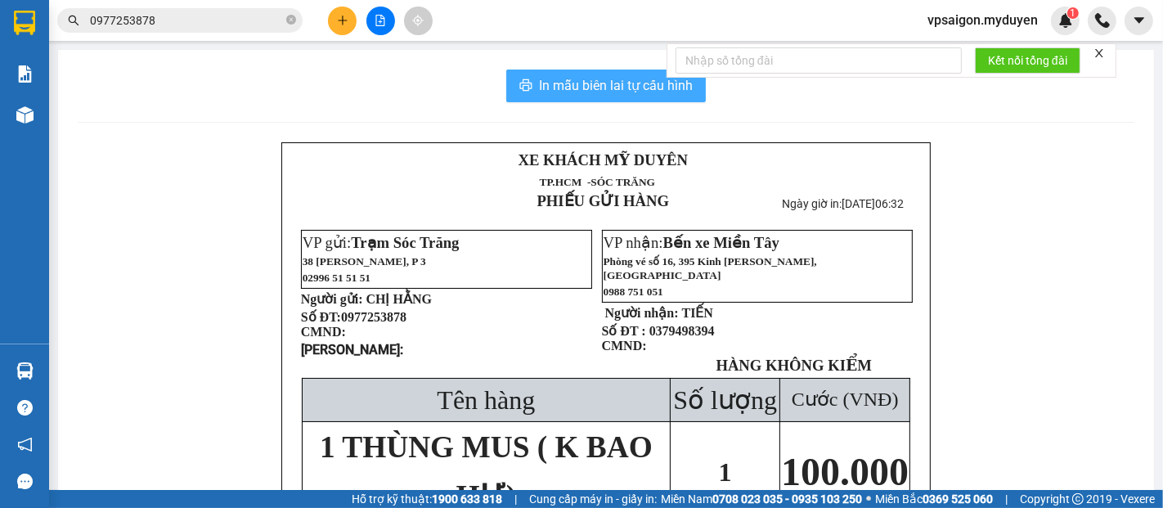
click at [563, 91] on span "In mẫu biên lai tự cấu hình" at bounding box center [616, 85] width 154 height 20
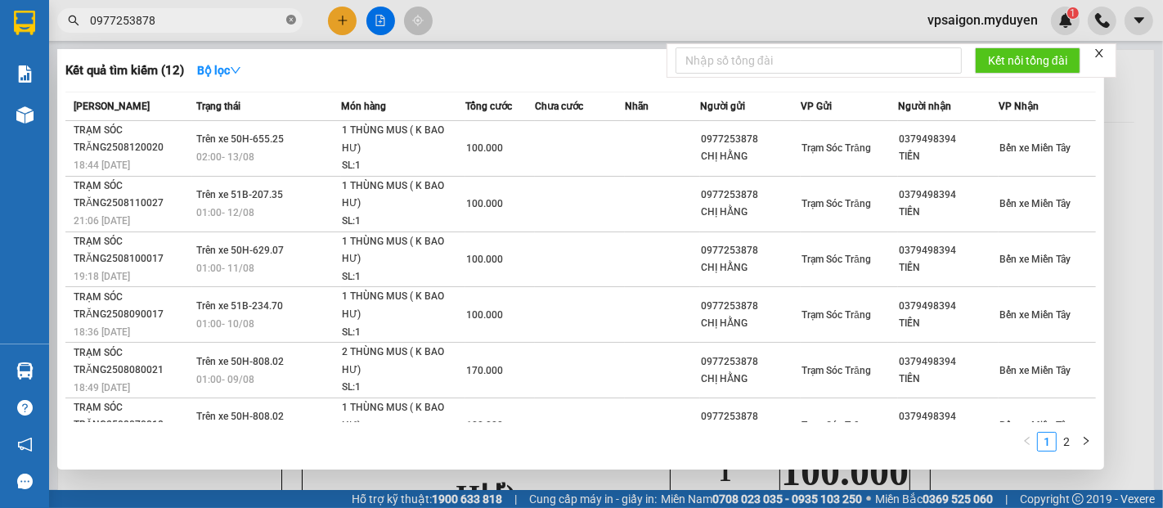
click at [295, 19] on icon "close-circle" at bounding box center [291, 20] width 10 height 10
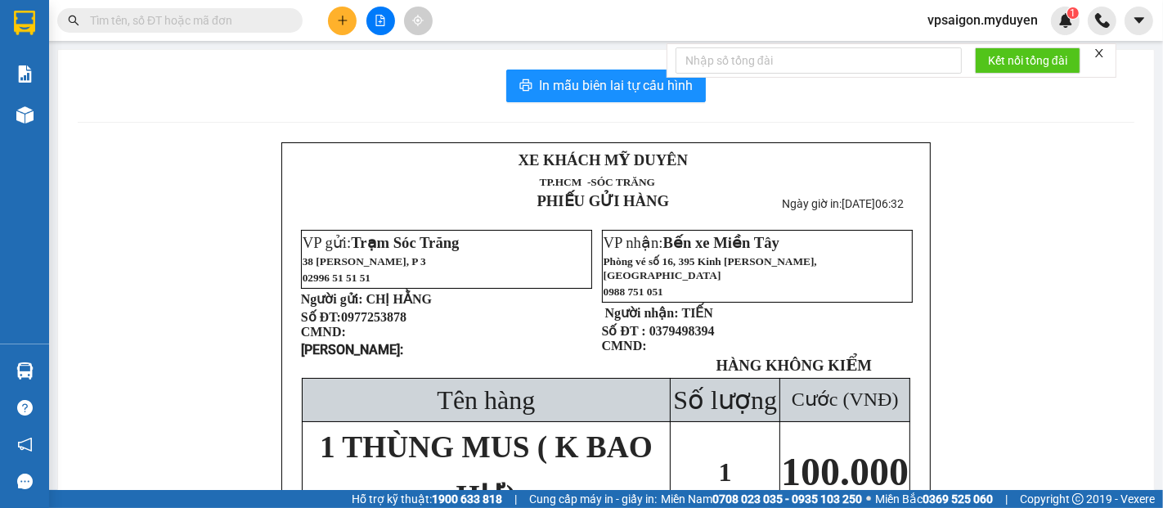
paste input "0815085714"
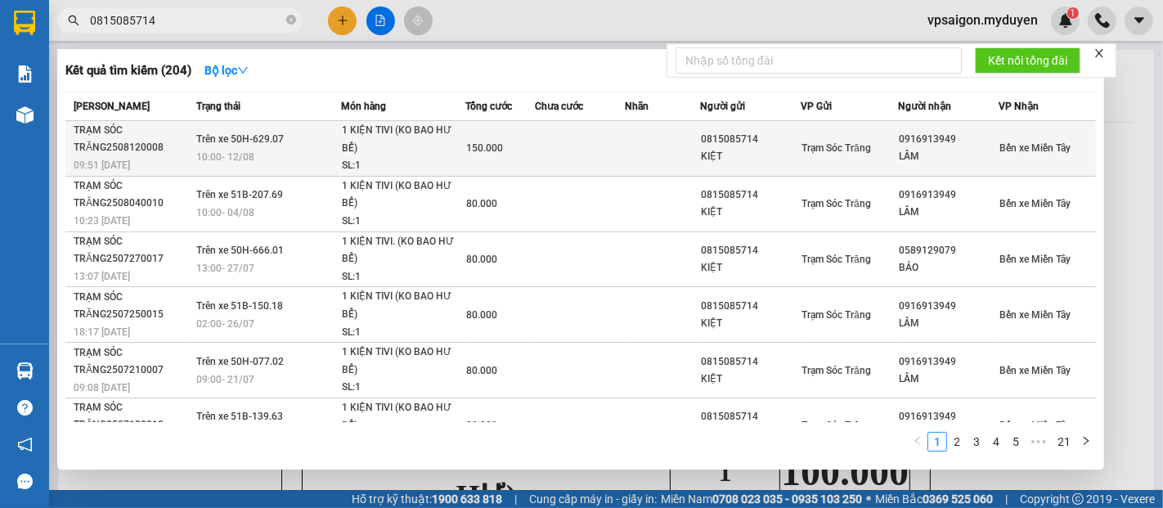
type input "0815085714"
click at [142, 154] on div "TRẠM SÓC TRĂNG2508120008" at bounding box center [133, 139] width 118 height 34
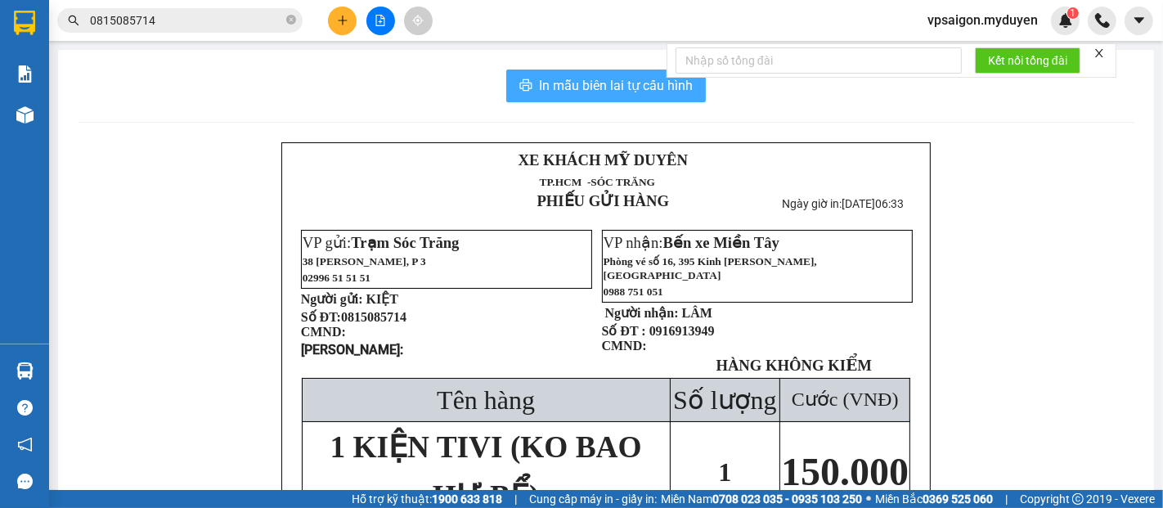
click at [621, 90] on span "In mẫu biên lai tự cấu hình" at bounding box center [616, 85] width 154 height 20
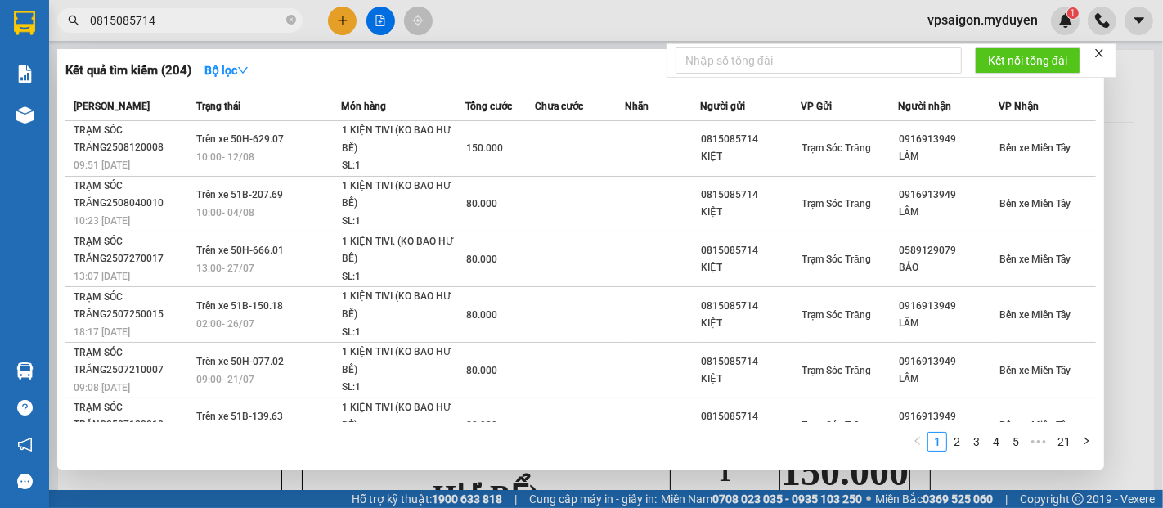
click at [297, 21] on span "0815085714" at bounding box center [179, 20] width 245 height 25
click at [289, 15] on icon "close-circle" at bounding box center [291, 20] width 10 height 10
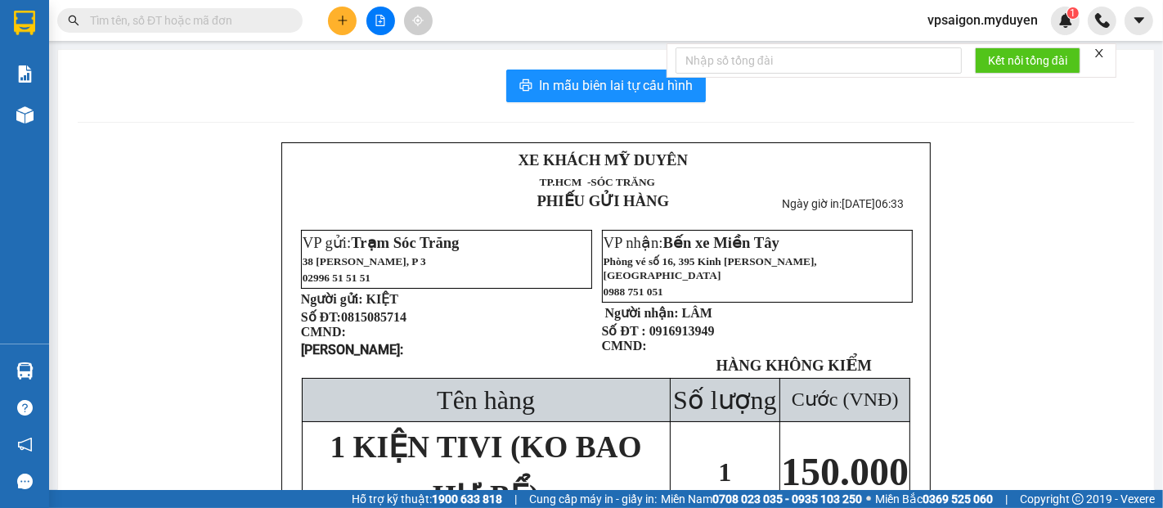
paste input "0914454459"
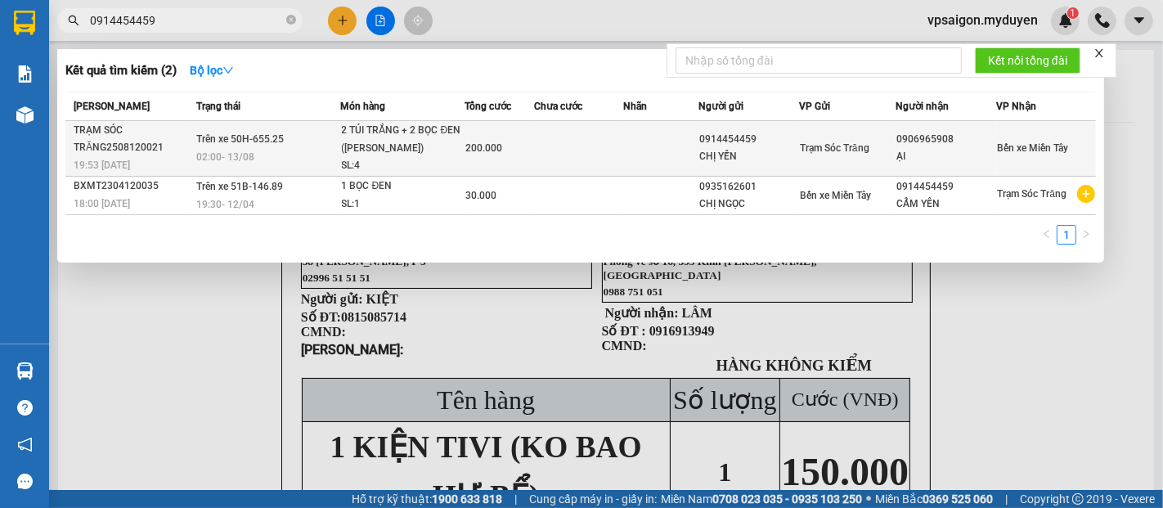
type input "0914454459"
click at [105, 142] on div "TRẠM SÓC TRĂNG2508120021" at bounding box center [133, 139] width 118 height 34
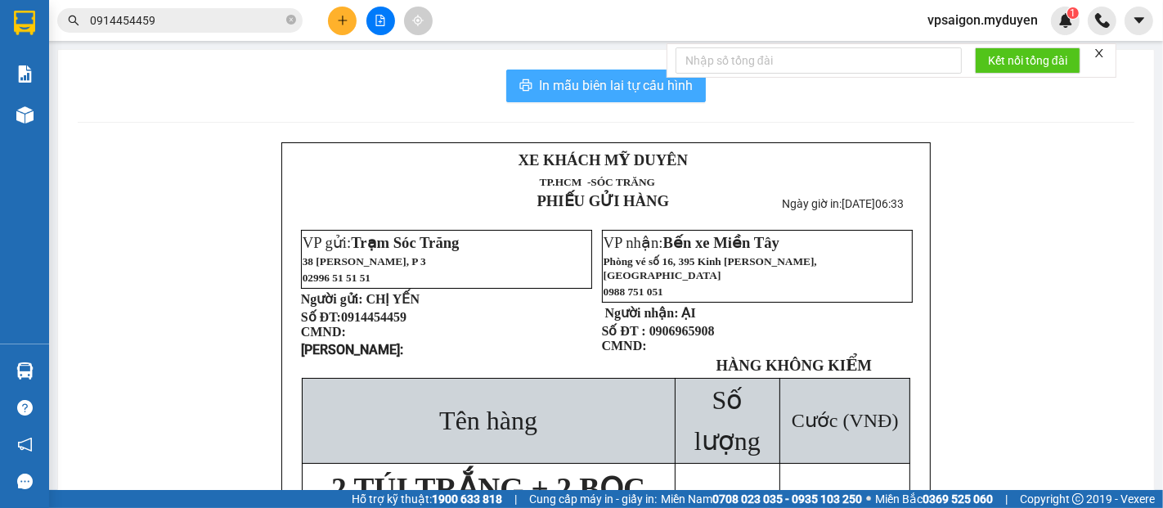
click at [603, 77] on span "In mẫu biên lai tự cấu hình" at bounding box center [616, 85] width 154 height 20
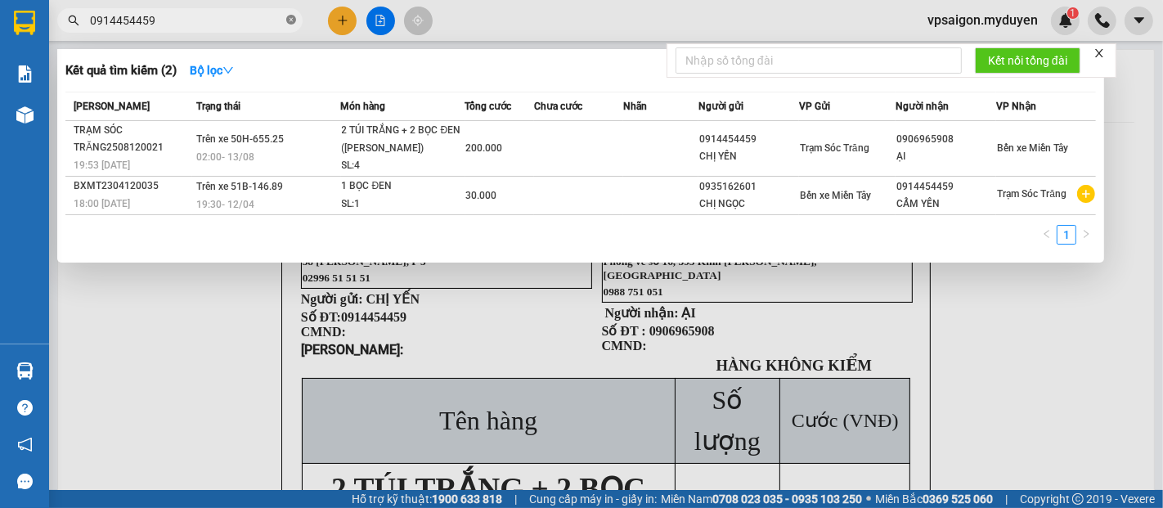
click at [294, 19] on icon "close-circle" at bounding box center [291, 20] width 10 height 10
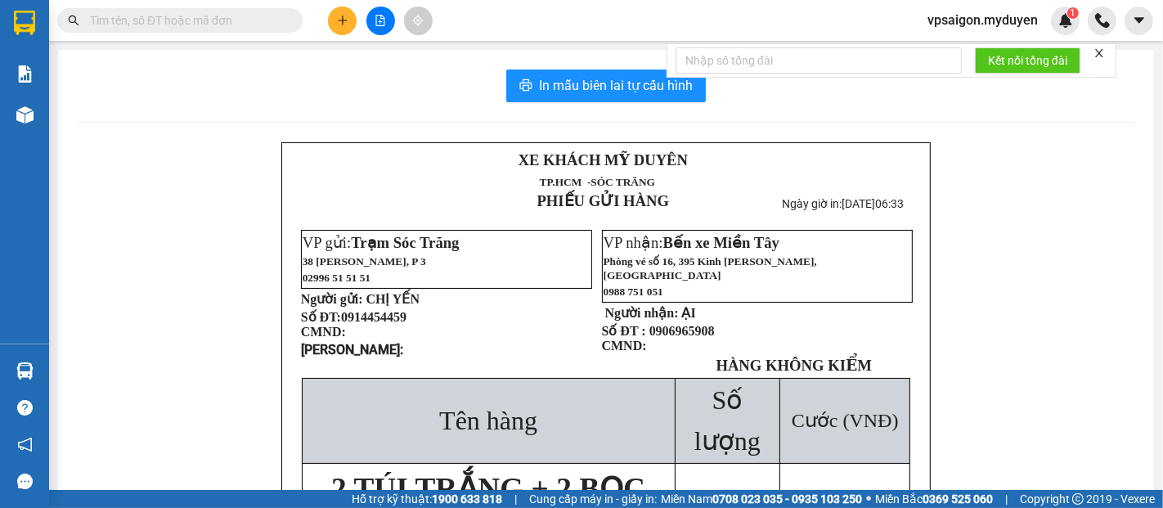
paste input "0986869947"
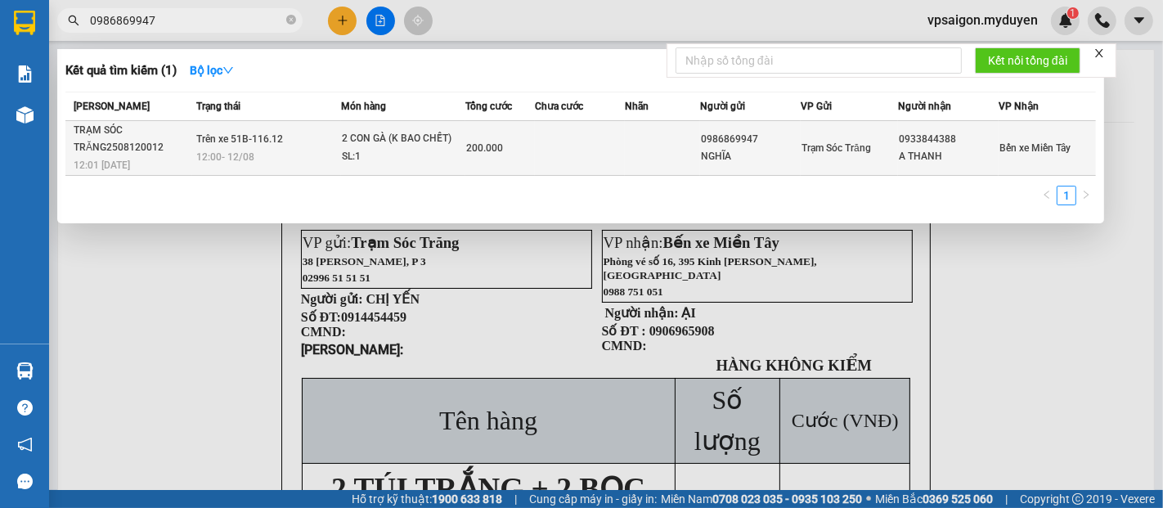
type input "0986869947"
click at [137, 141] on div "TRẠM SÓC TRĂNG2508120012" at bounding box center [133, 139] width 118 height 34
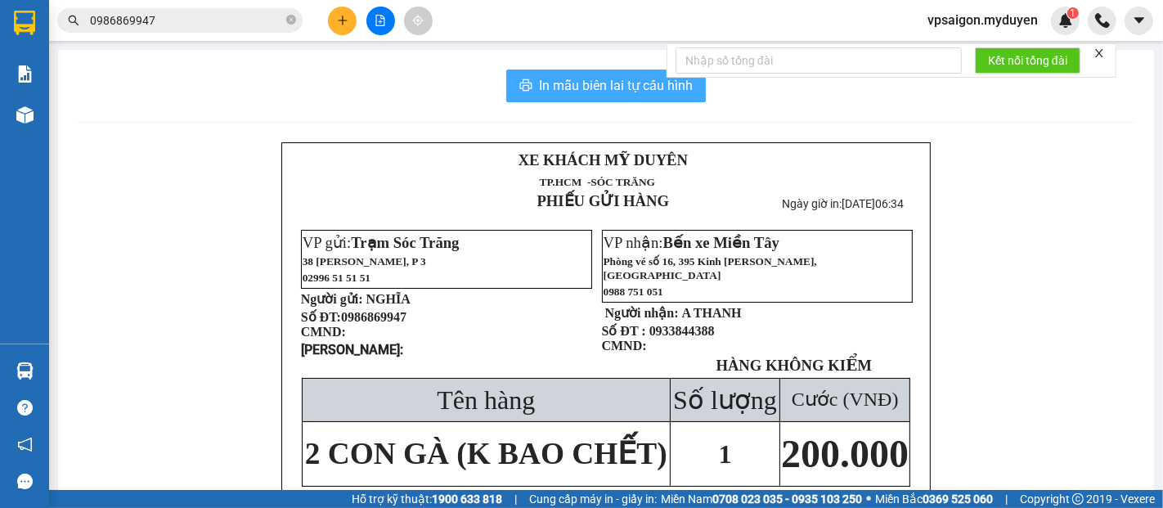
drag, startPoint x: 595, startPoint y: 82, endPoint x: 927, endPoint y: 321, distance: 409.4
click at [606, 91] on span "In mẫu biên lai tự cấu hình" at bounding box center [616, 85] width 154 height 20
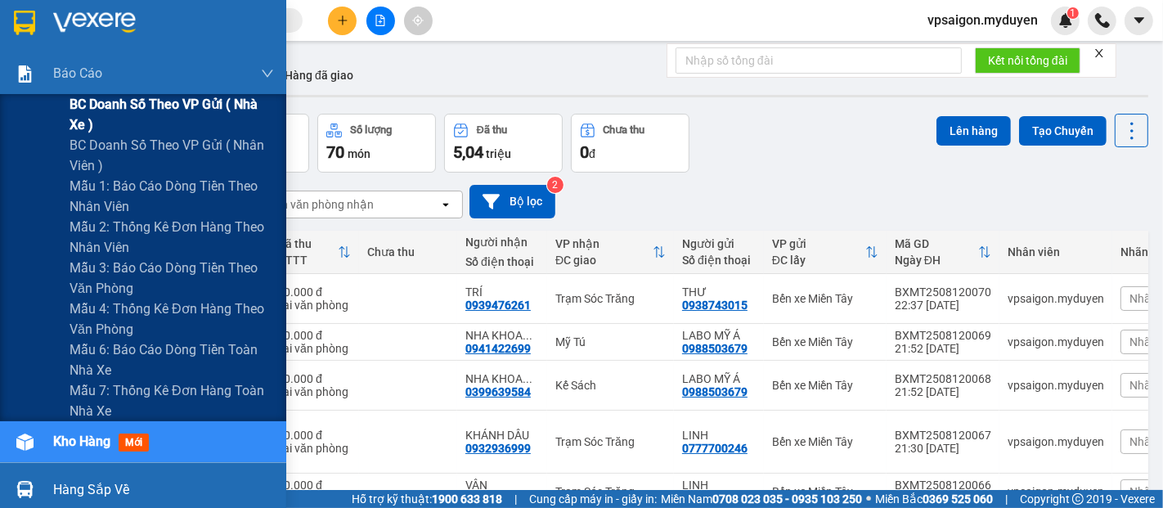
click at [128, 97] on span "BC doanh số theo VP gửi ( nhà xe )" at bounding box center [171, 114] width 204 height 41
